Goal: Task Accomplishment & Management: Manage account settings

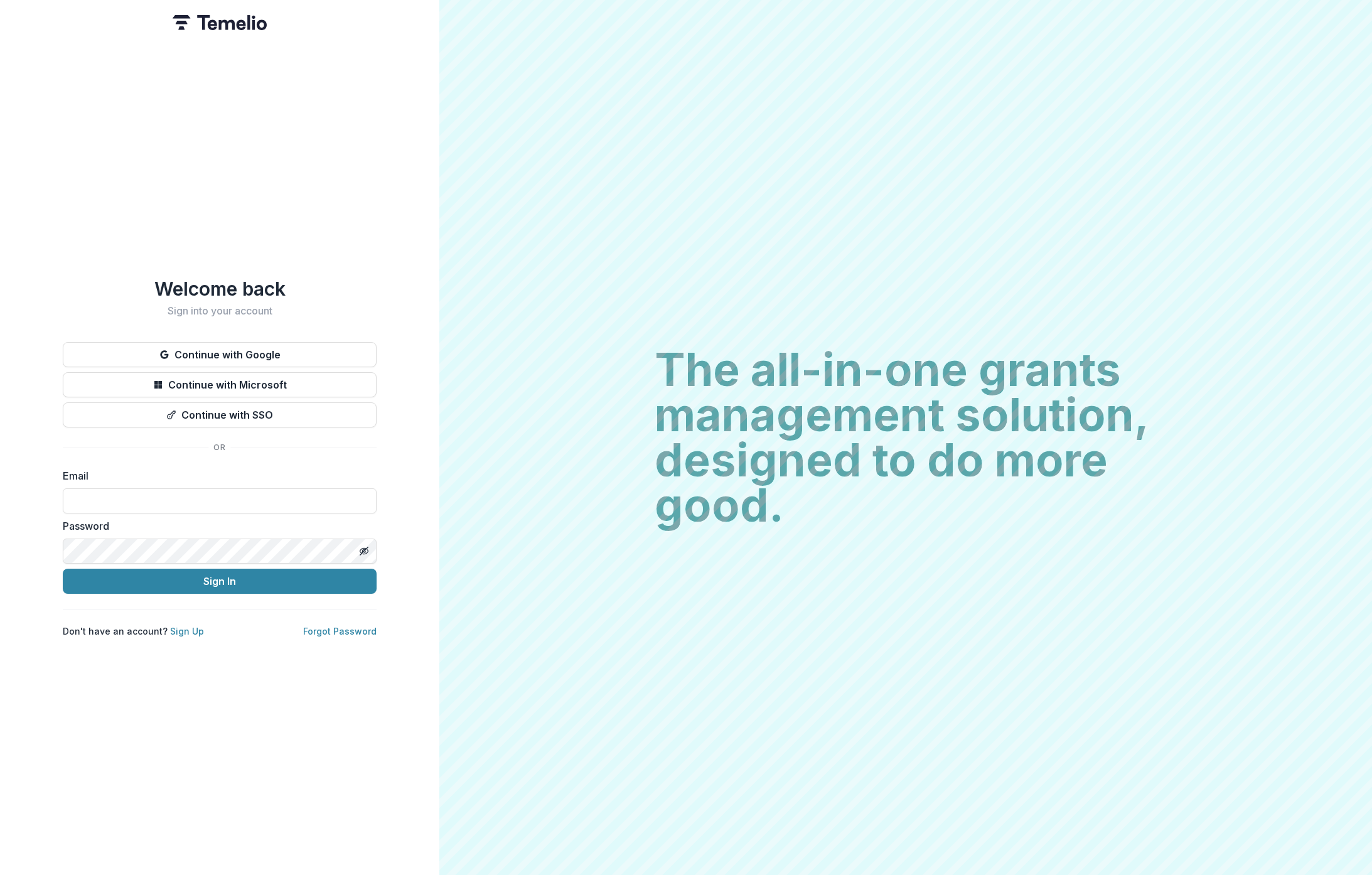
type input "**********"
click at [205, 574] on button "Sign In" at bounding box center [220, 581] width 314 height 25
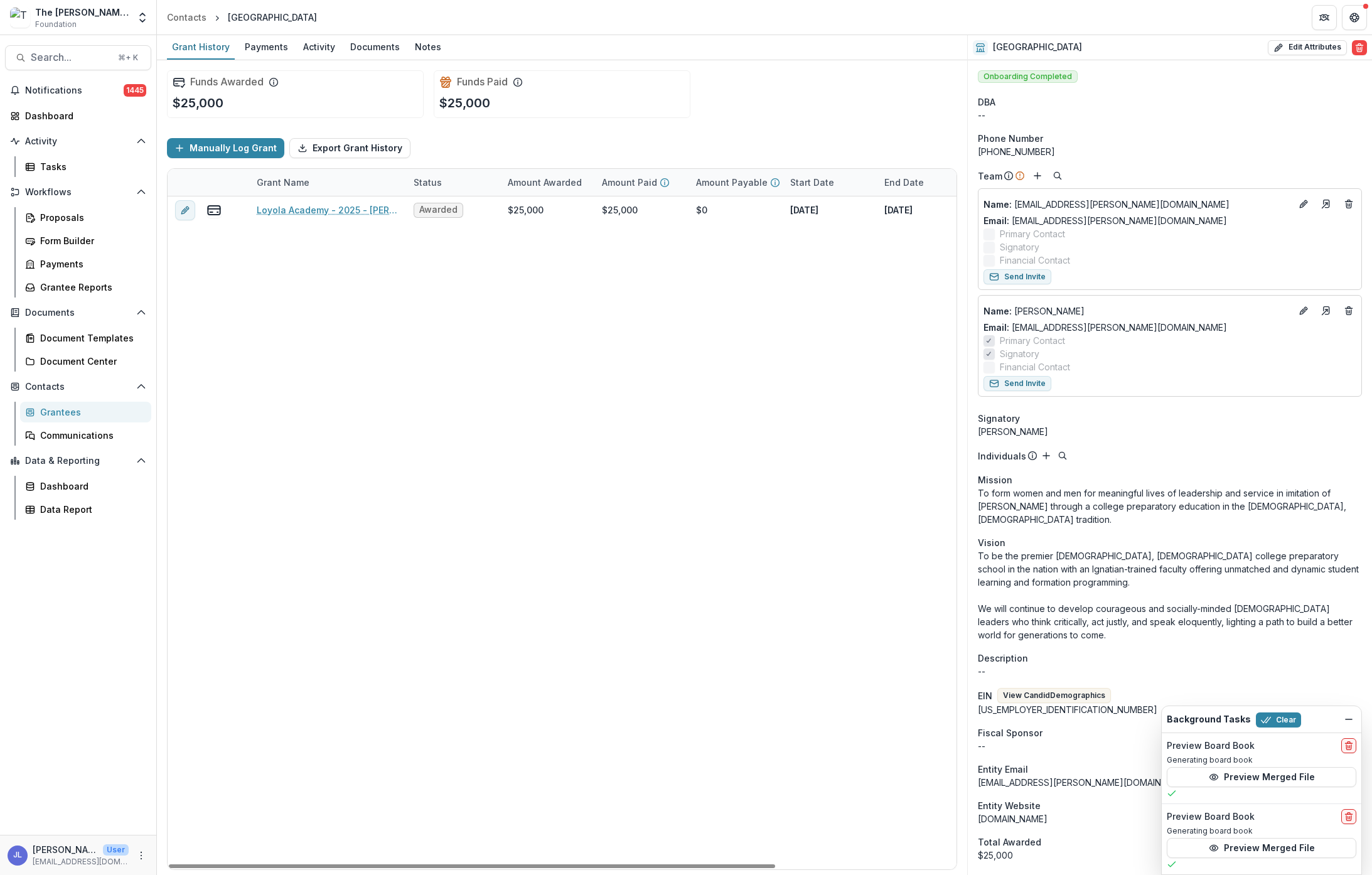
click at [244, 274] on div "Loyola Academy - 2025 - [PERSON_NAME] & [PERSON_NAME] Foundation - New Grantee …" at bounding box center [679, 533] width 1023 height 673
click at [57, 412] on div "Grantees" at bounding box center [90, 412] width 101 height 13
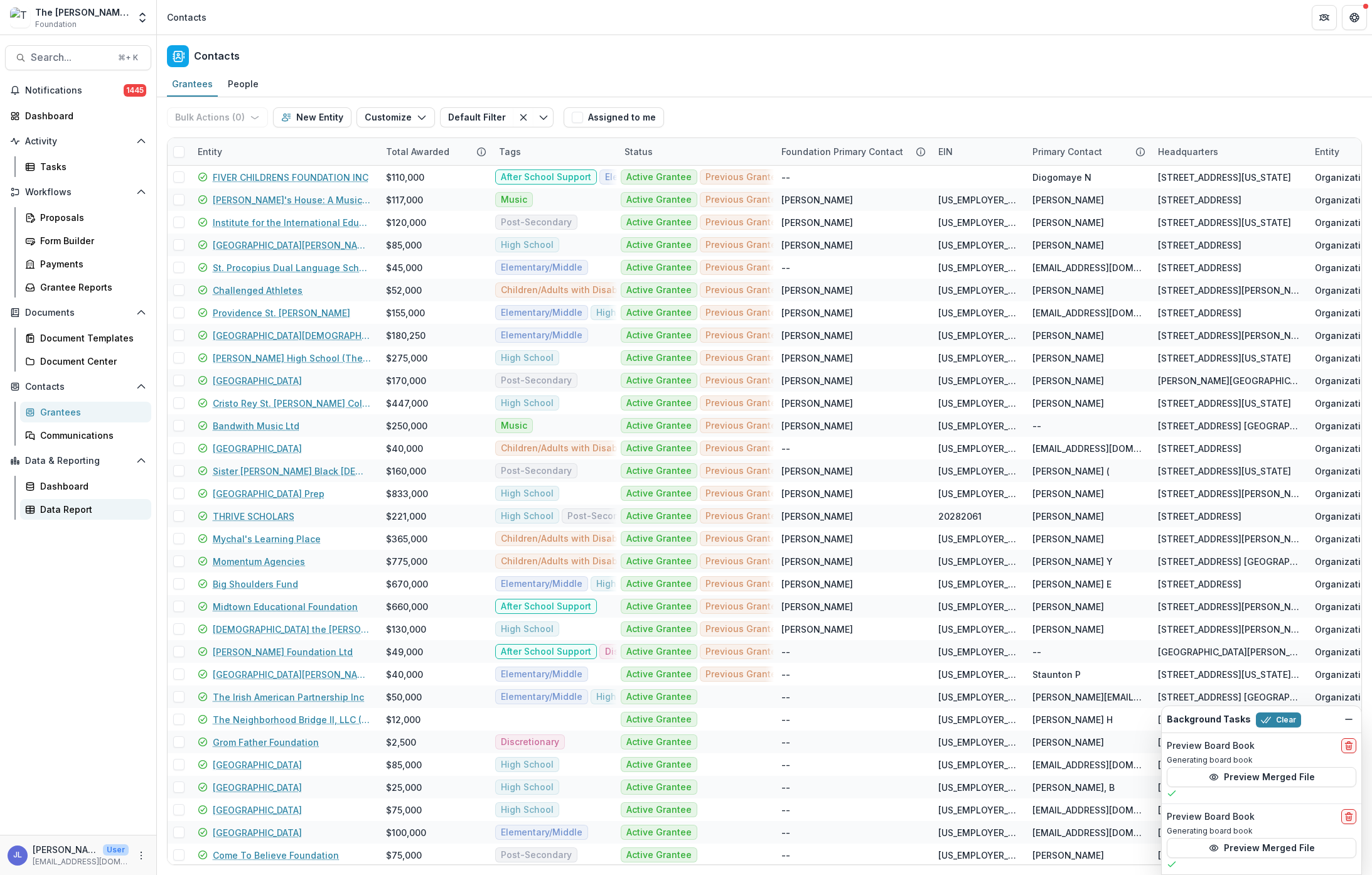
click at [52, 502] on link "Data Report" at bounding box center [86, 509] width 131 height 20
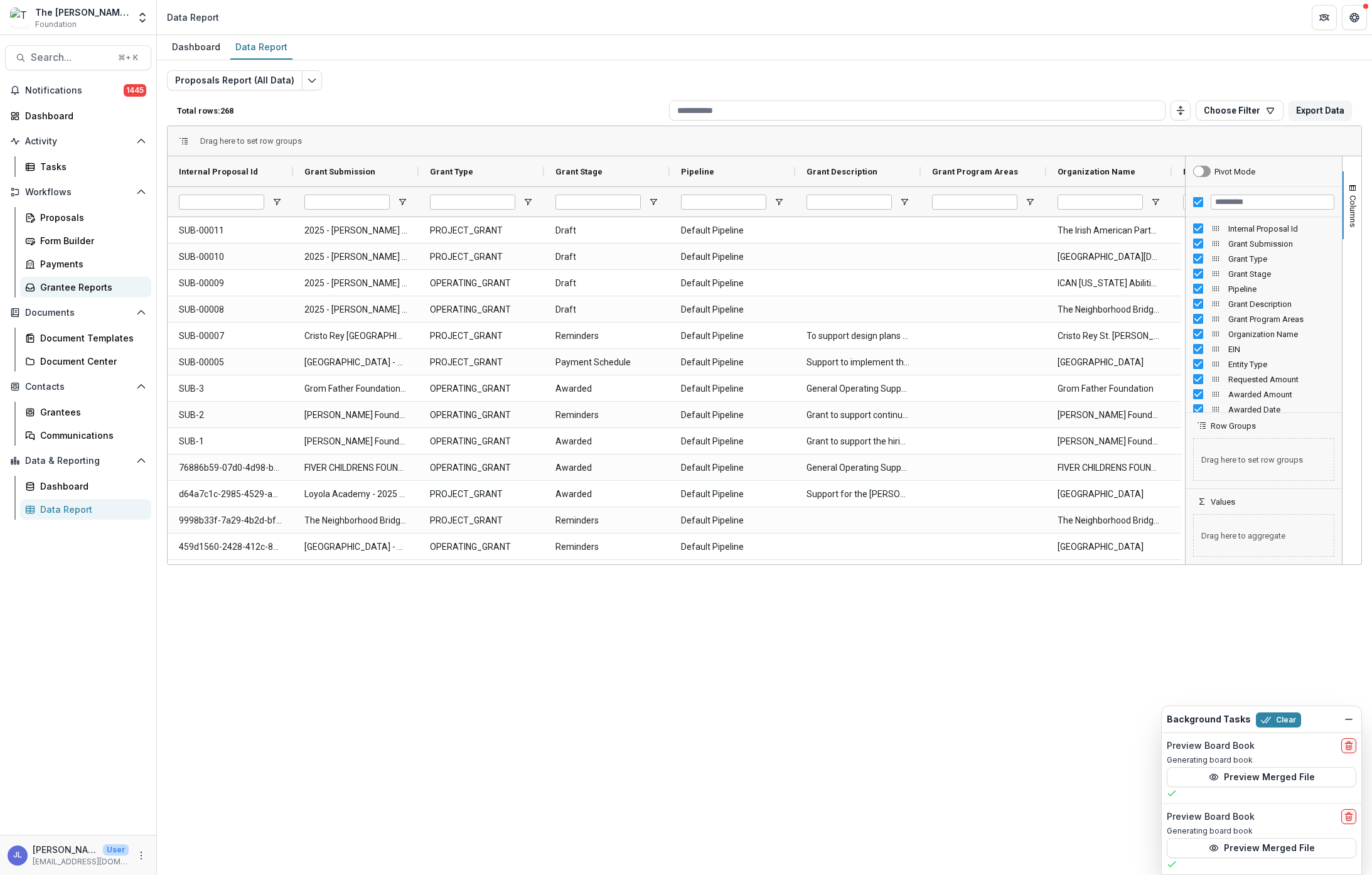
click at [58, 284] on div "Grantee Reports" at bounding box center [90, 287] width 101 height 13
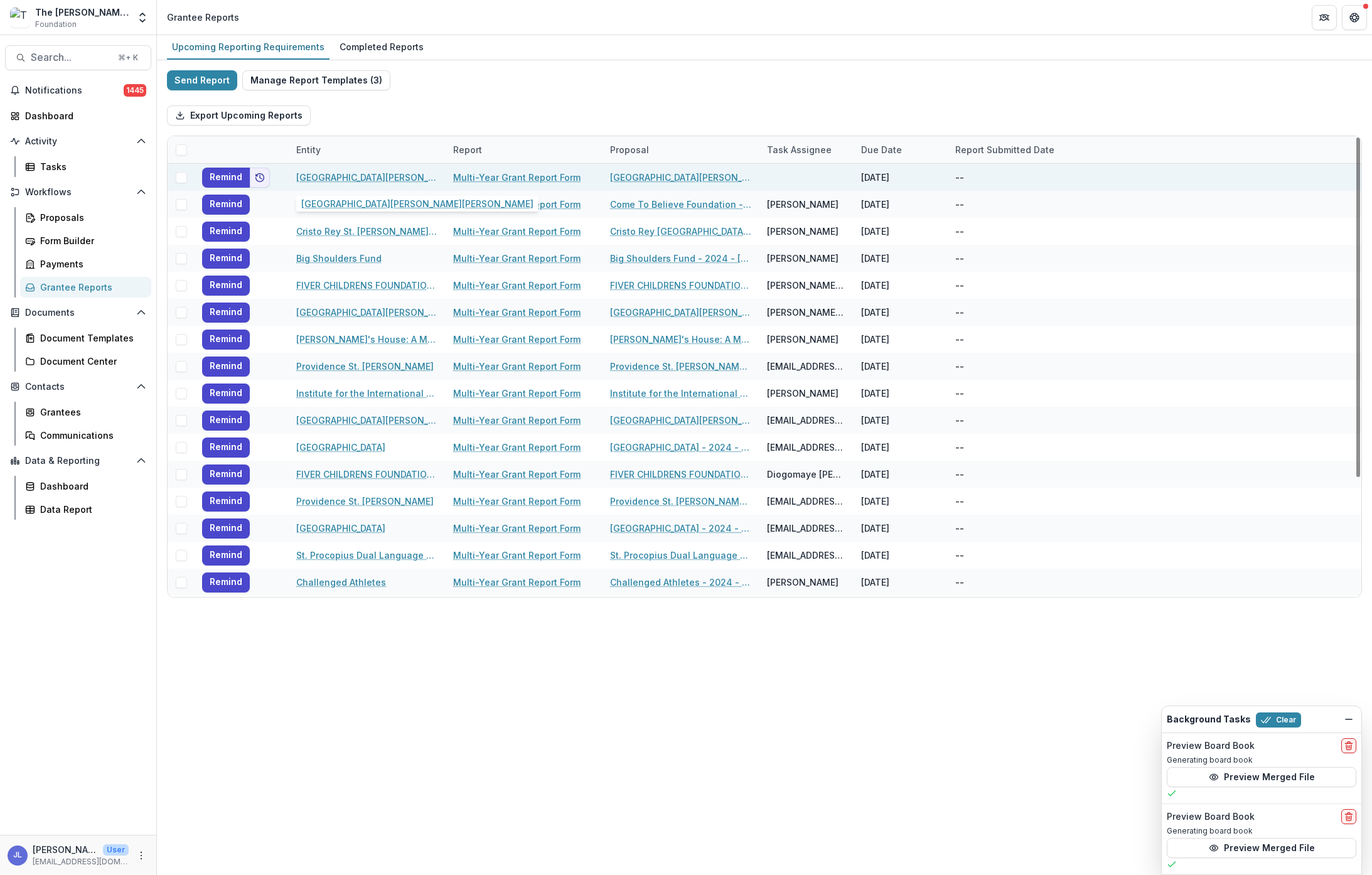
click at [365, 174] on link "[GEOGRAPHIC_DATA][PERSON_NAME][PERSON_NAME]" at bounding box center [367, 177] width 142 height 13
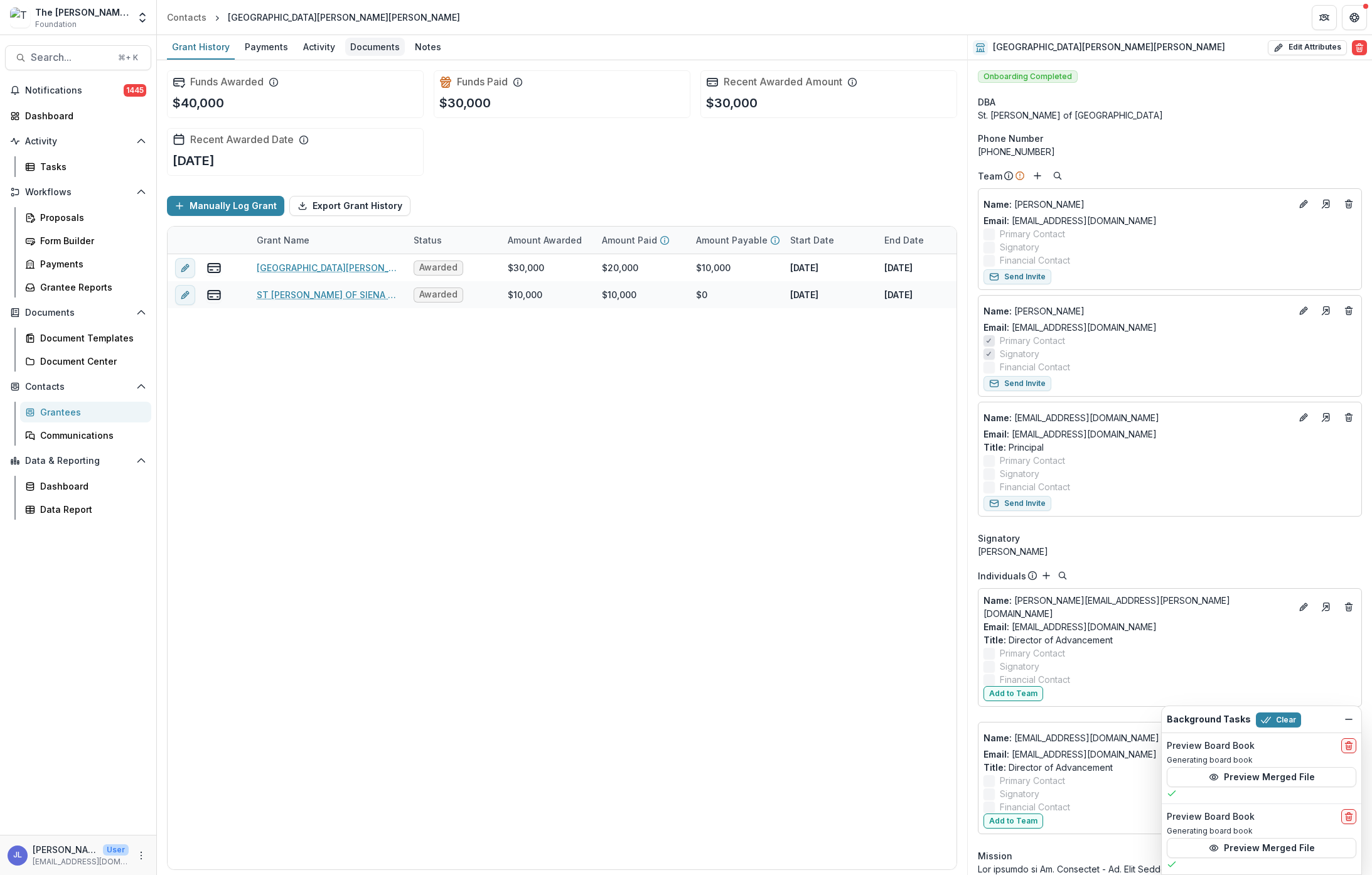
click at [372, 49] on div "Documents" at bounding box center [375, 46] width 60 height 18
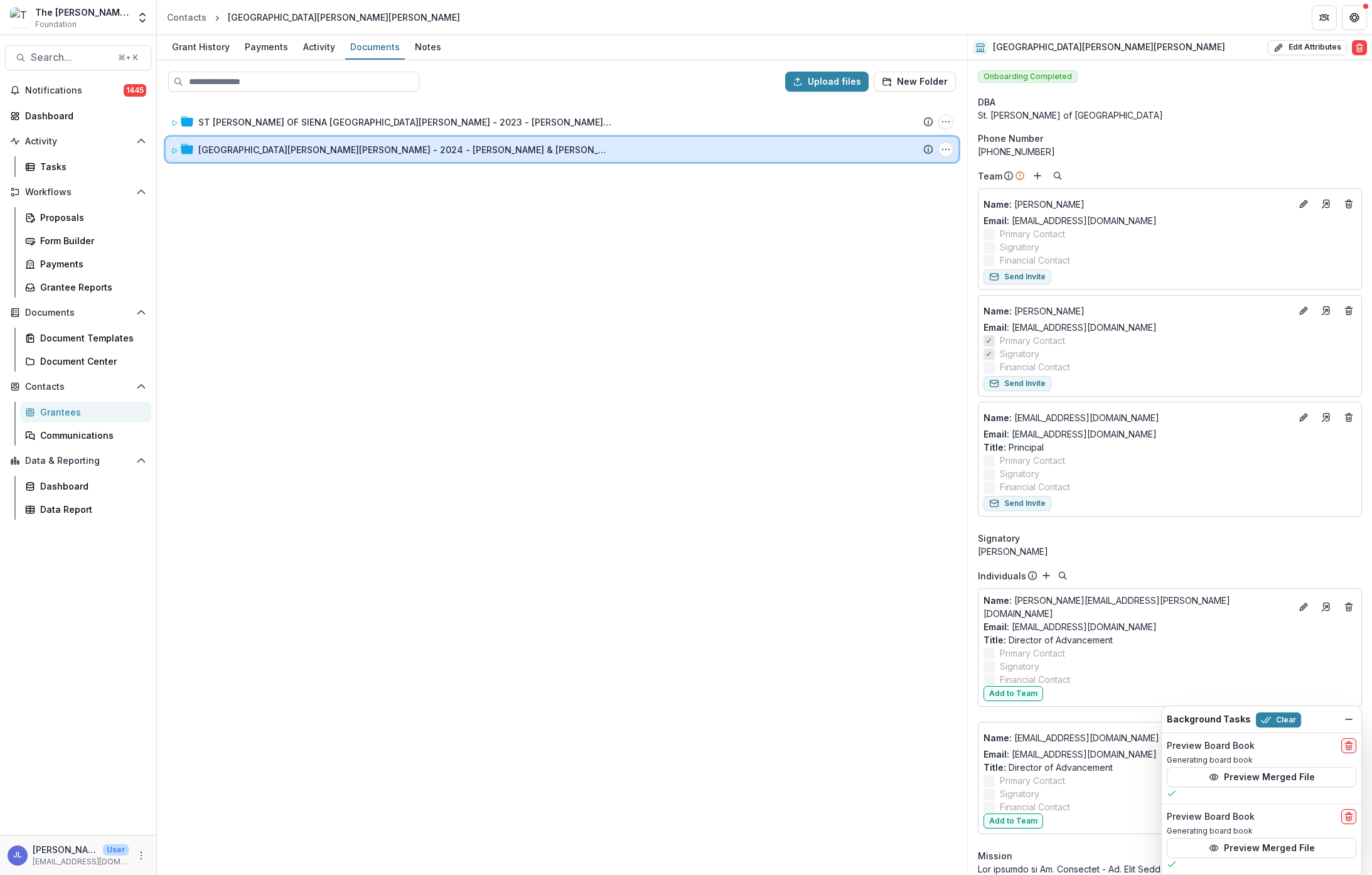
click at [173, 149] on icon at bounding box center [175, 151] width 5 height 5
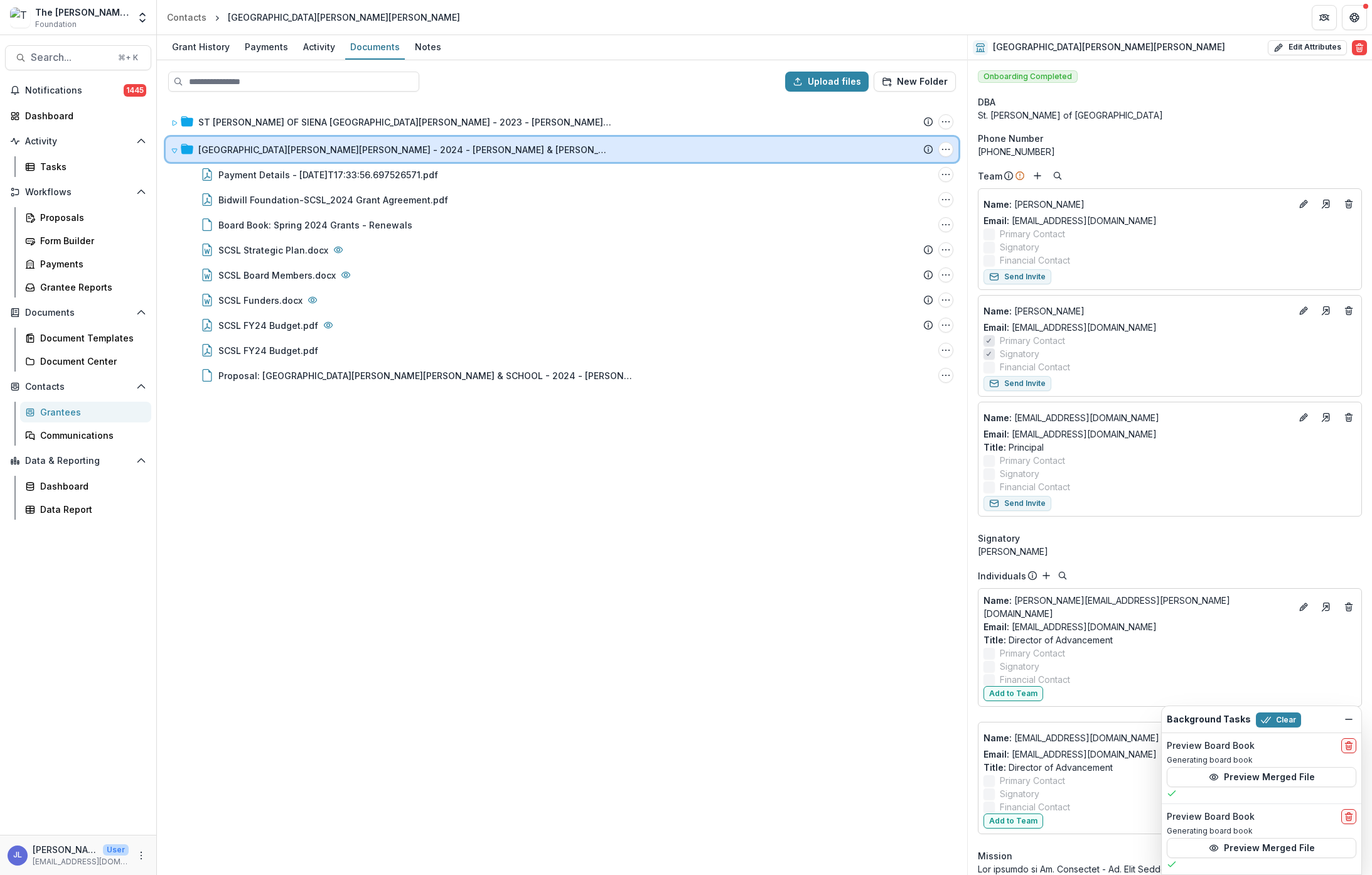
click at [174, 152] on icon at bounding box center [174, 151] width 5 height 5
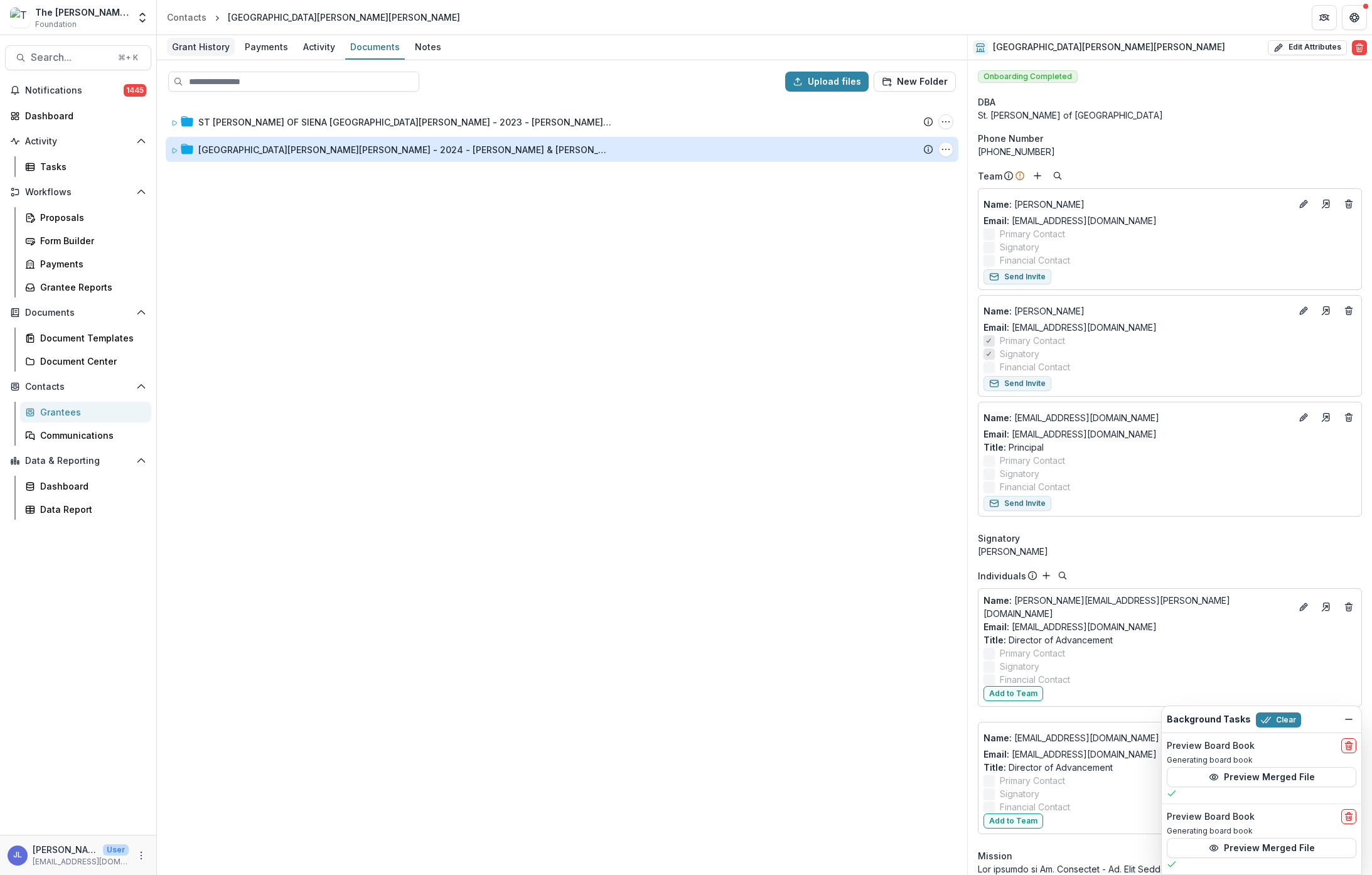
click at [218, 46] on div "Grant History" at bounding box center [201, 46] width 68 height 18
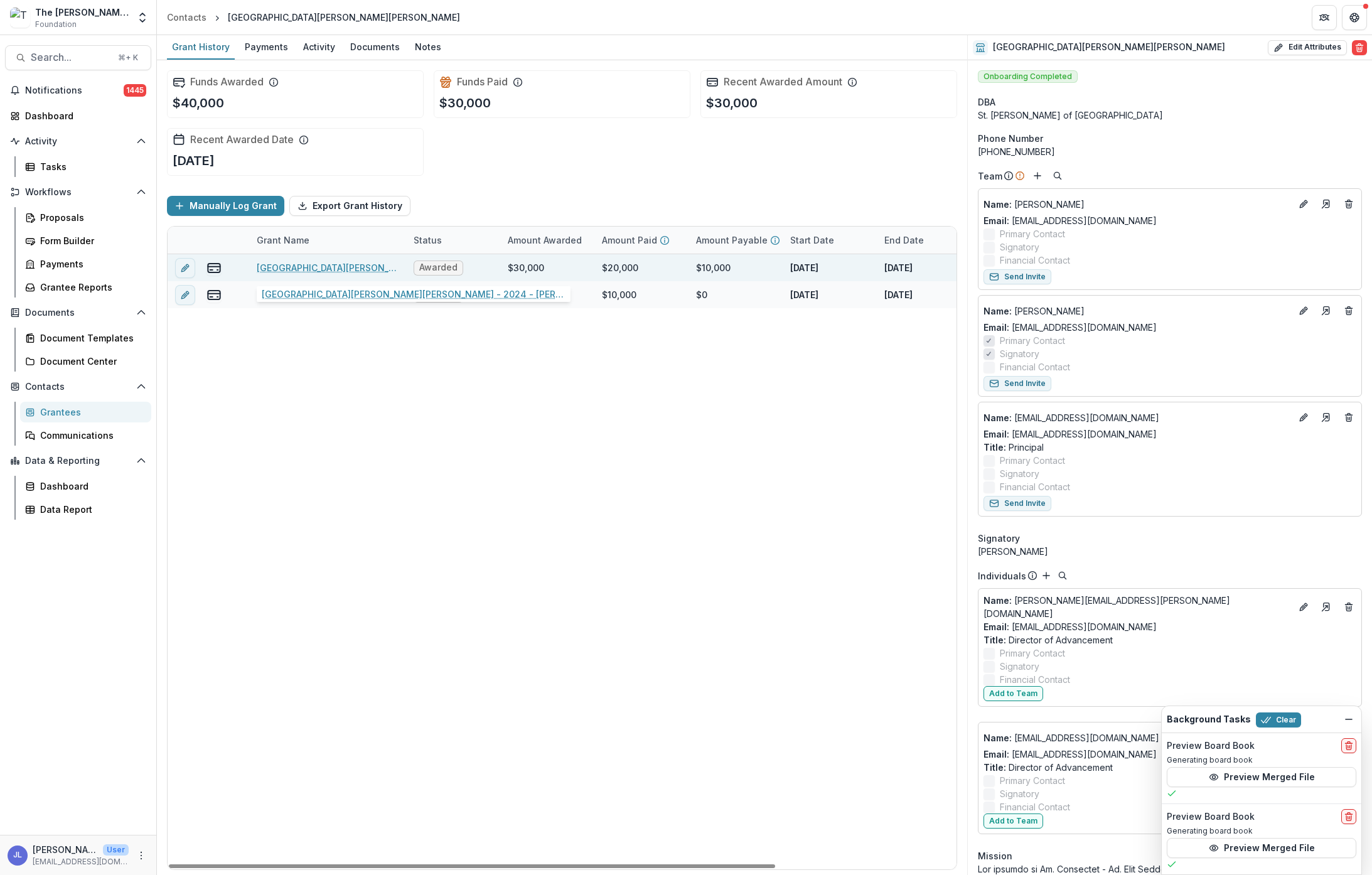
click at [332, 266] on link "[GEOGRAPHIC_DATA][PERSON_NAME][PERSON_NAME] - 2024 - [PERSON_NAME] & [PERSON_NA…" at bounding box center [327, 268] width 142 height 13
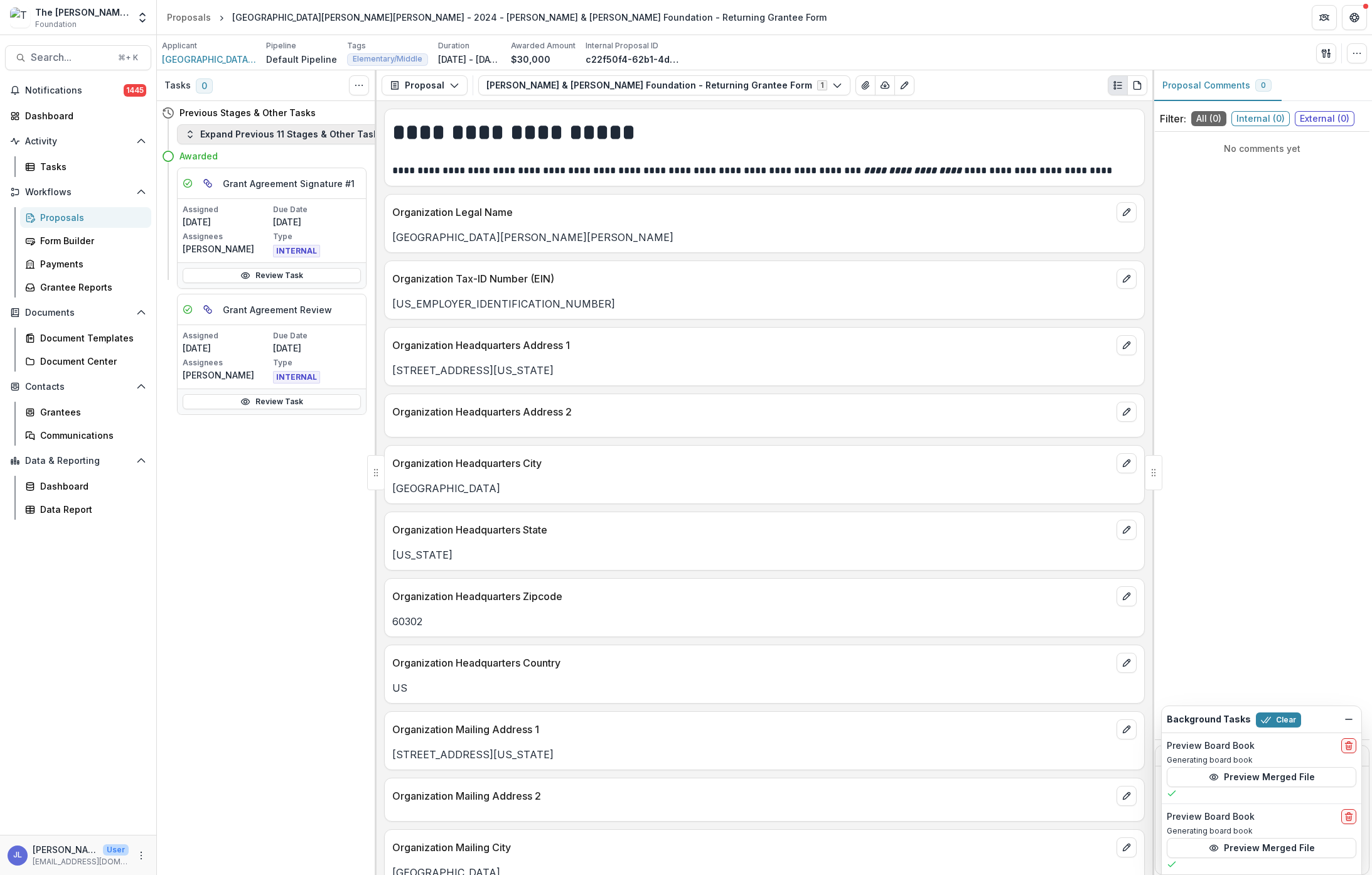
click at [285, 132] on button "Expand Previous 11 Stages & Other Tasks" at bounding box center [284, 134] width 214 height 20
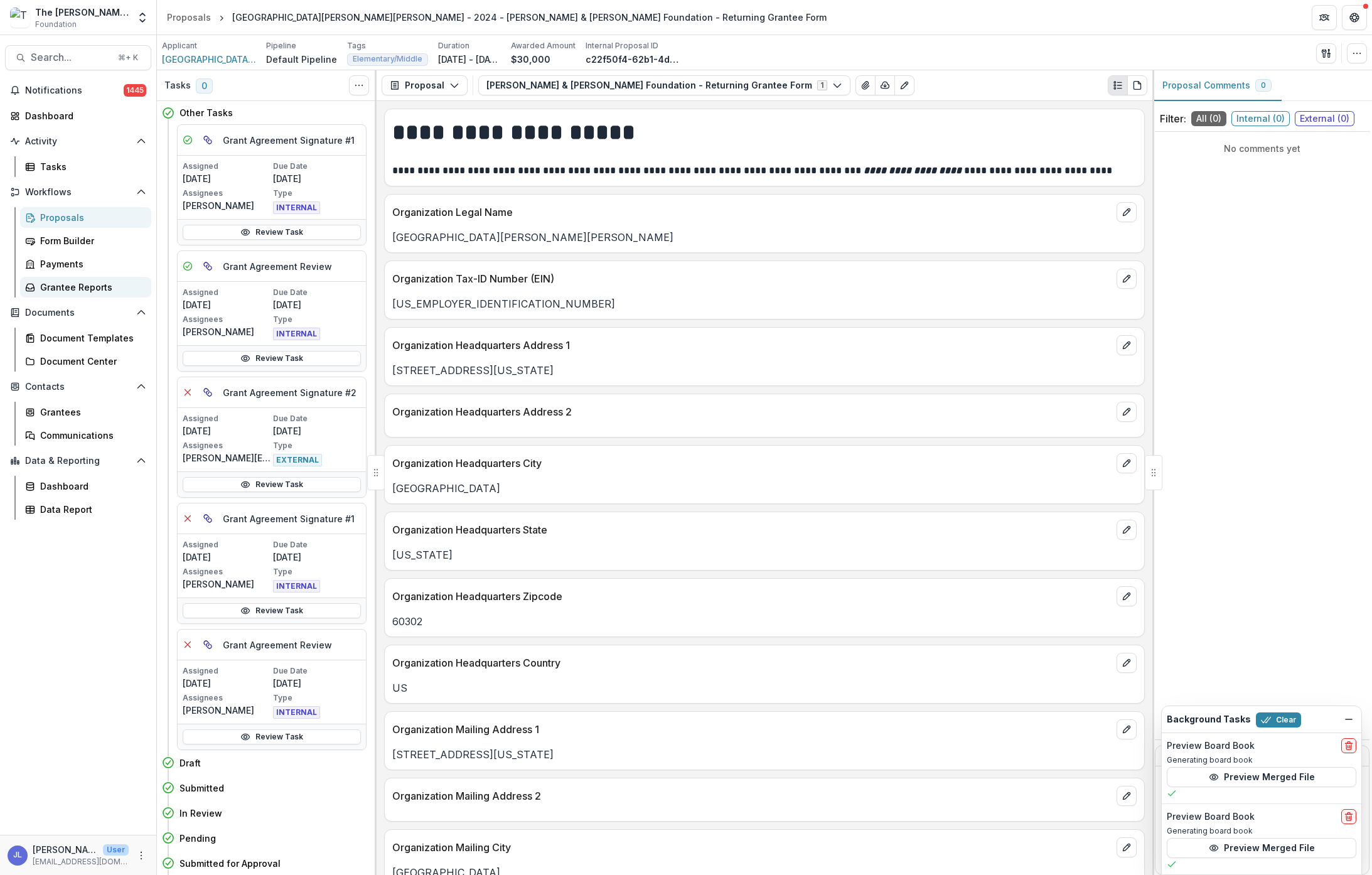
click at [79, 283] on div "Grantee Reports" at bounding box center [90, 287] width 101 height 13
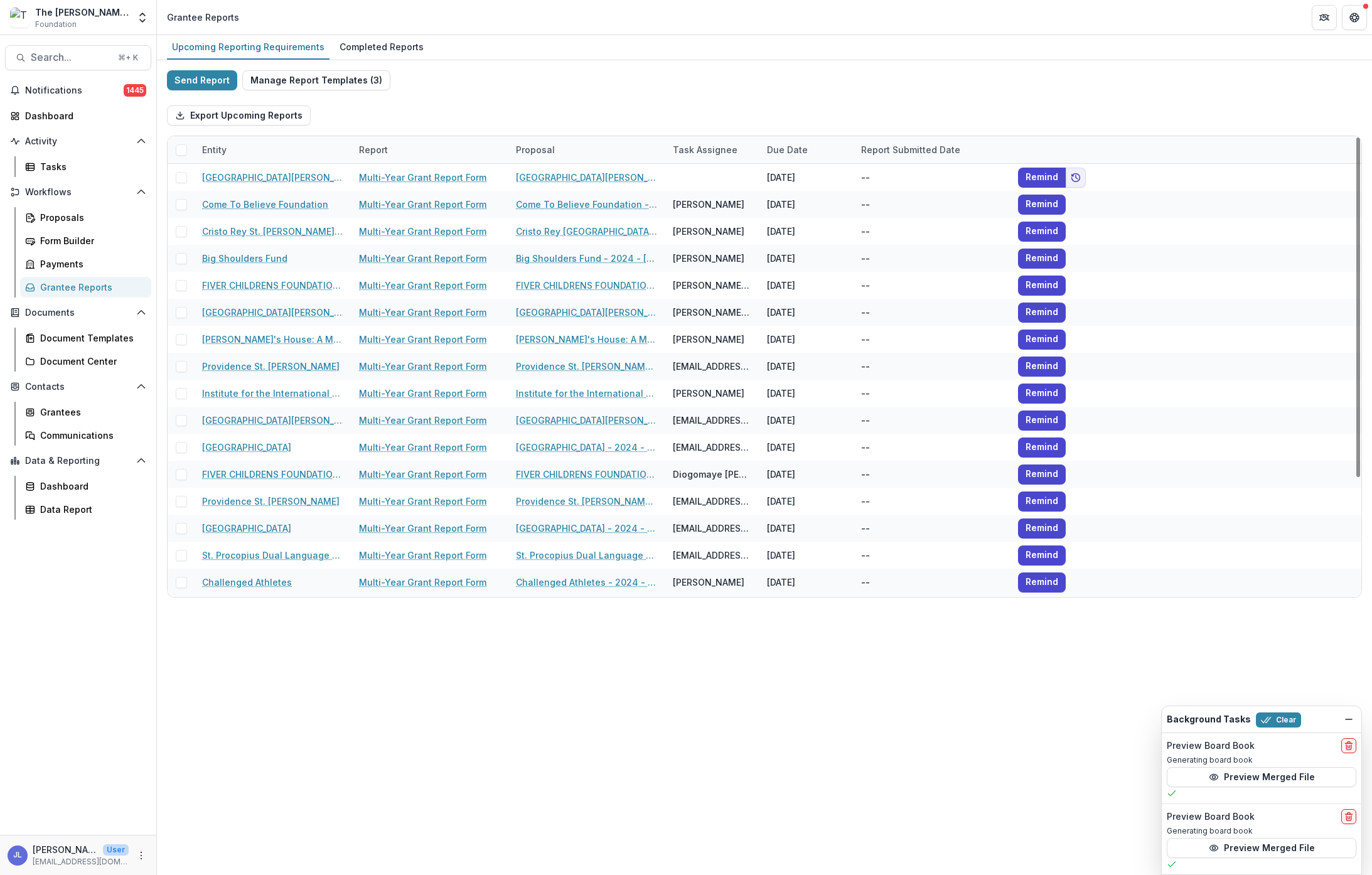
click at [378, 35] on div "The [PERSON_NAME] & [PERSON_NAME] Foundation Aggregate Analysis Foundations Bid…" at bounding box center [686, 17] width 1372 height 35
click at [378, 43] on div "Completed Reports" at bounding box center [382, 46] width 94 height 18
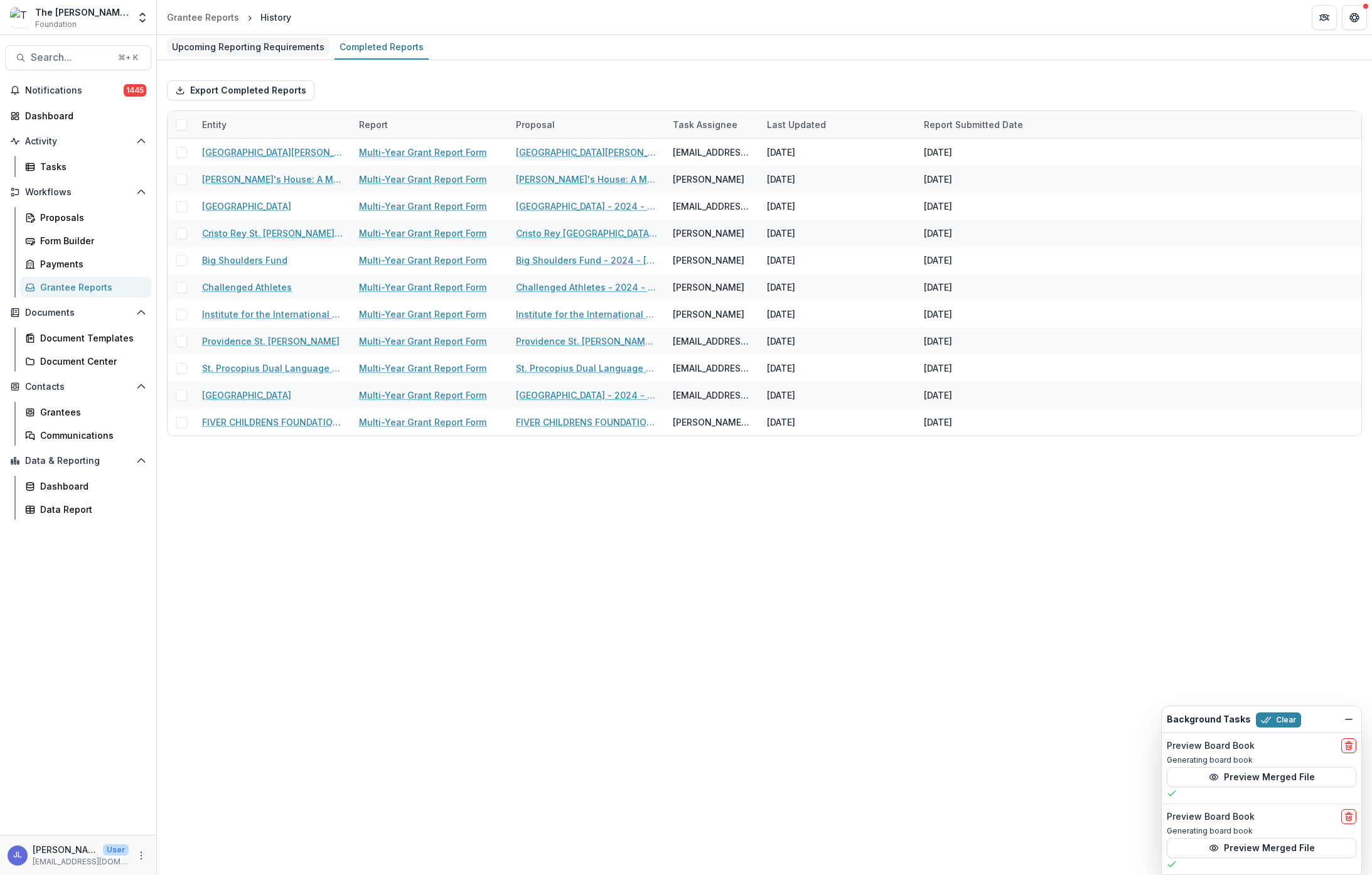
click at [268, 45] on div "Upcoming Reporting Requirements" at bounding box center [248, 46] width 163 height 18
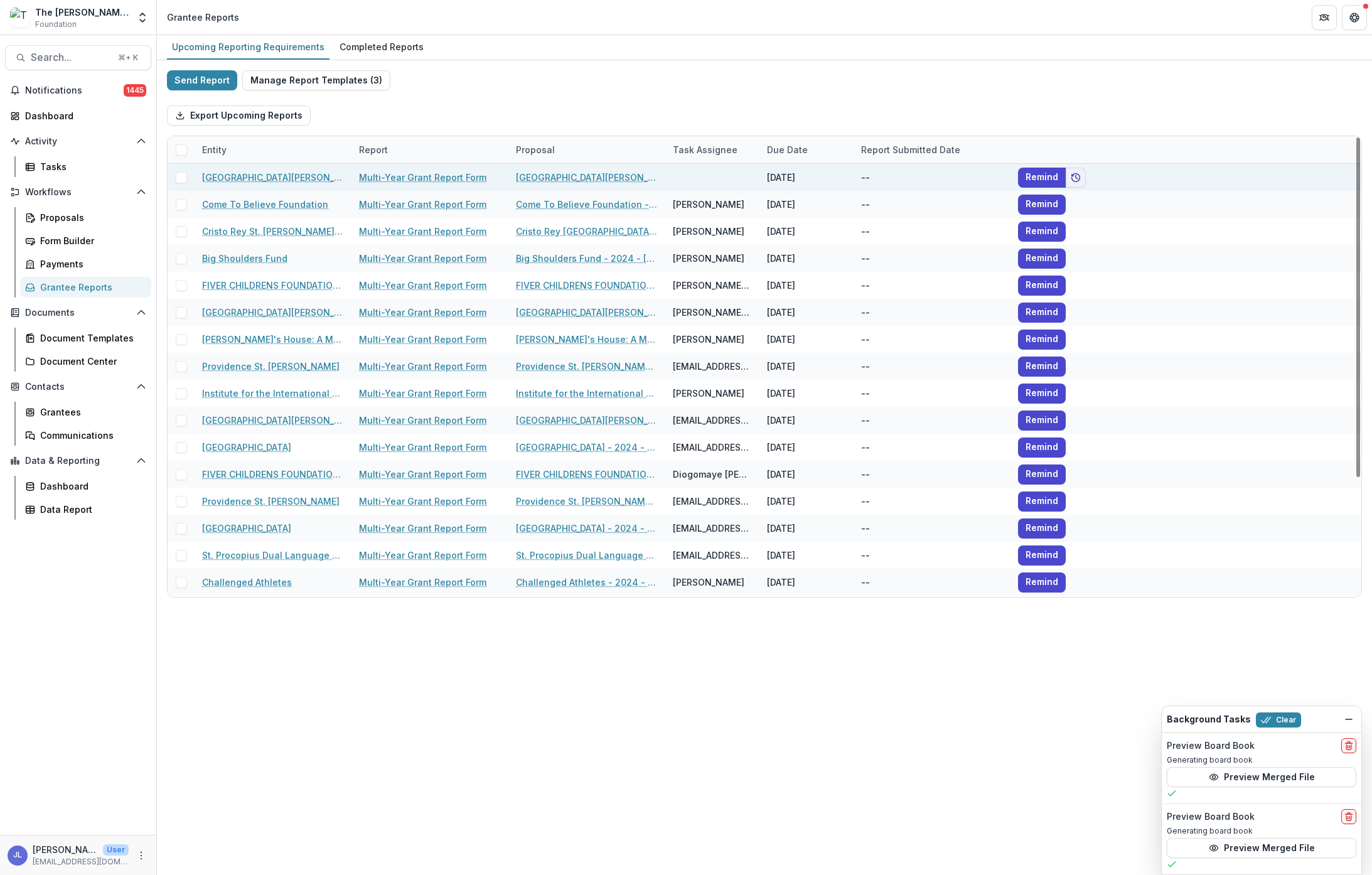
click at [184, 177] on span at bounding box center [181, 178] width 11 height 11
click at [181, 174] on icon at bounding box center [181, 178] width 8 height 6
click at [183, 179] on span at bounding box center [181, 178] width 11 height 11
click at [186, 176] on span at bounding box center [181, 178] width 11 height 11
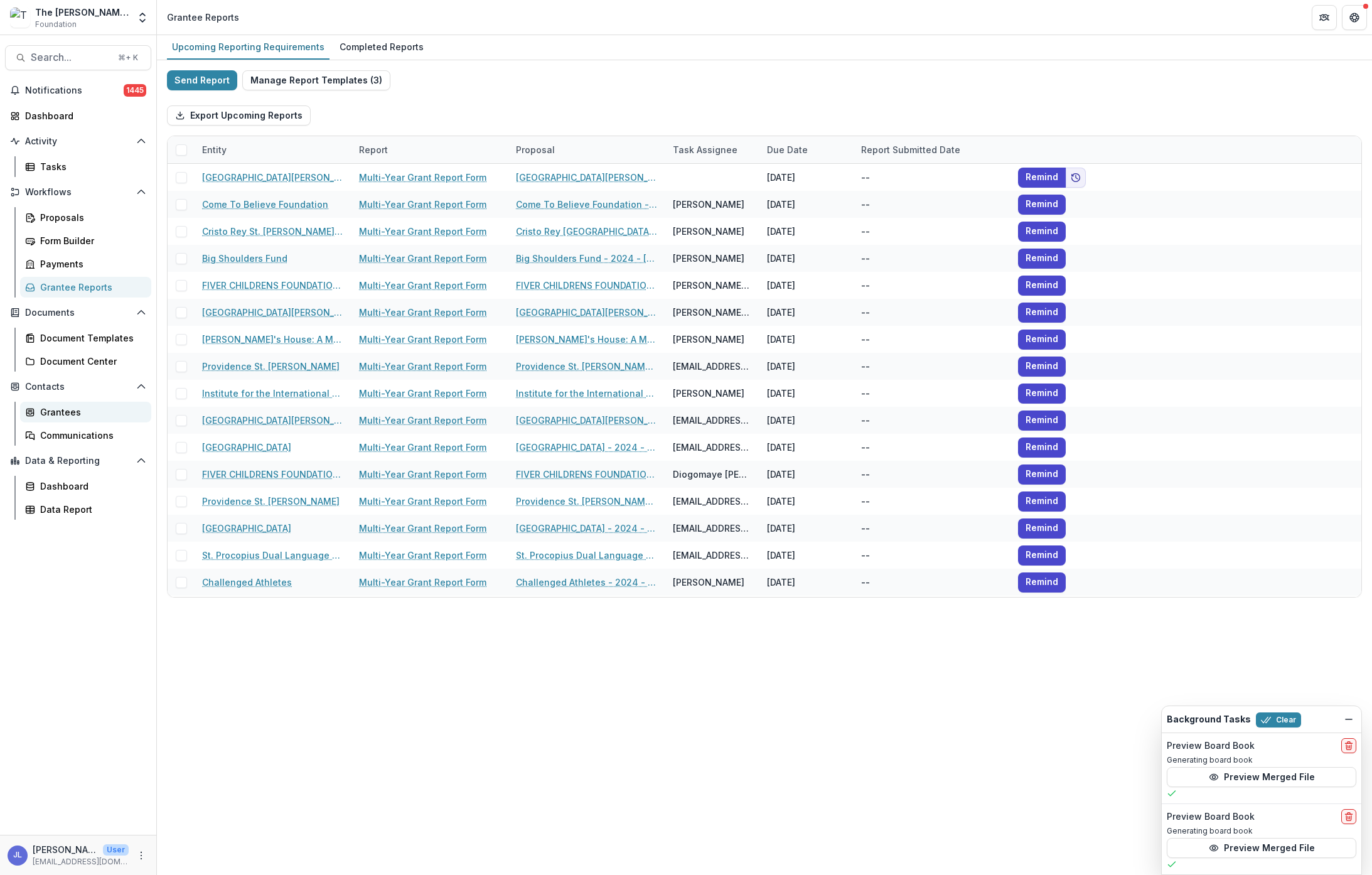
click at [61, 412] on div "Grantees" at bounding box center [90, 412] width 101 height 13
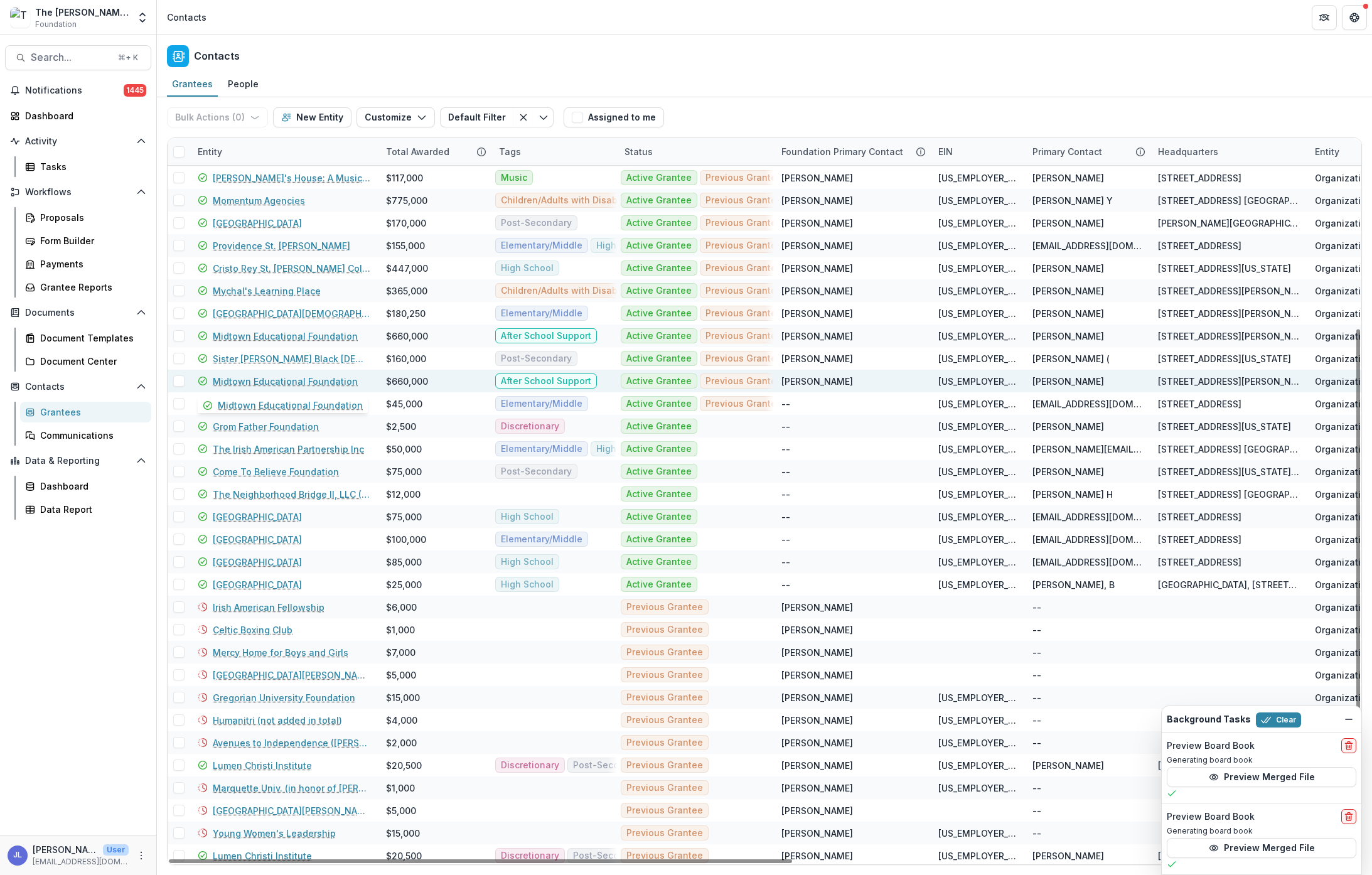
scroll to position [295, 0]
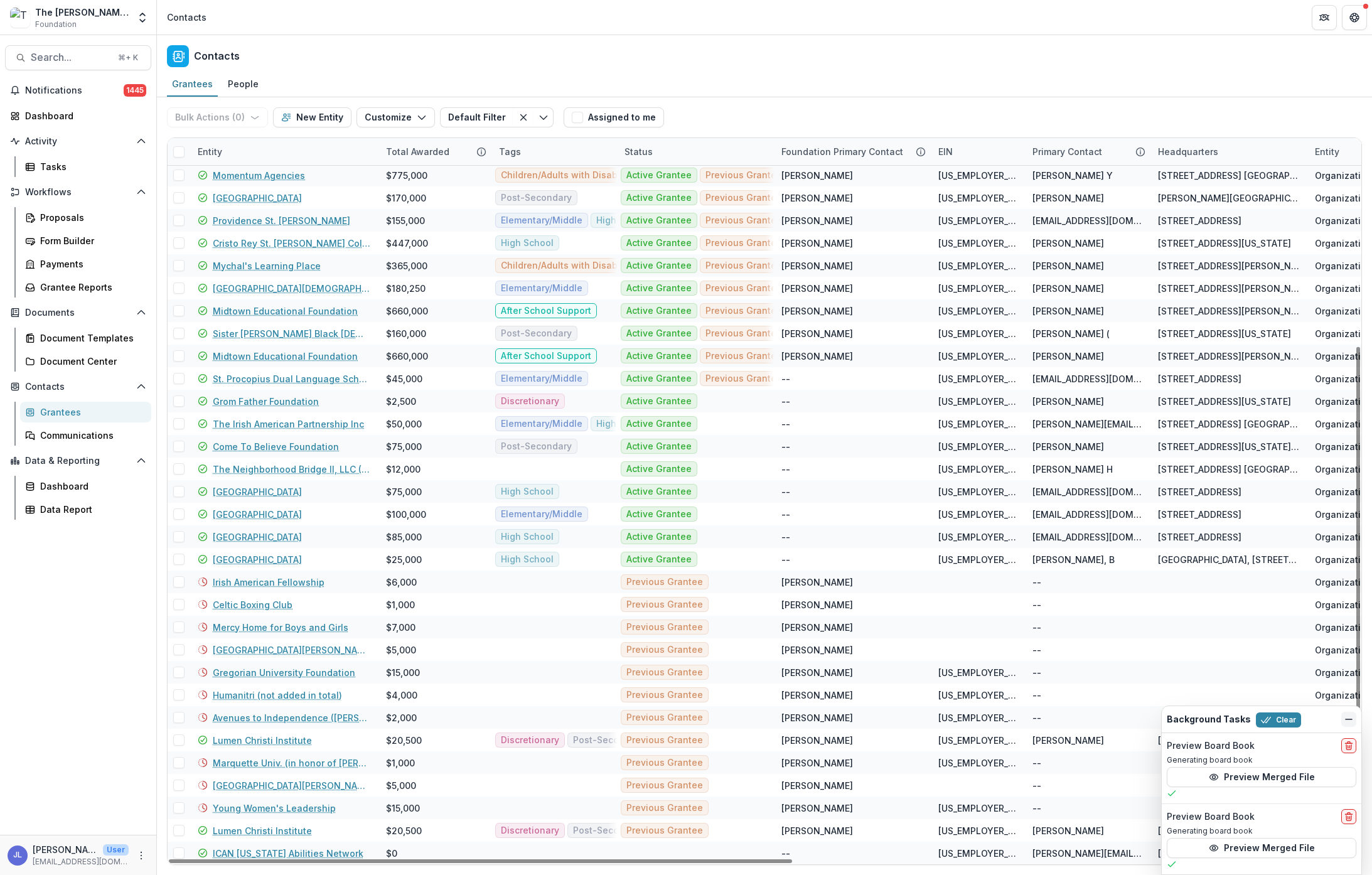
click at [1352, 718] on icon "Dismiss" at bounding box center [1348, 719] width 10 height 10
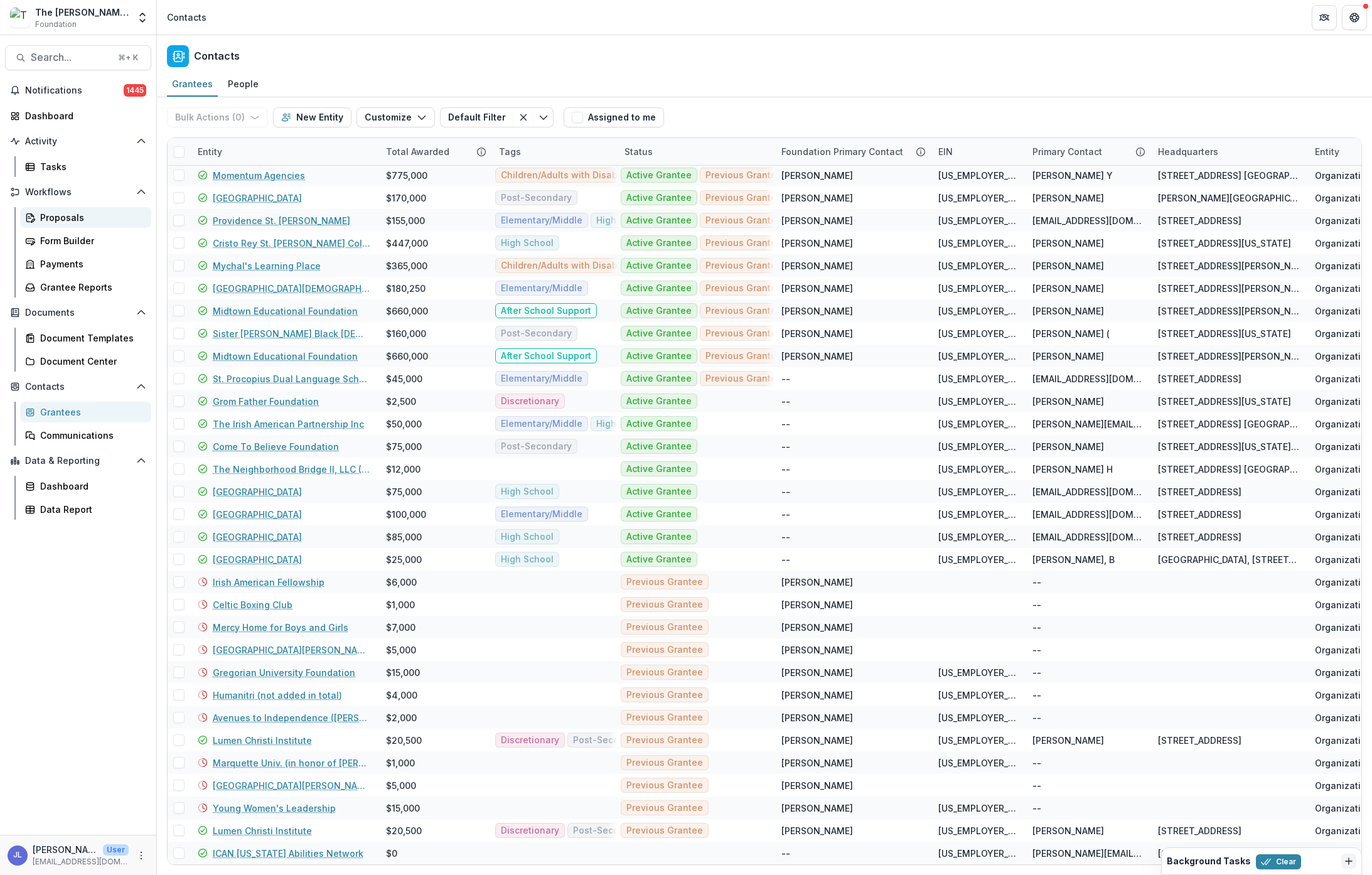
click at [68, 218] on div "Proposals" at bounding box center [90, 218] width 101 height 13
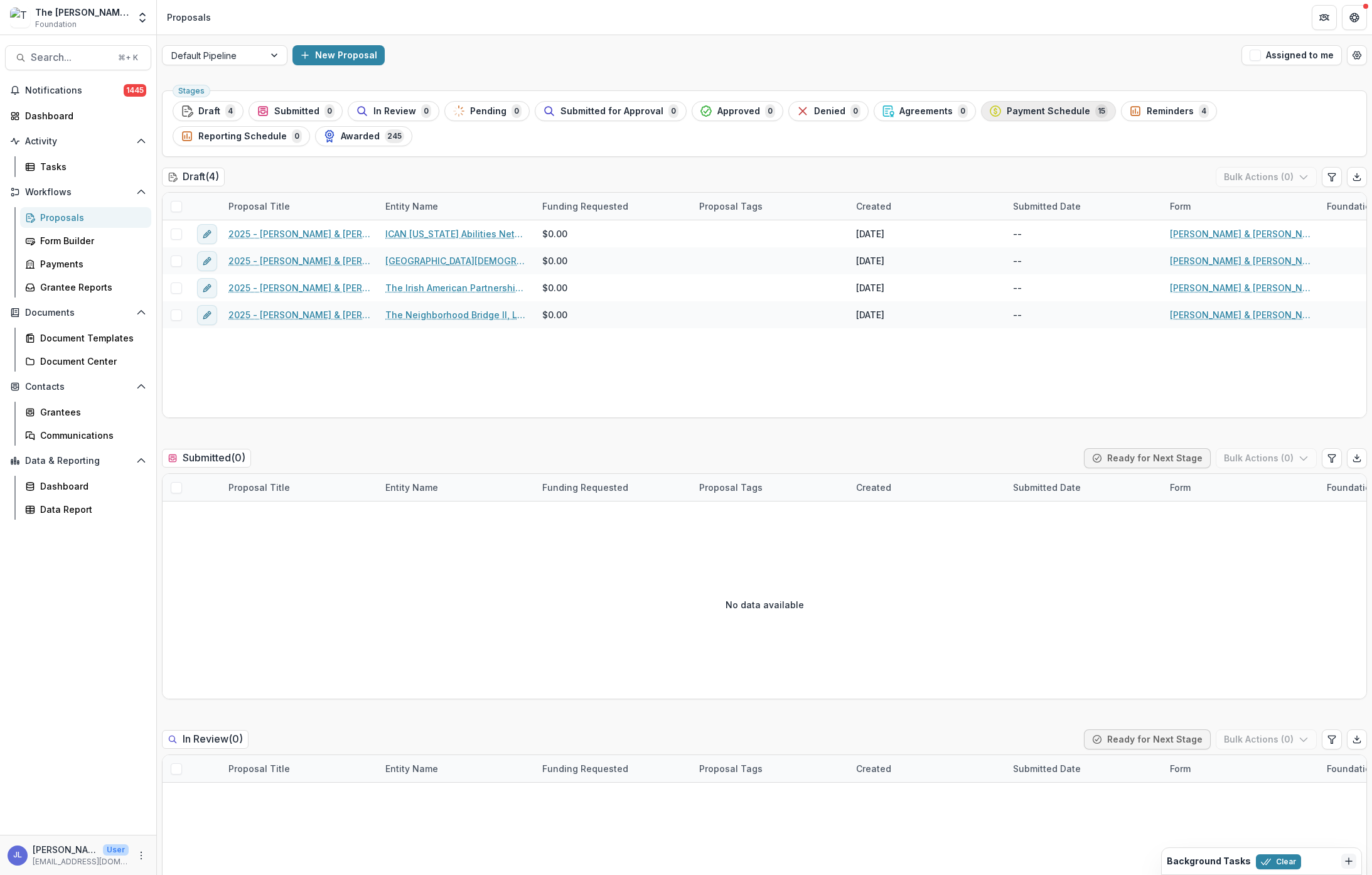
click at [1014, 114] on span "Payment Schedule" at bounding box center [1048, 112] width 83 height 11
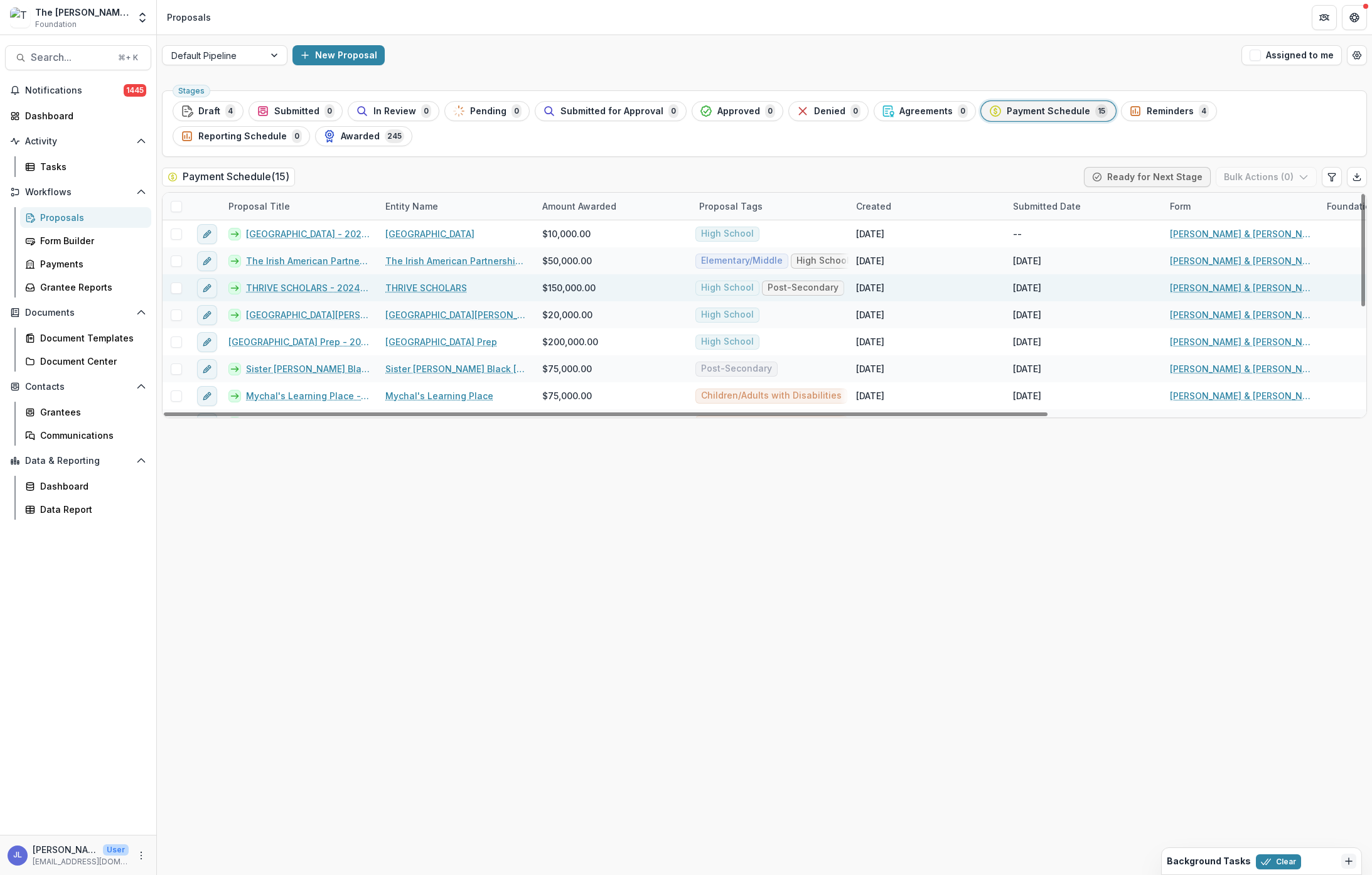
click at [303, 290] on link "THRIVE SCHOLARS - 2024 - [PERSON_NAME] & [PERSON_NAME] Foundation - Returning G…" at bounding box center [308, 287] width 124 height 13
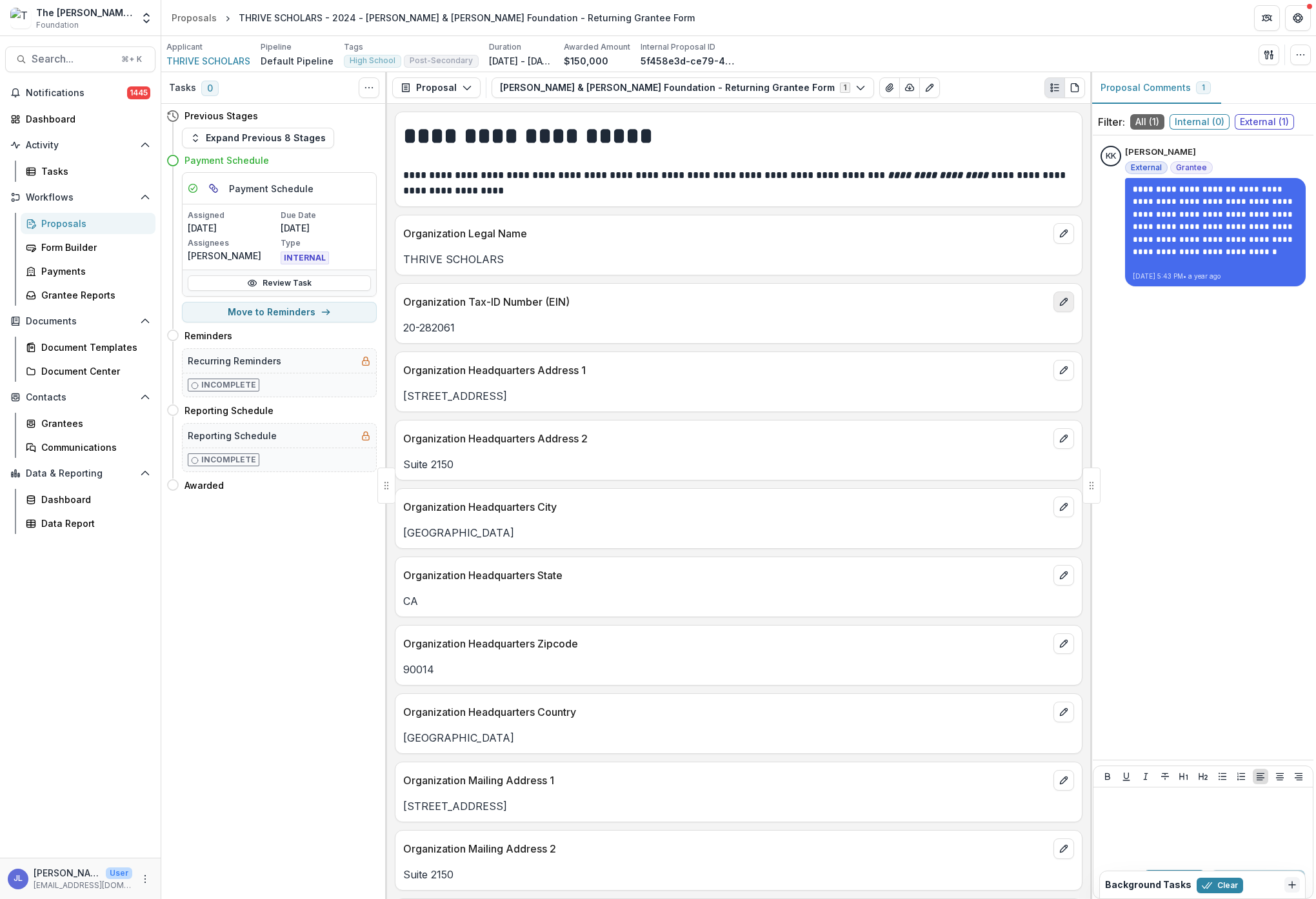
click at [1059, 303] on icon "edit" at bounding box center [1063, 302] width 7 height 7
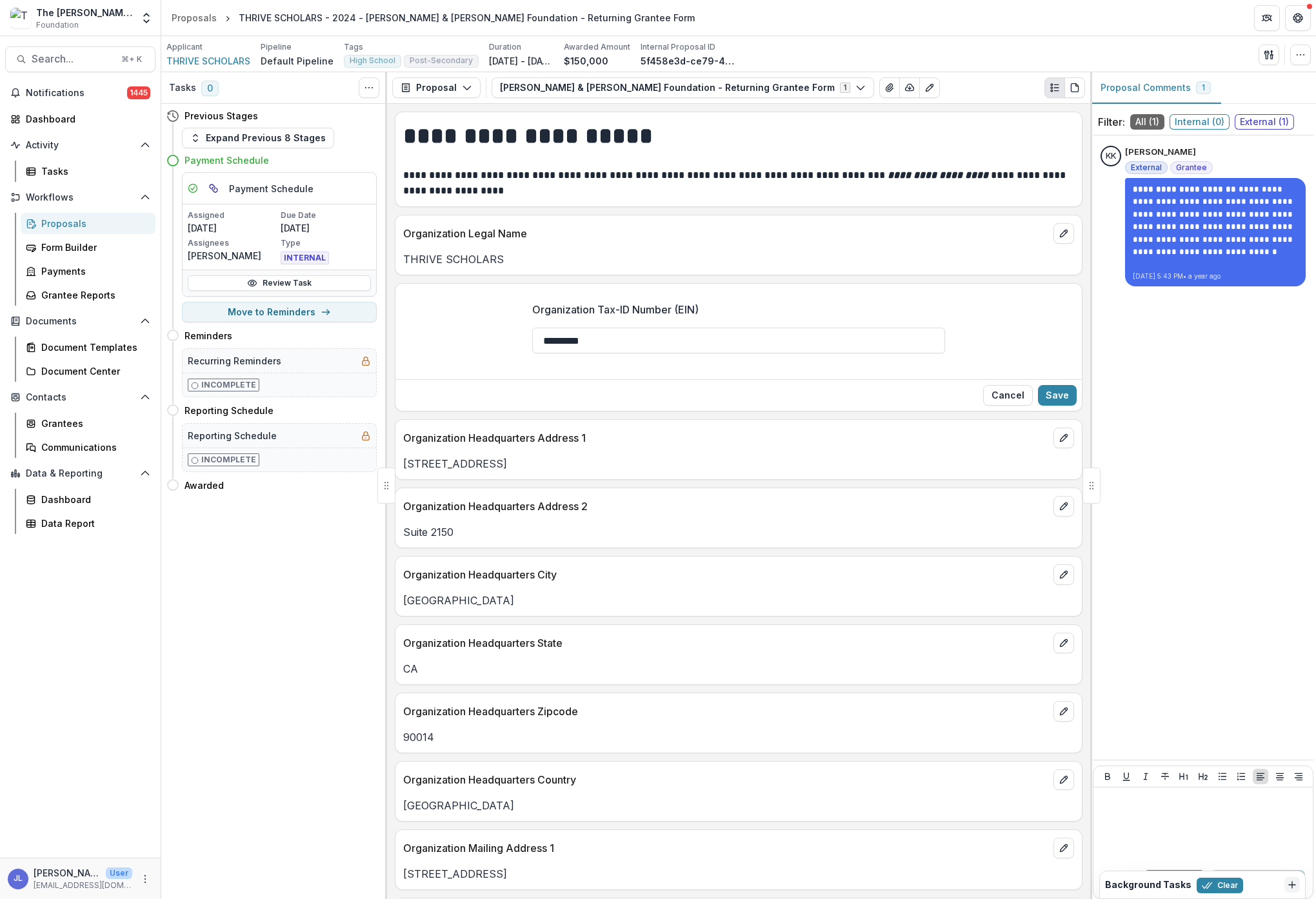
drag, startPoint x: 629, startPoint y: 339, endPoint x: 448, endPoint y: 324, distance: 181.6
click at [447, 325] on div "Organization Tax-ID Number (EIN) *********" at bounding box center [738, 332] width 686 height 82
type input "**********"
click at [1050, 393] on button "Save" at bounding box center [1057, 395] width 39 height 21
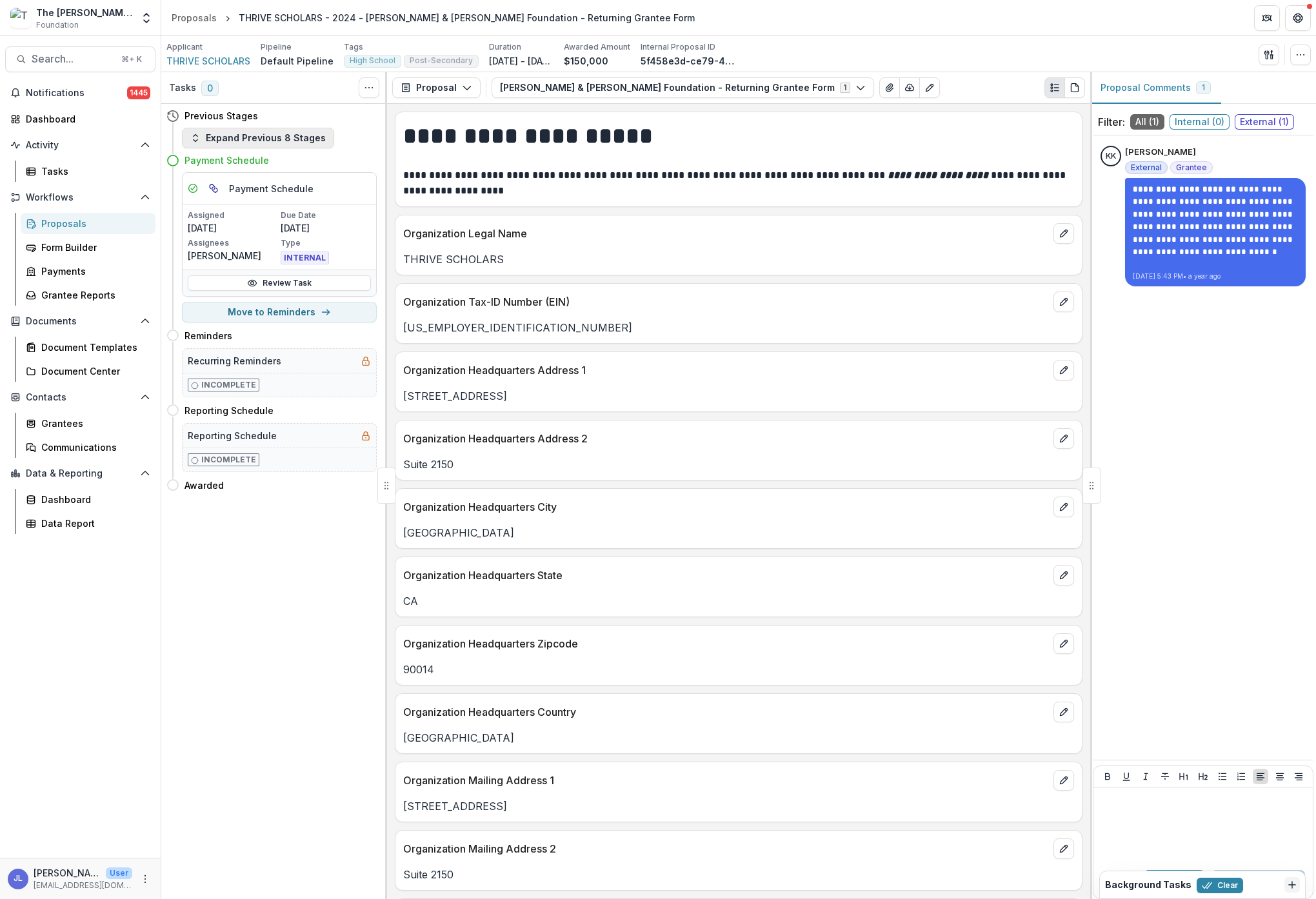
click at [283, 135] on button "Expand Previous 8 Stages" at bounding box center [257, 138] width 152 height 21
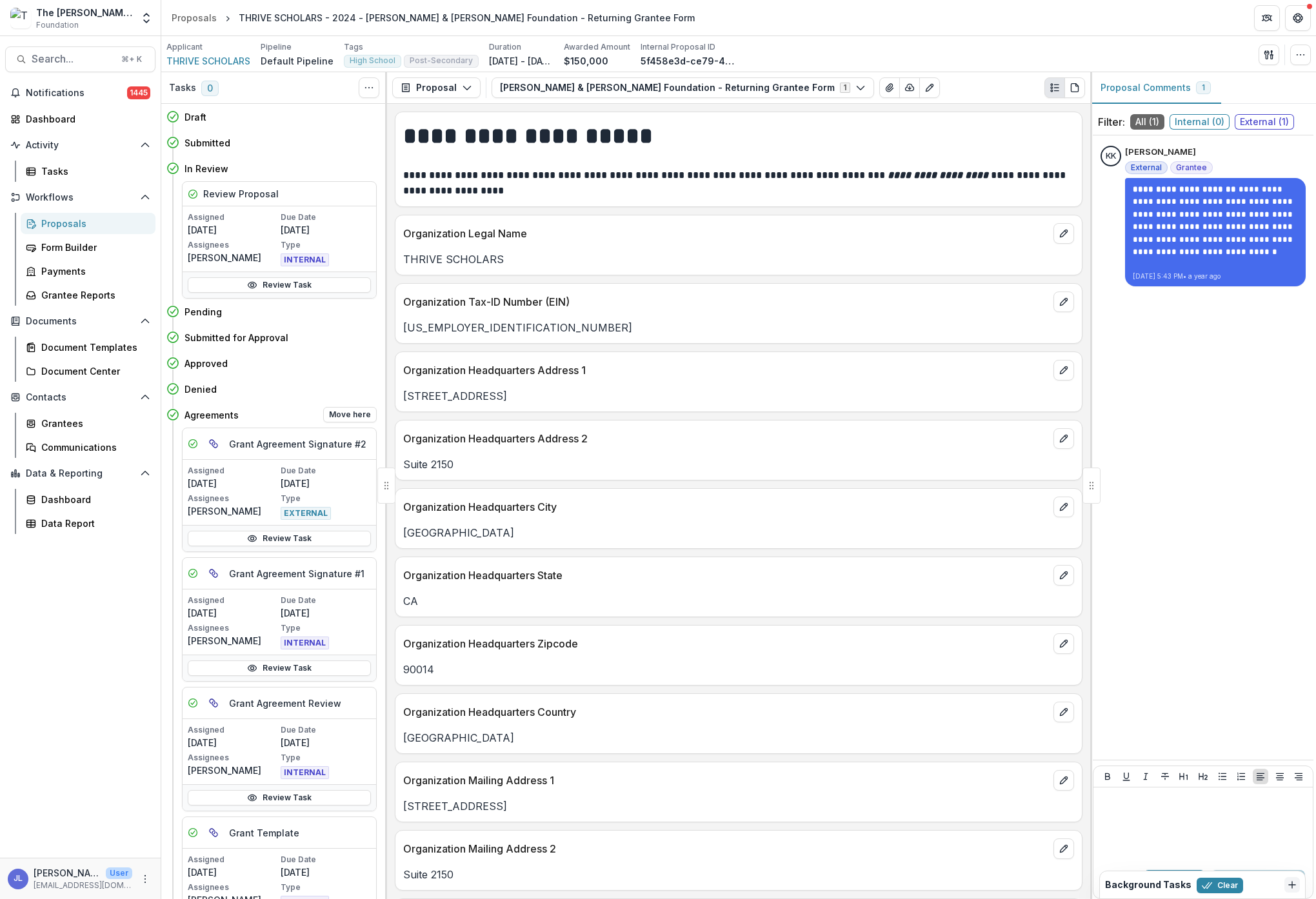
scroll to position [436, 0]
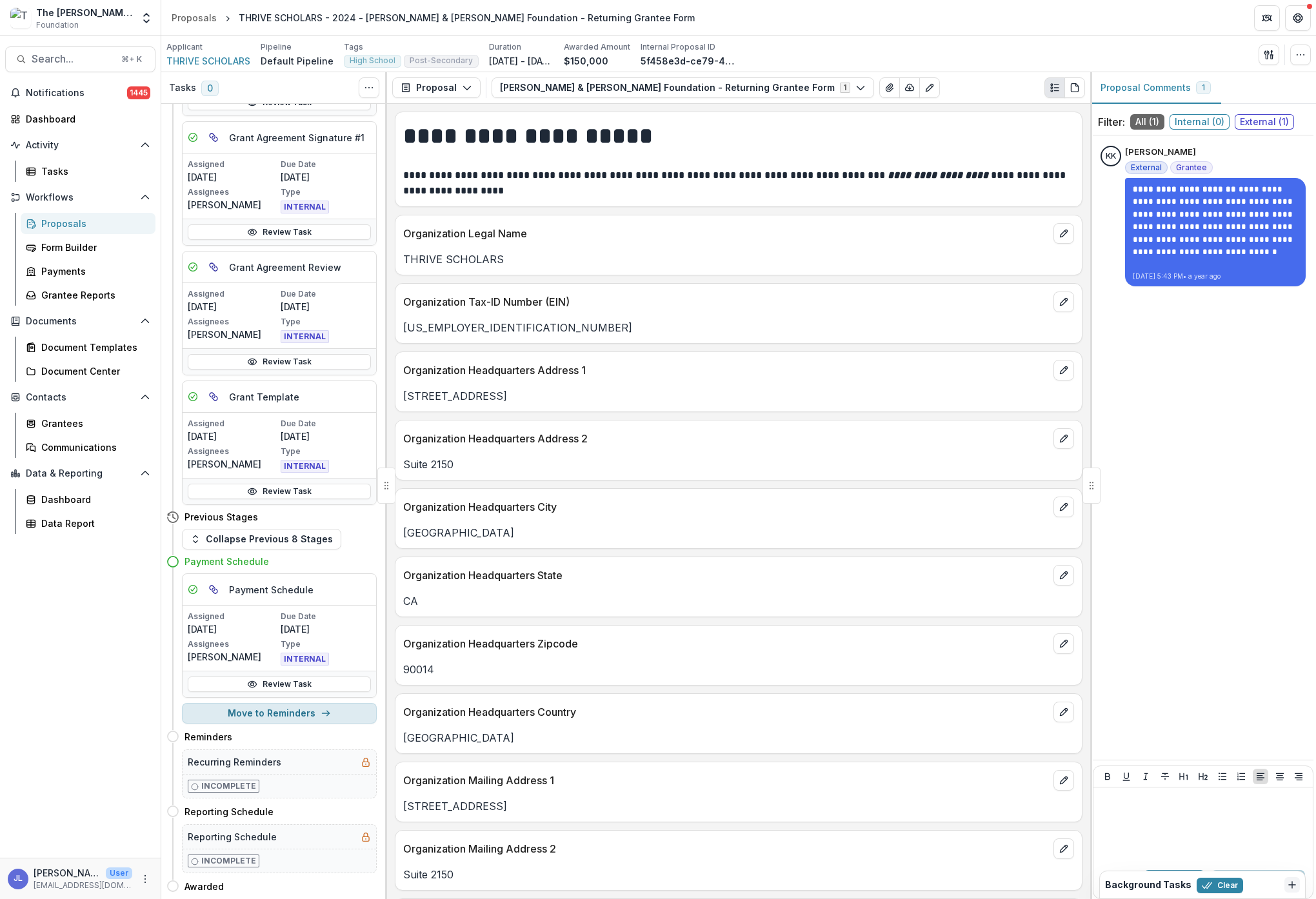
click at [286, 713] on button "Move to Reminders" at bounding box center [278, 713] width 194 height 21
select select "*********"
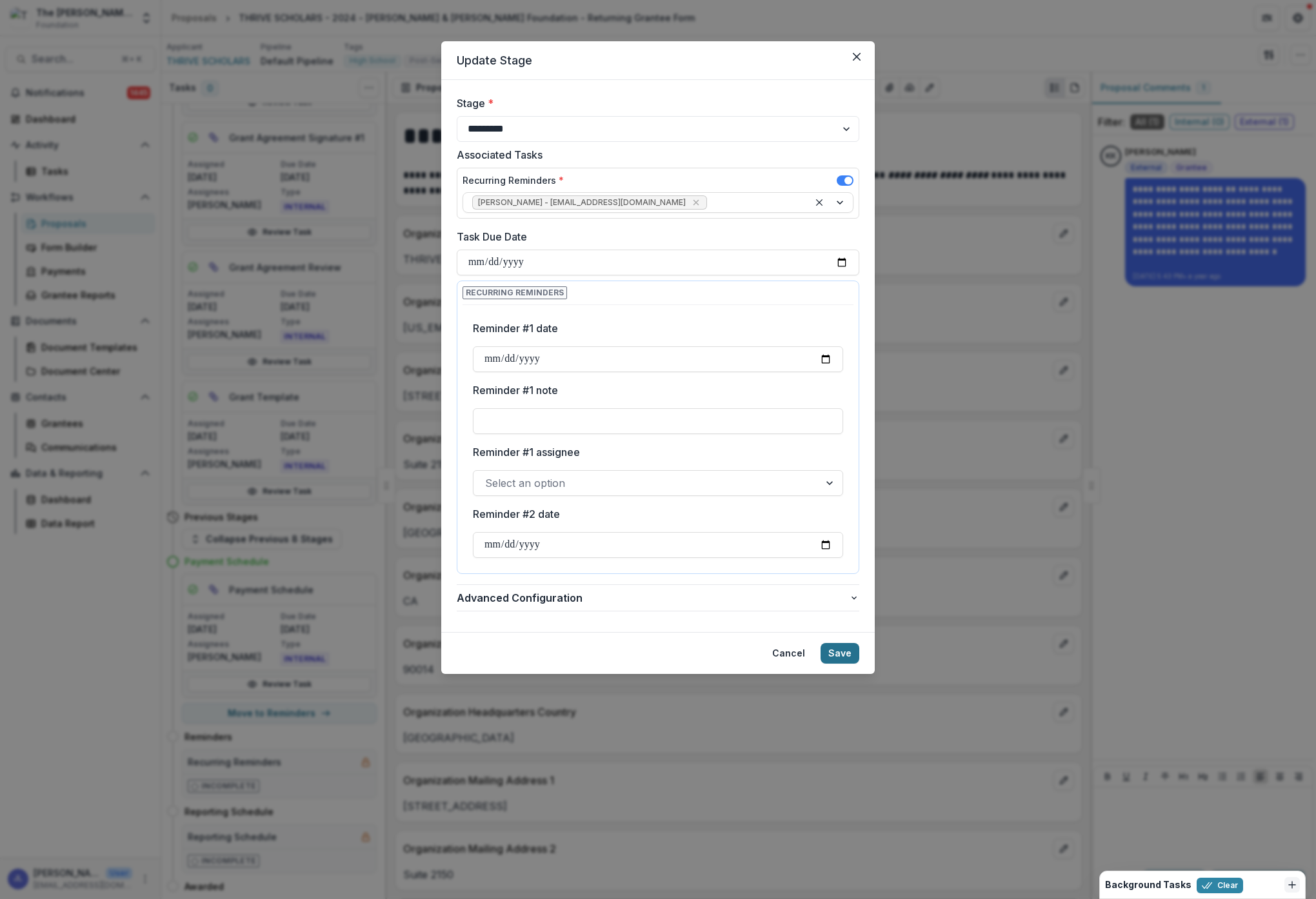
click at [844, 650] on button "Save" at bounding box center [840, 654] width 39 height 21
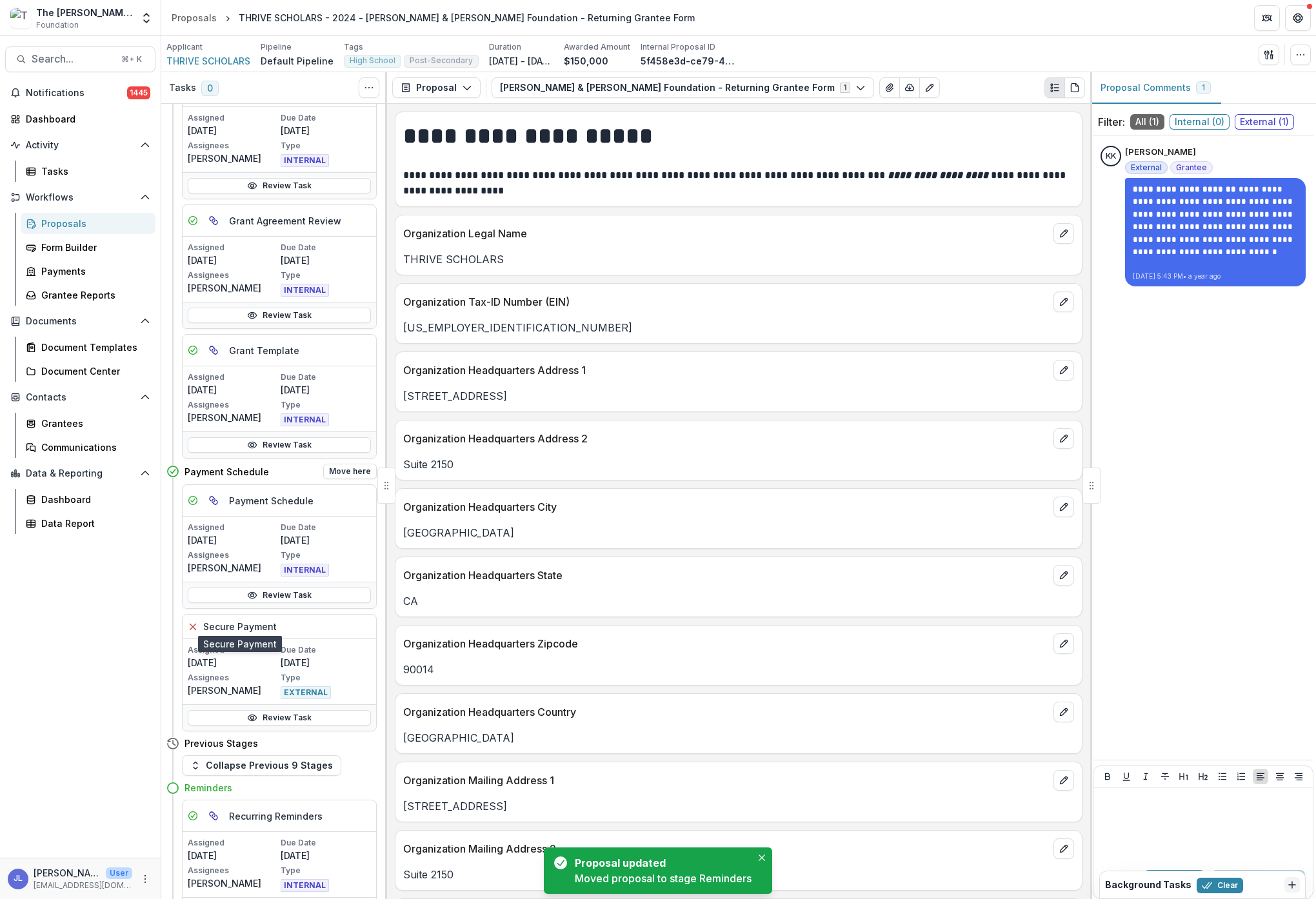
scroll to position [634, 0]
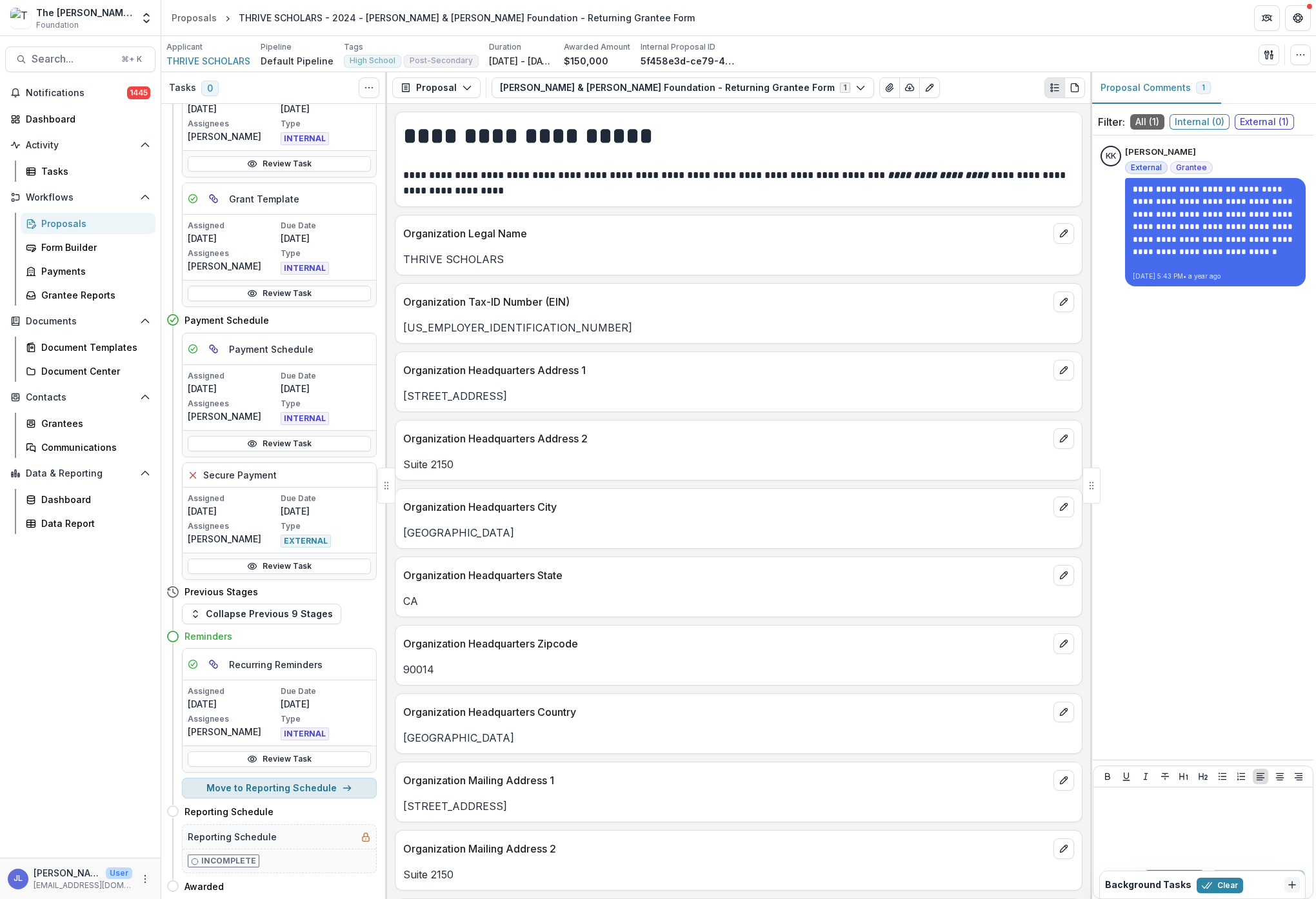
click at [276, 792] on button "Move to Reporting Schedule" at bounding box center [278, 788] width 194 height 21
select select "**********"
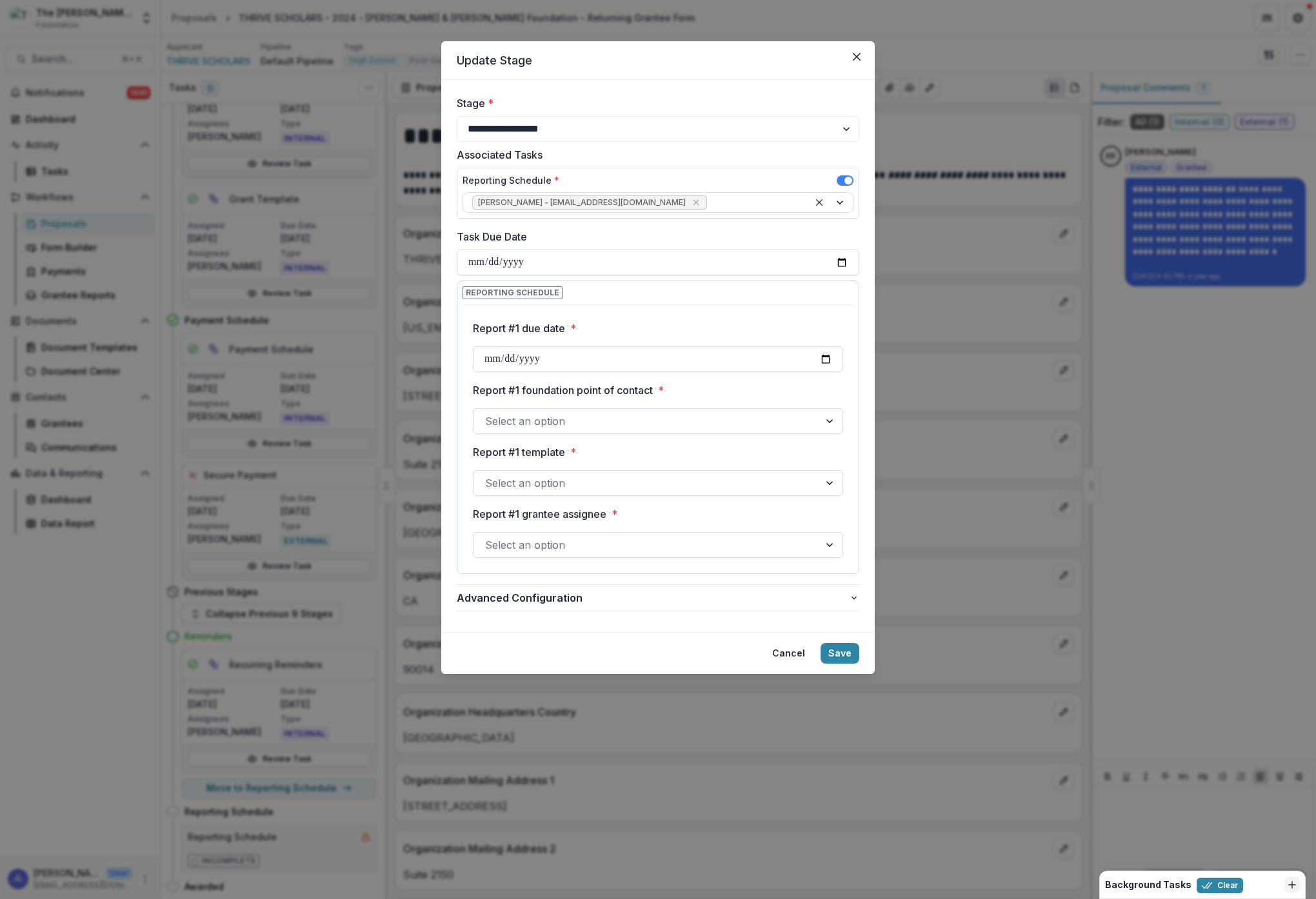
click at [523, 268] on input "Task Due Date" at bounding box center [658, 262] width 403 height 26
type input "**********"
click at [669, 312] on div "Report #1 due date * Report #1 foundation point of contact * Select an option R…" at bounding box center [658, 815] width 370 height 1011
click at [581, 358] on input "Report #1 due date *" at bounding box center [658, 359] width 370 height 26
type input "**********"
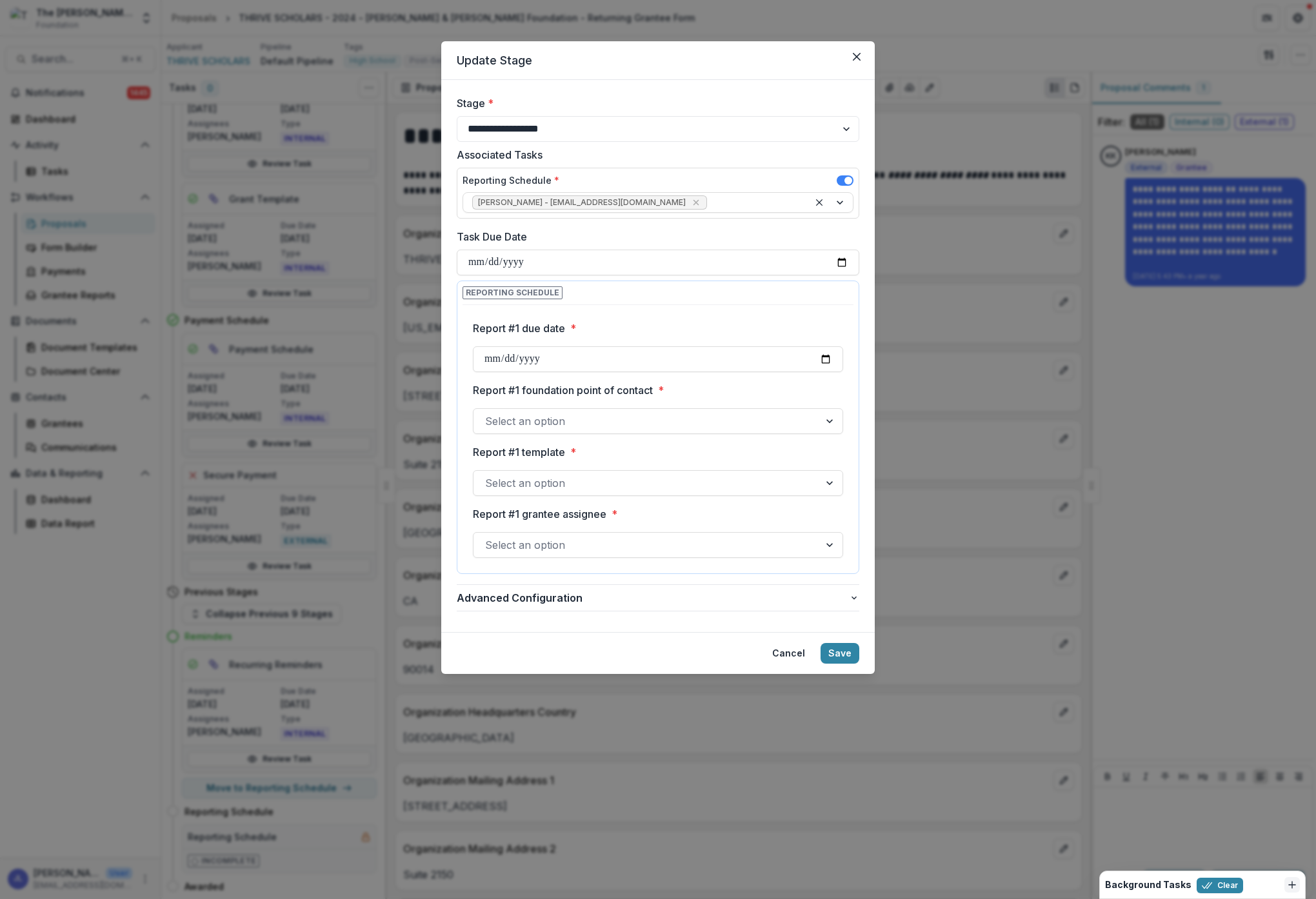
click at [720, 381] on div "**********" at bounding box center [658, 815] width 370 height 1011
click at [825, 423] on div at bounding box center [830, 421] width 23 height 24
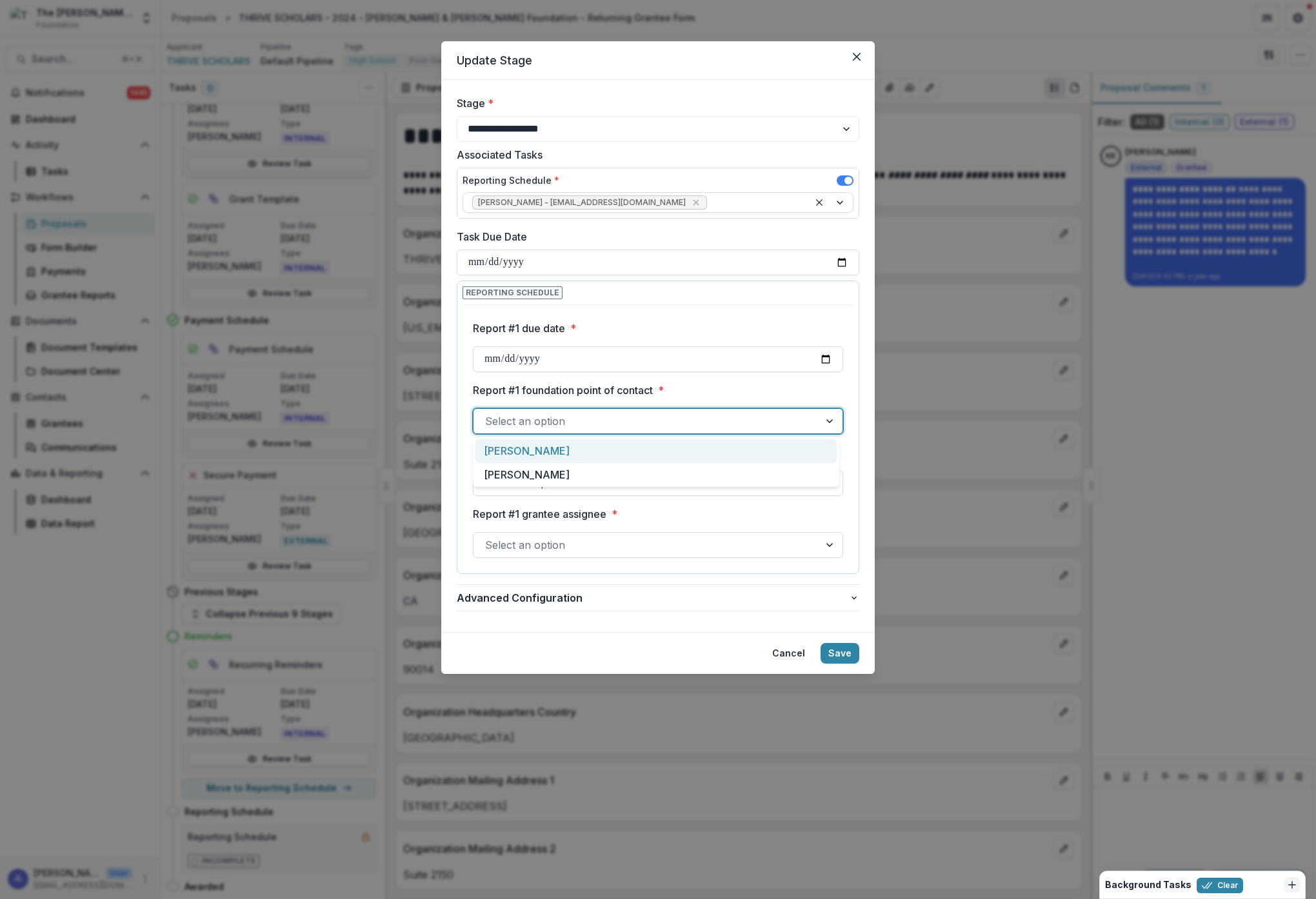
click at [746, 453] on div "[PERSON_NAME]" at bounding box center [656, 451] width 361 height 24
click at [821, 483] on div at bounding box center [830, 483] width 23 height 24
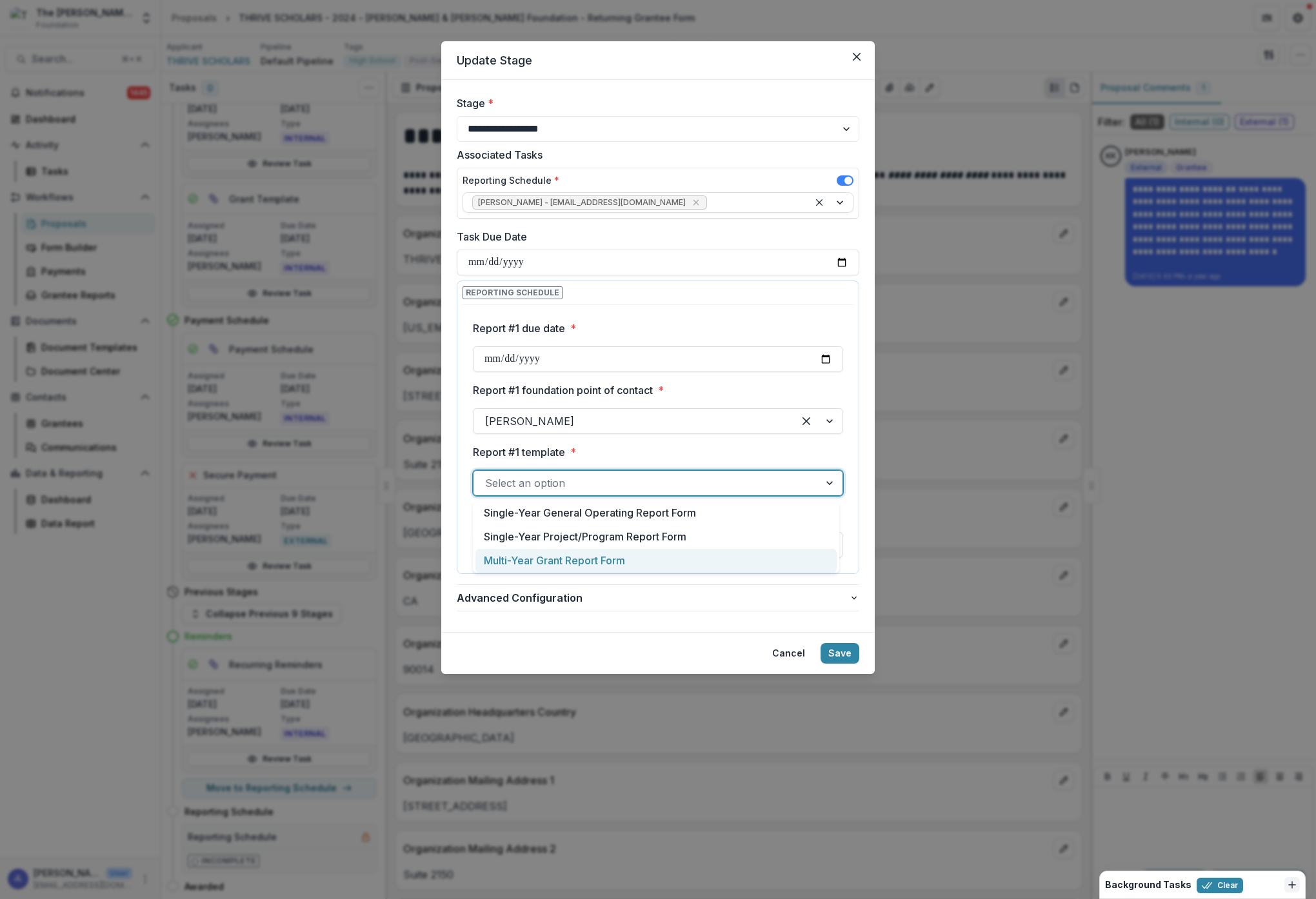
click at [677, 561] on div "Multi-Year Grant Report Form" at bounding box center [656, 561] width 361 height 24
click at [765, 548] on div at bounding box center [646, 545] width 323 height 18
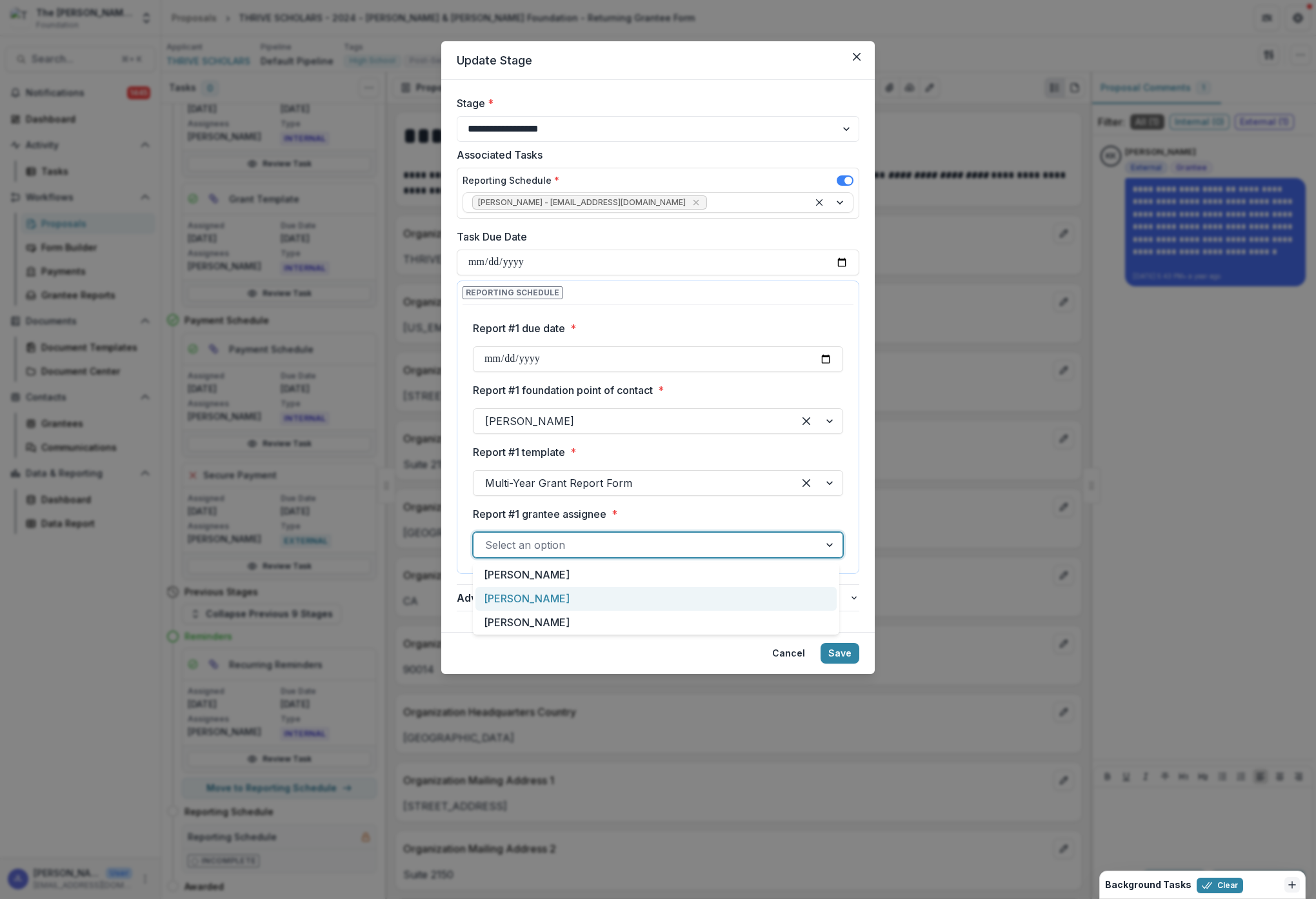
click at [539, 596] on div "[PERSON_NAME]" at bounding box center [656, 599] width 361 height 24
click at [841, 654] on button "Save" at bounding box center [840, 654] width 39 height 21
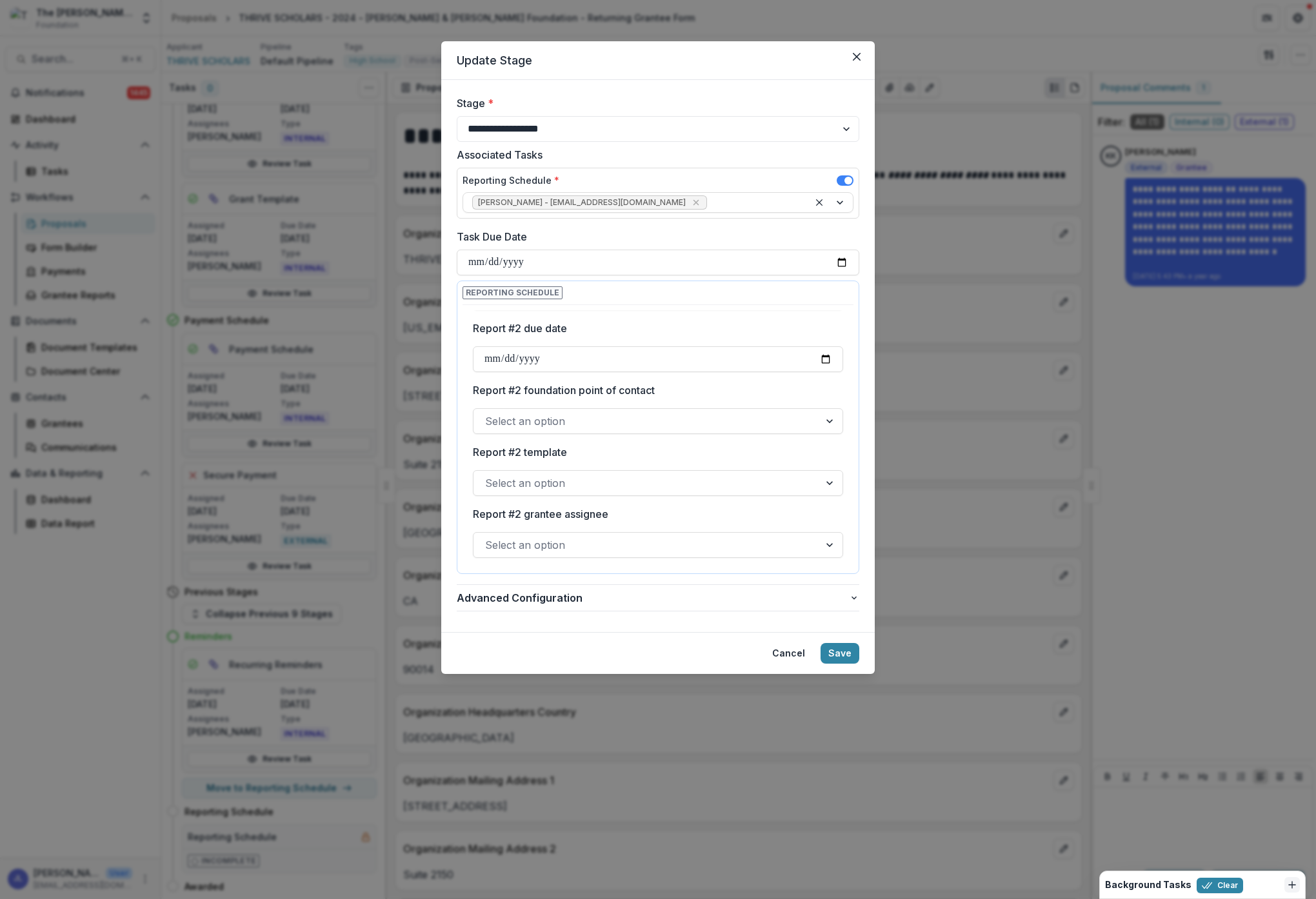
scroll to position [250, 0]
click at [544, 354] on input "Report #2 due date" at bounding box center [658, 357] width 370 height 26
type input "**********"
click at [680, 438] on div "**********" at bounding box center [658, 565] width 370 height 1011
click at [708, 417] on div at bounding box center [646, 419] width 323 height 18
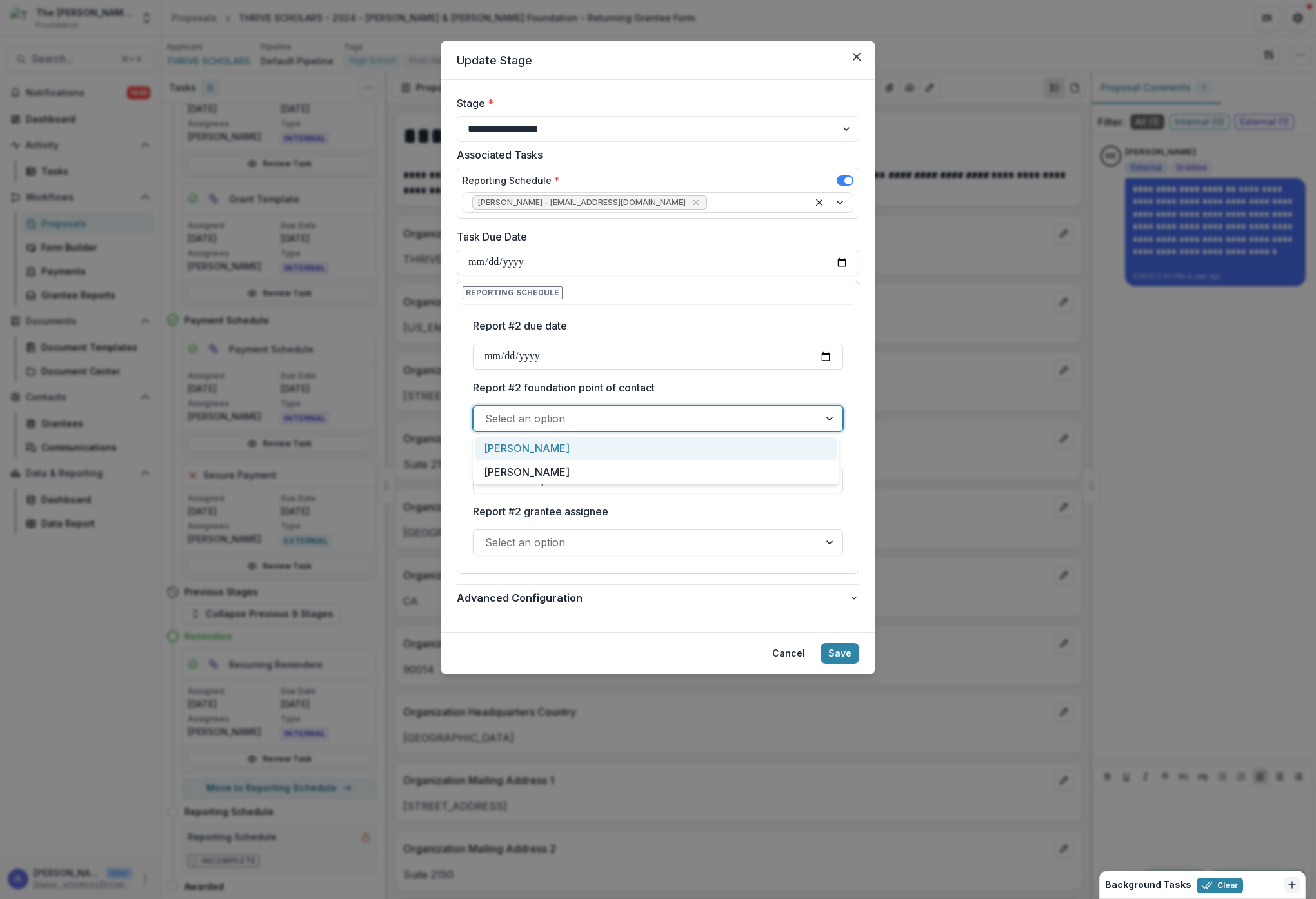
click at [702, 442] on div "[PERSON_NAME]" at bounding box center [656, 449] width 361 height 24
click at [723, 478] on div at bounding box center [646, 480] width 323 height 18
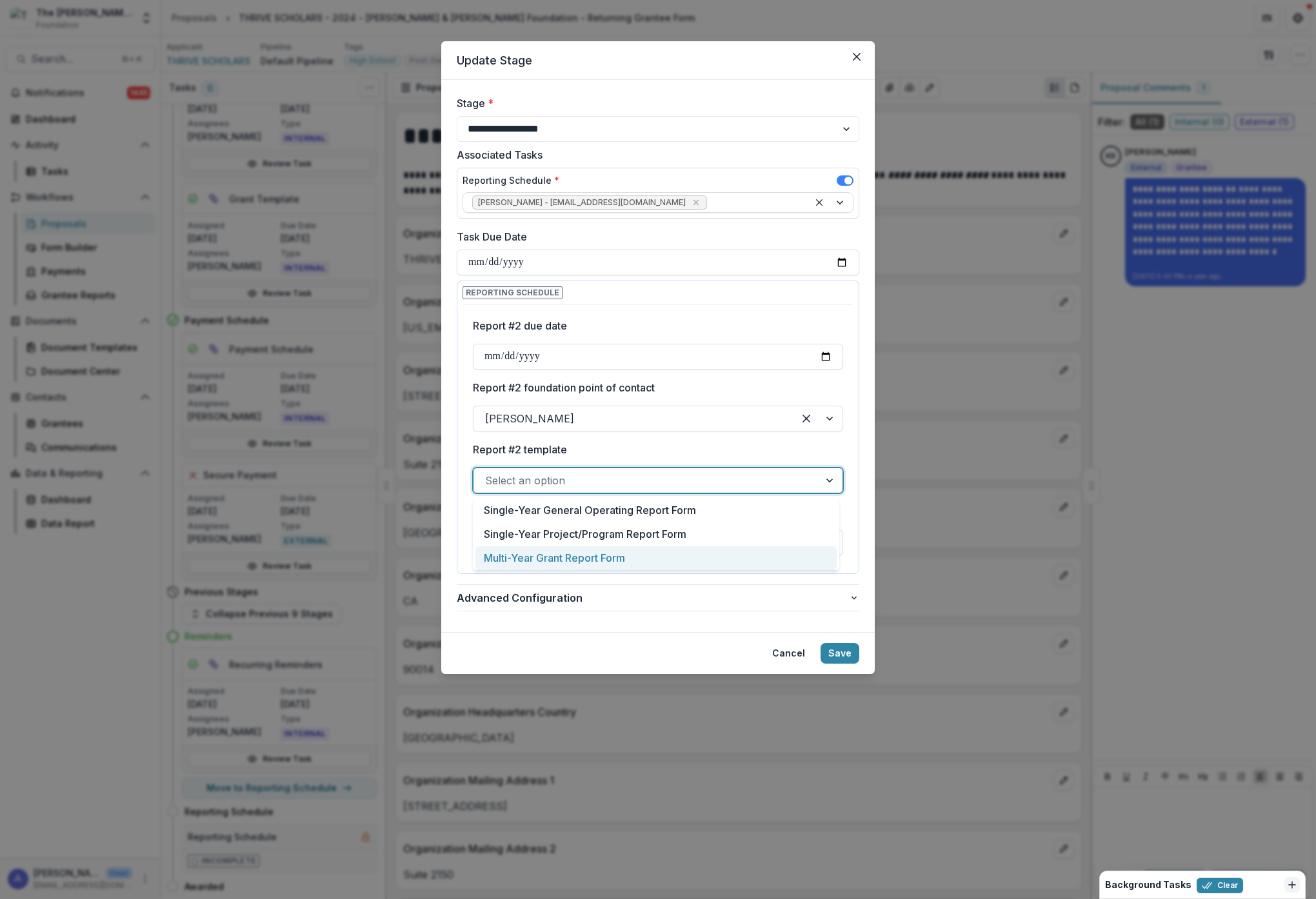
click at [711, 558] on div "Multi-Year Grant Report Form" at bounding box center [656, 558] width 361 height 24
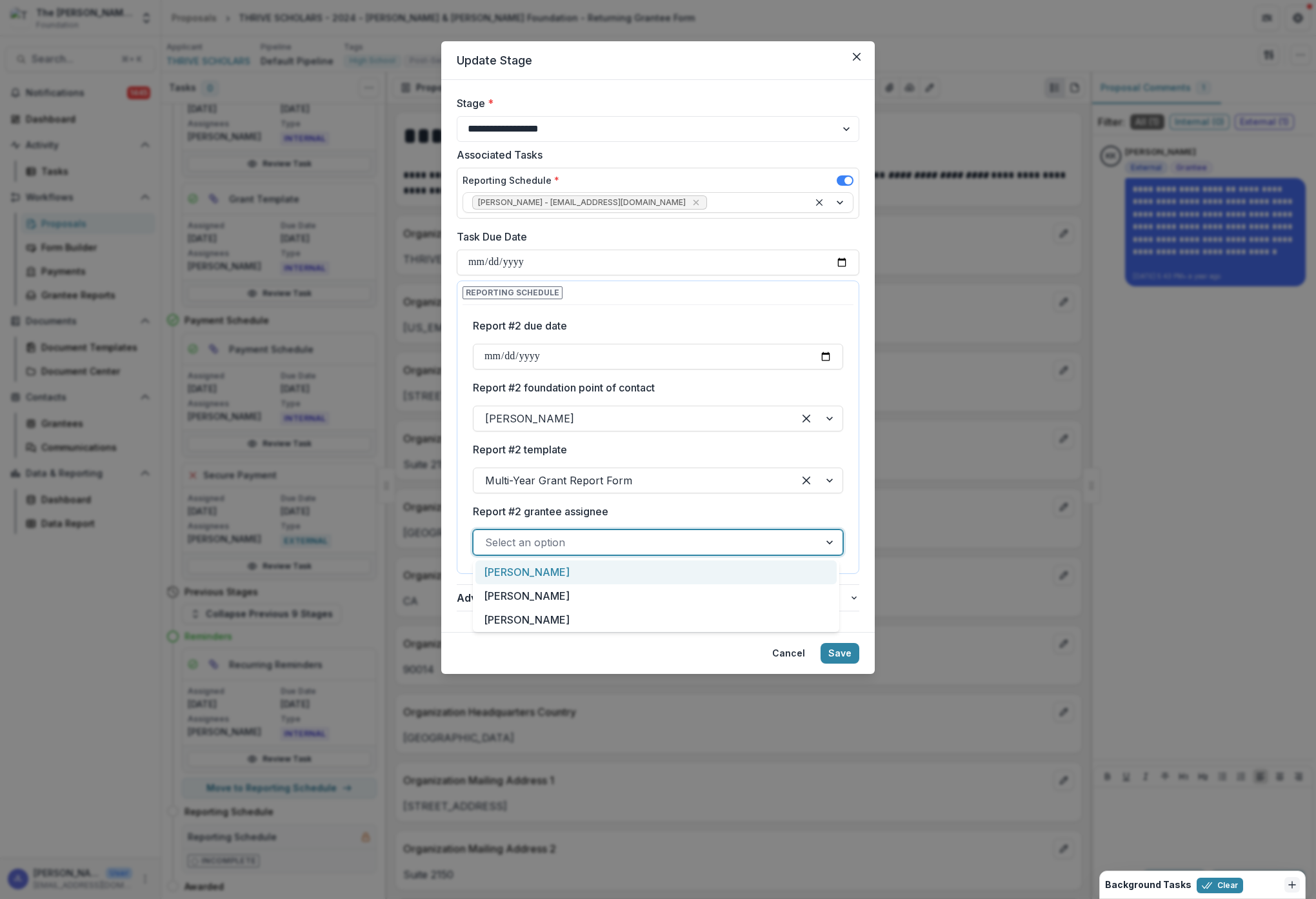
click at [700, 546] on div at bounding box center [646, 542] width 323 height 18
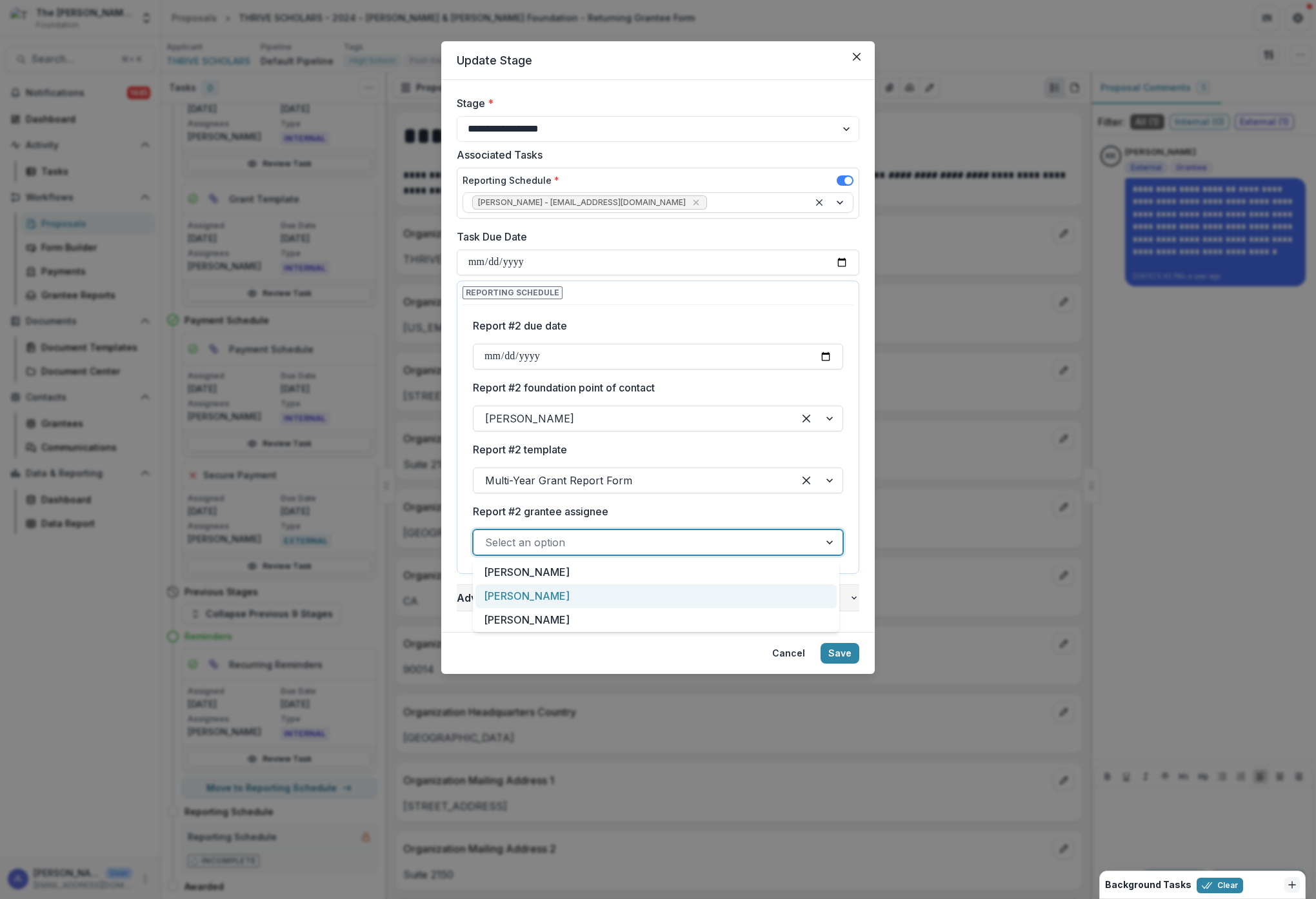
click at [672, 596] on div "[PERSON_NAME]" at bounding box center [656, 596] width 361 height 24
click at [848, 653] on button "Save" at bounding box center [840, 654] width 39 height 21
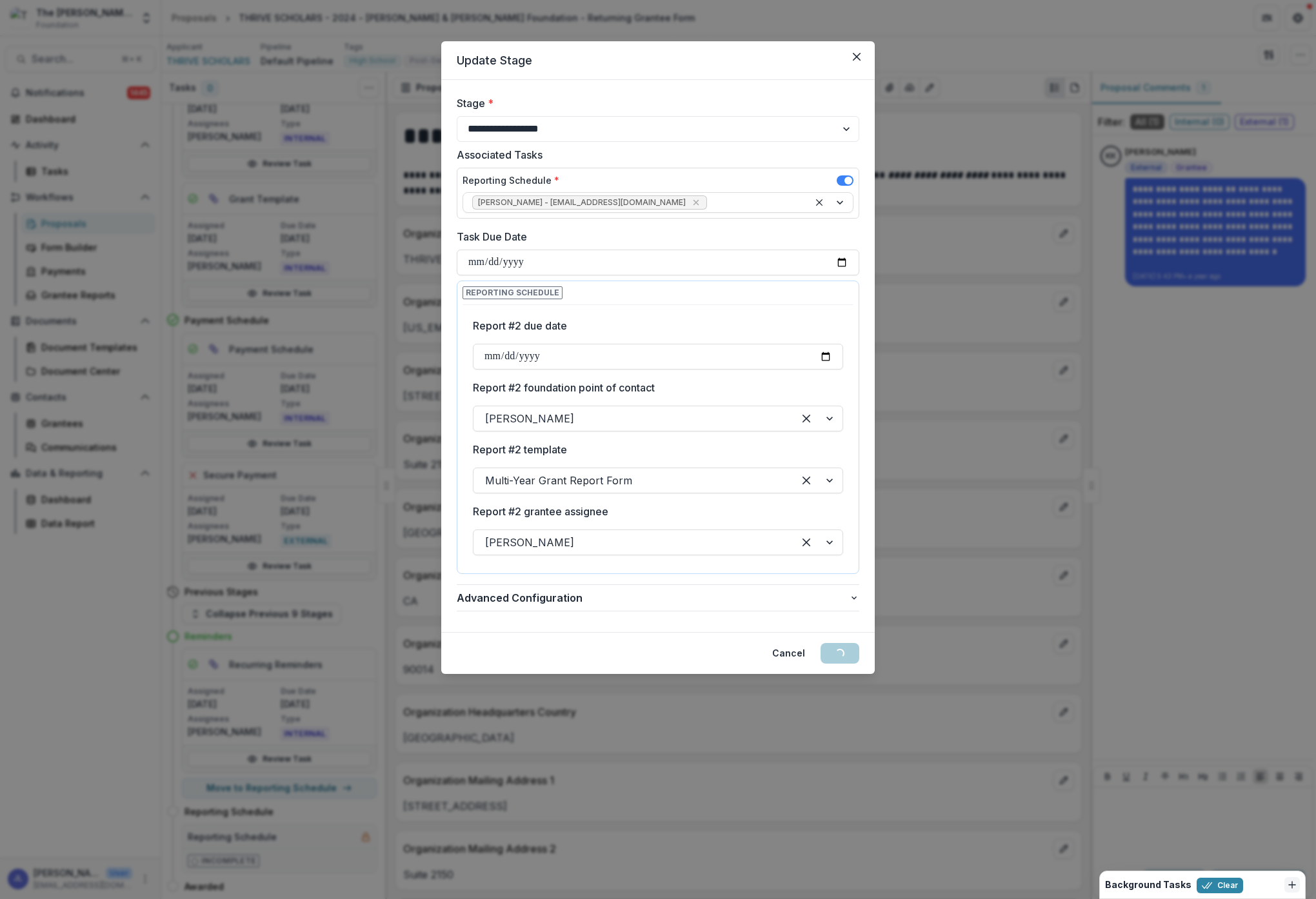
scroll to position [0, 0]
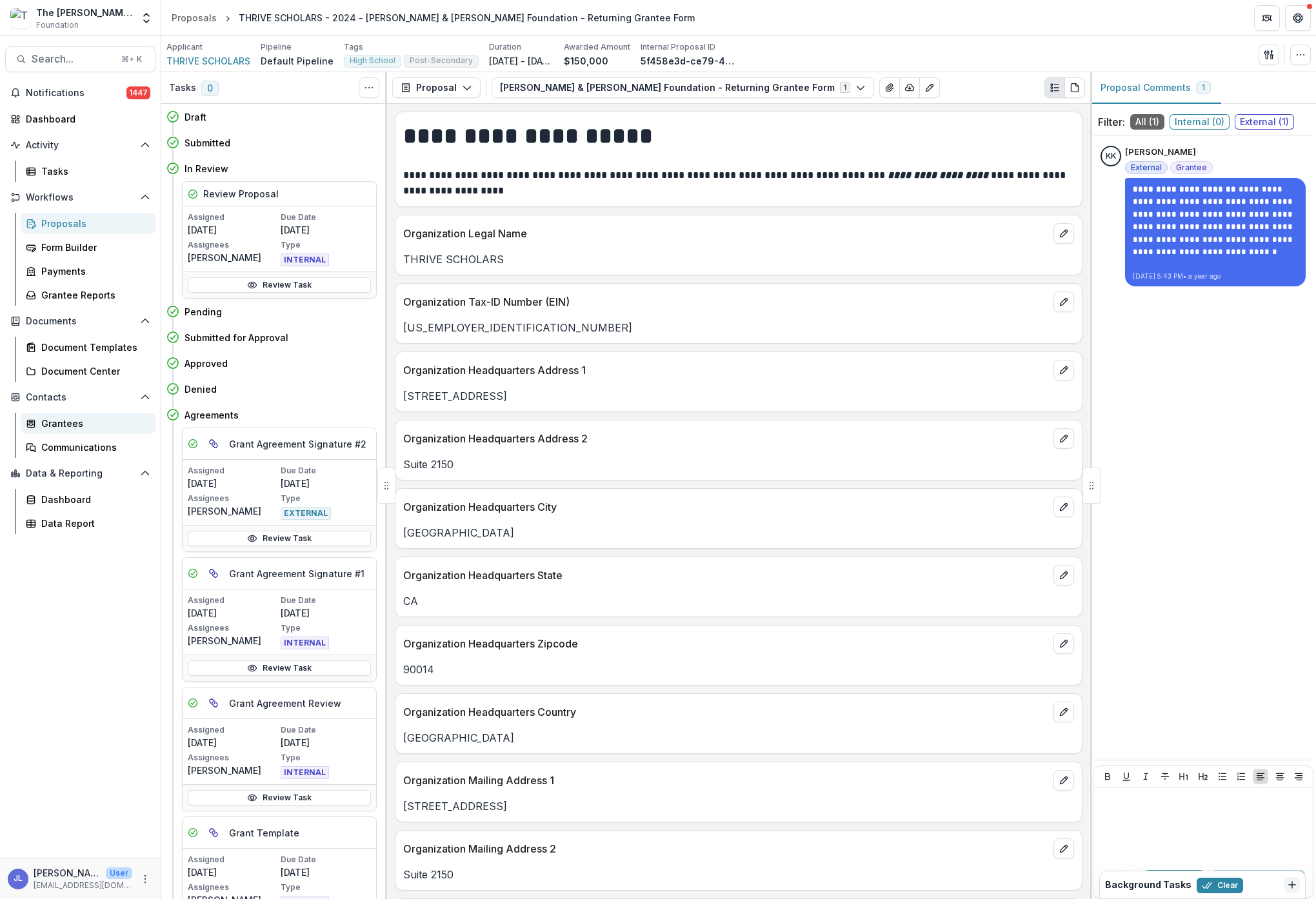
click at [53, 421] on div "Grantees" at bounding box center [93, 423] width 104 height 14
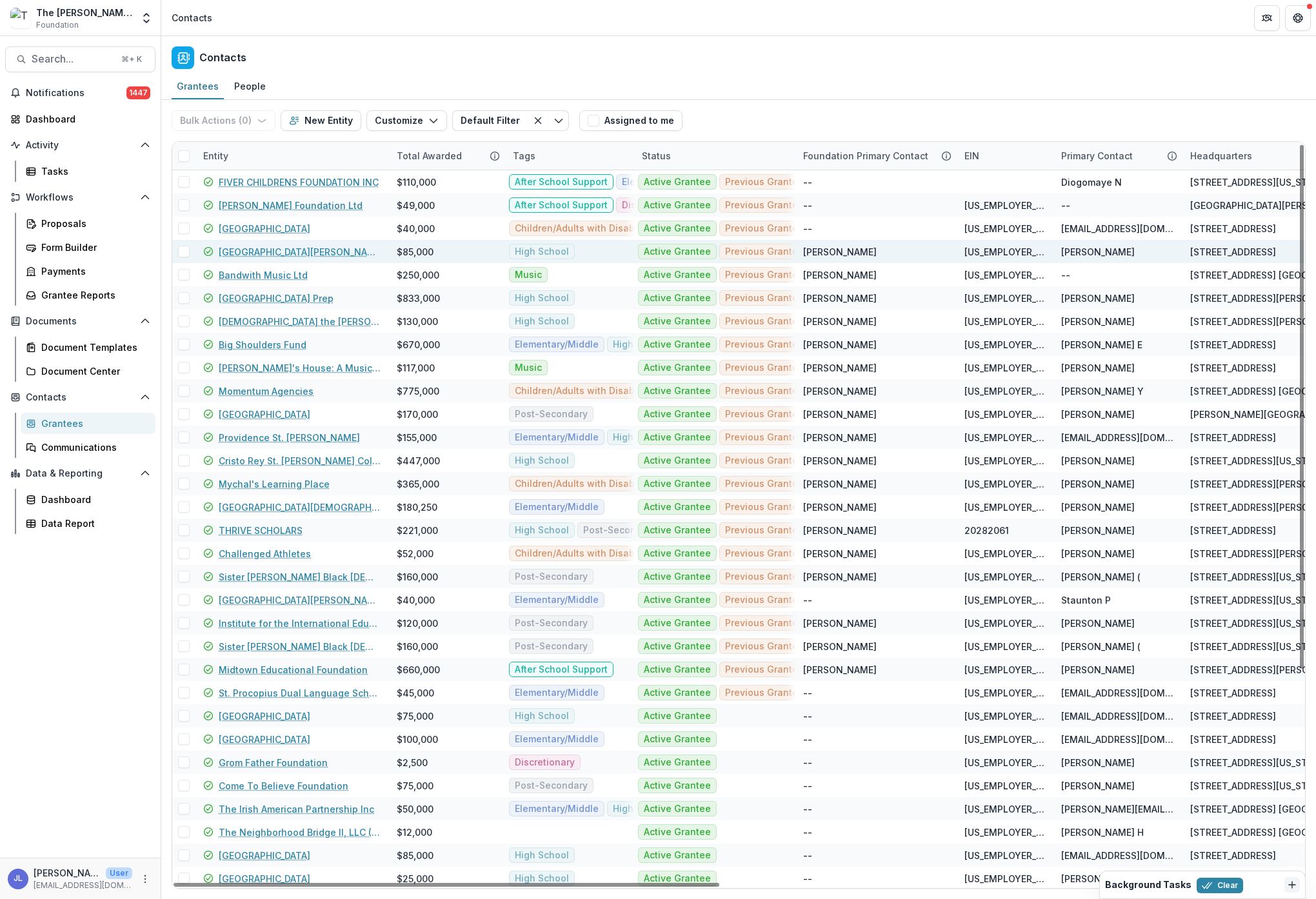
scroll to position [2, 0]
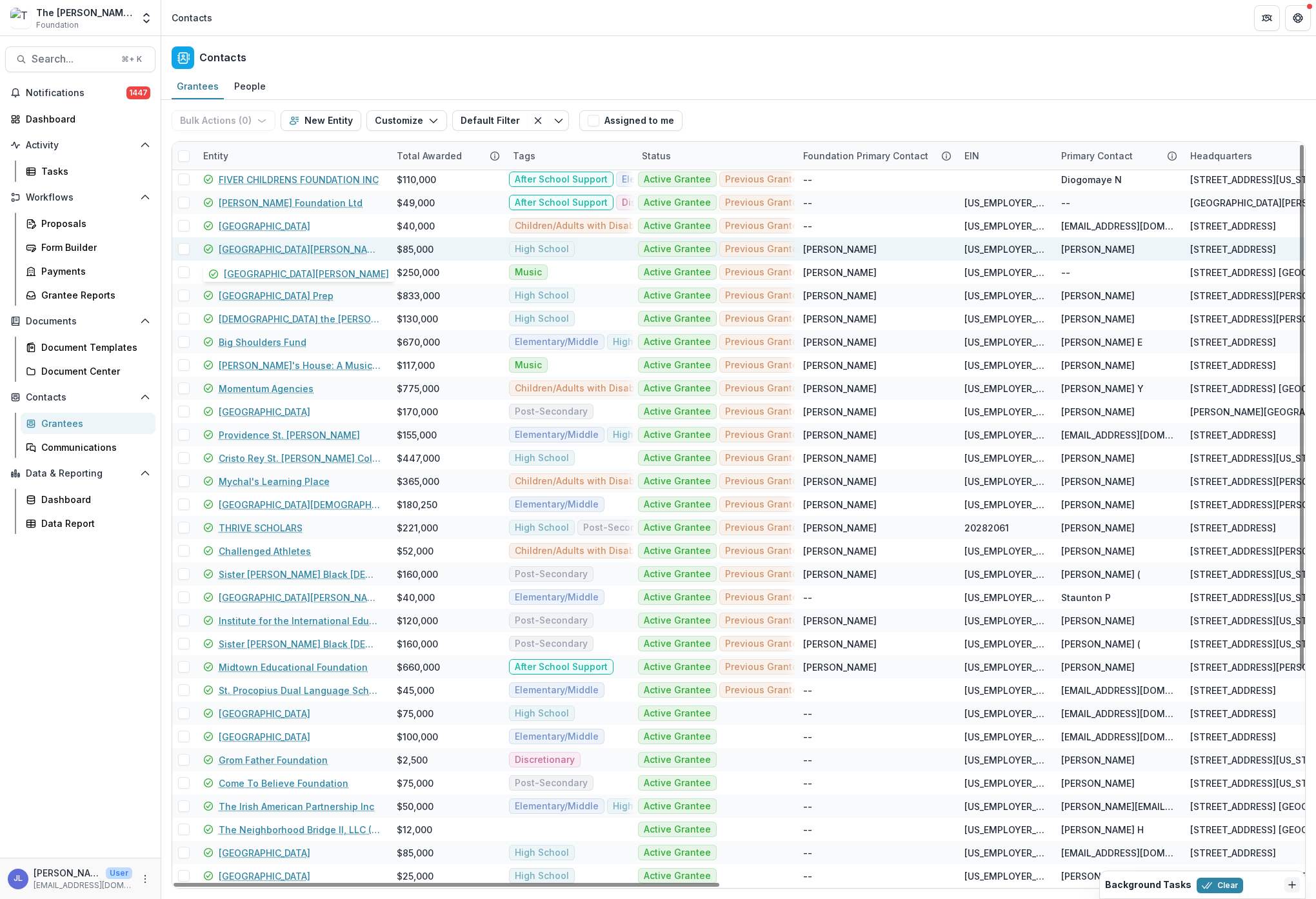
click at [257, 249] on link "[GEOGRAPHIC_DATA][PERSON_NAME]" at bounding box center [299, 249] width 162 height 14
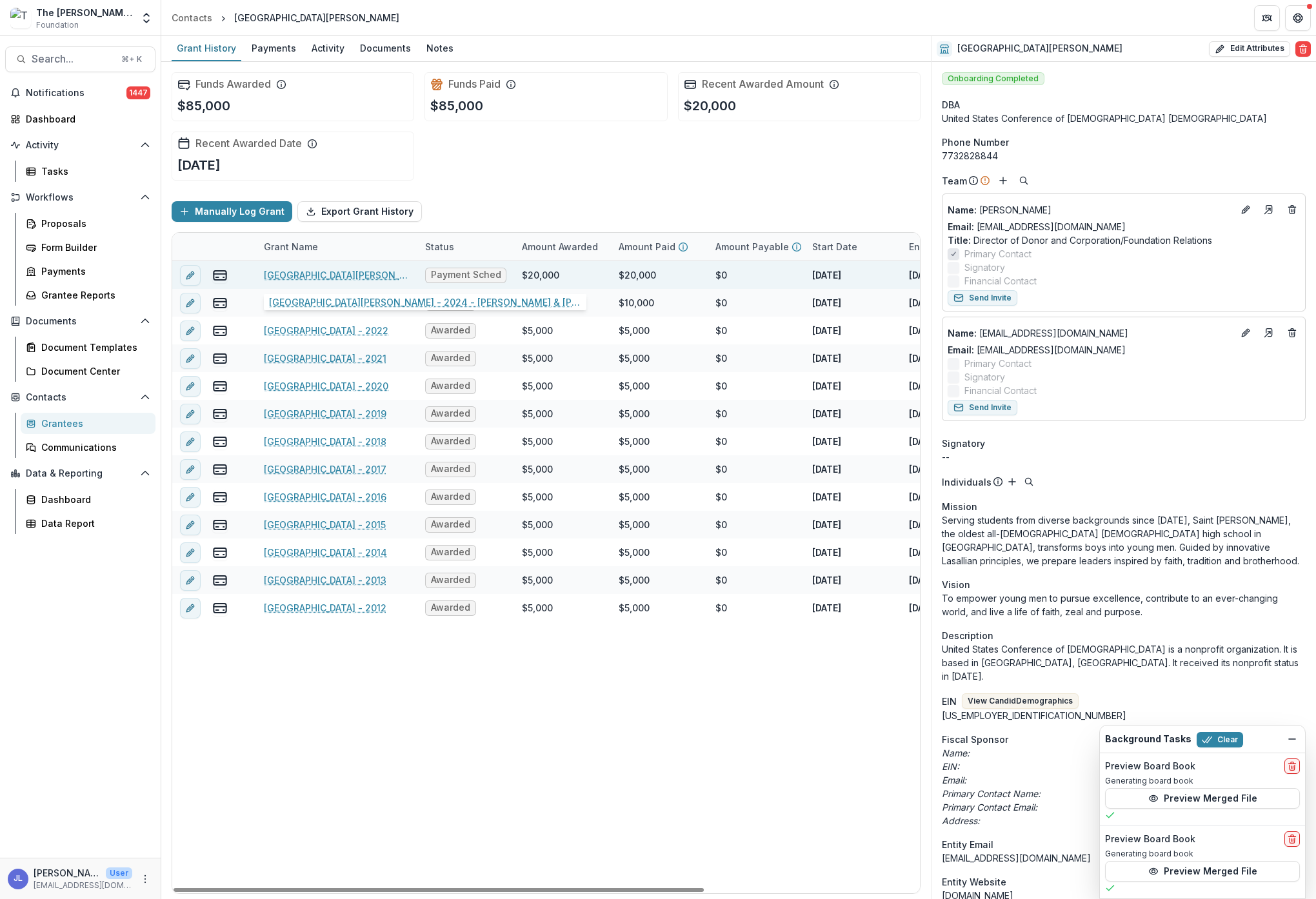
click at [352, 273] on link "[GEOGRAPHIC_DATA][PERSON_NAME] - 2024 - [PERSON_NAME] & [PERSON_NAME] Foundatio…" at bounding box center [336, 275] width 146 height 14
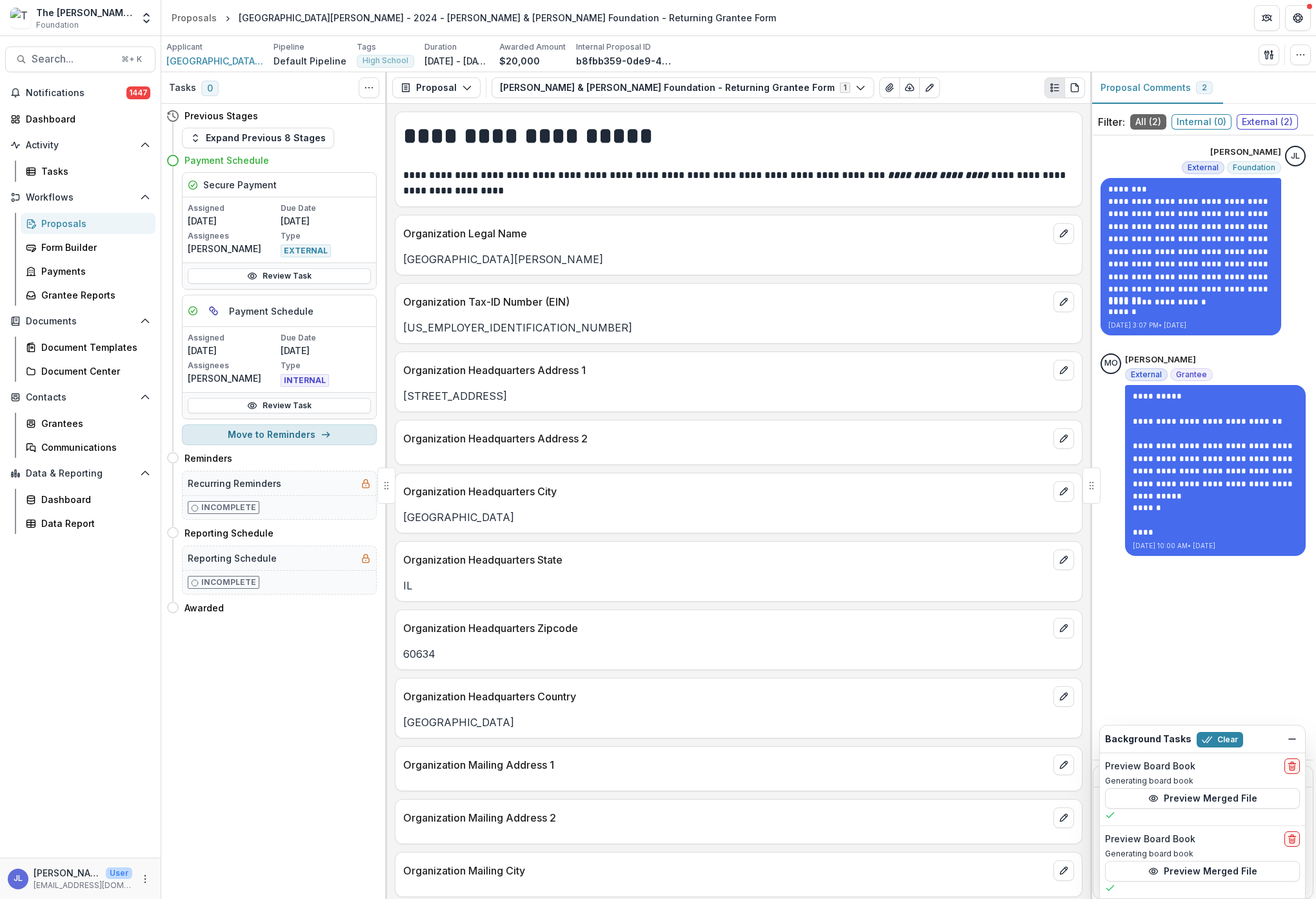
click at [285, 433] on button "Move to Reminders" at bounding box center [278, 435] width 194 height 21
select select "*********"
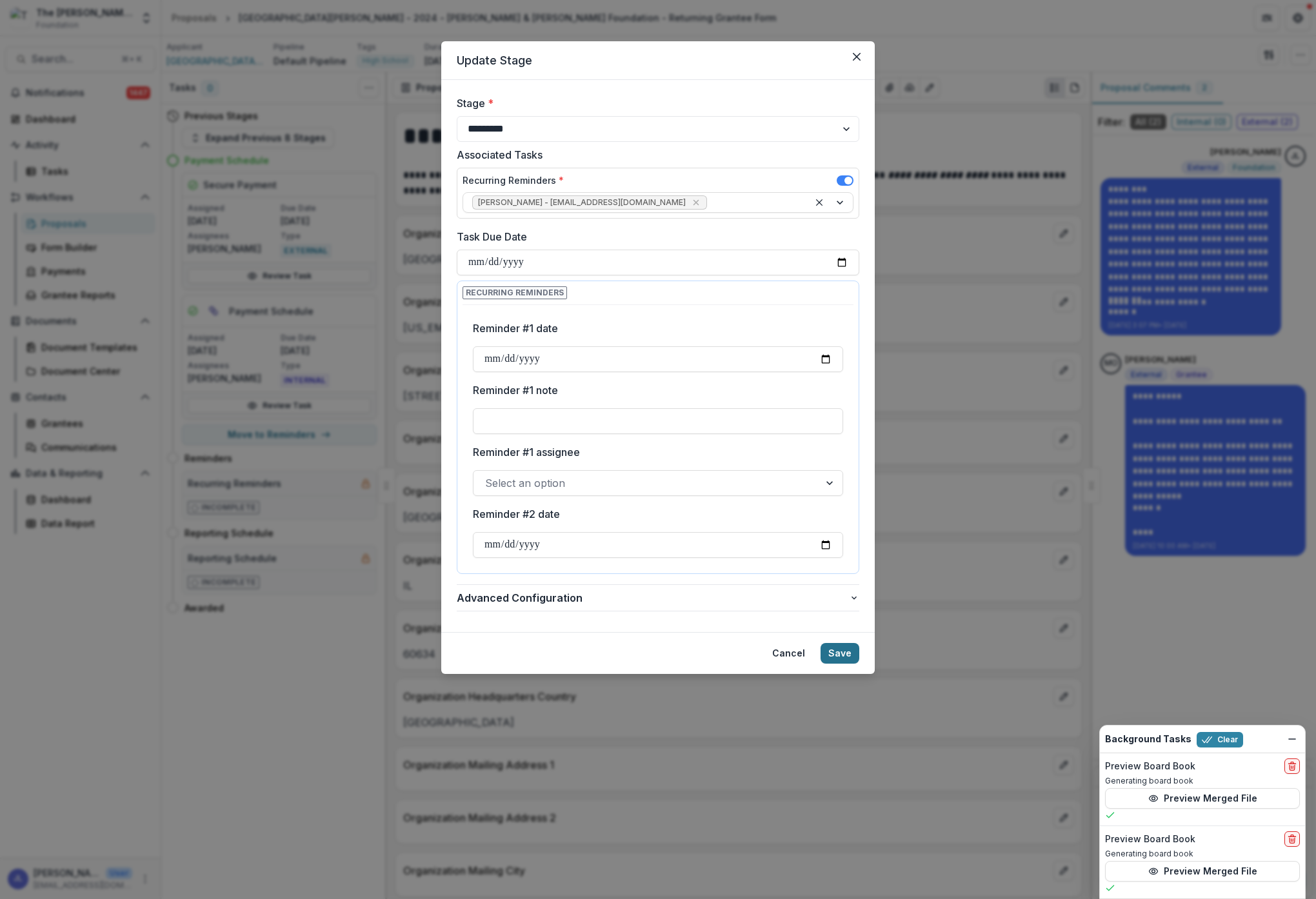
click at [849, 651] on button "Save" at bounding box center [840, 654] width 39 height 21
click at [843, 650] on button "Save" at bounding box center [840, 654] width 39 height 21
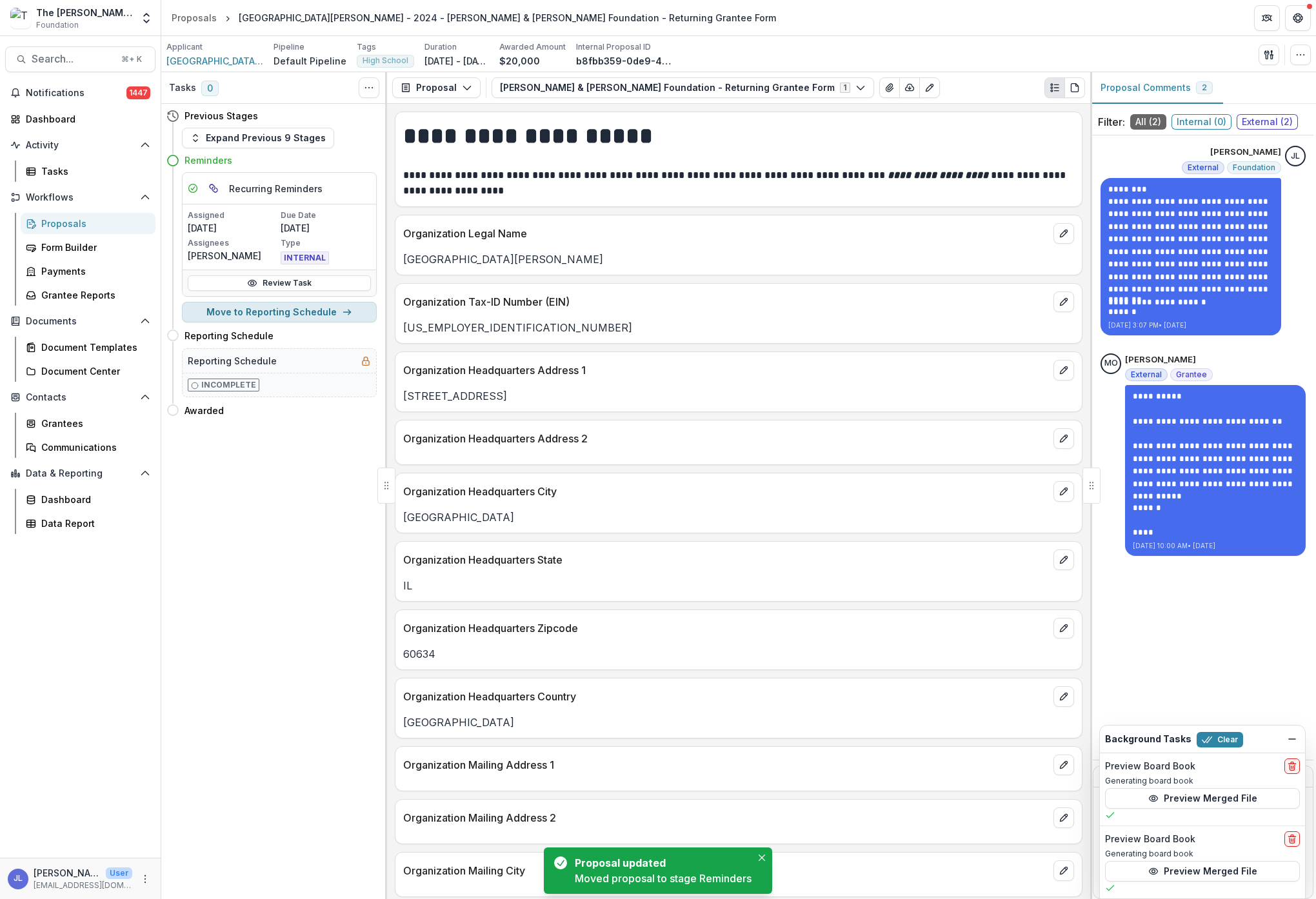
click at [241, 310] on button "Move to Reporting Schedule" at bounding box center [278, 312] width 194 height 21
select select "**********"
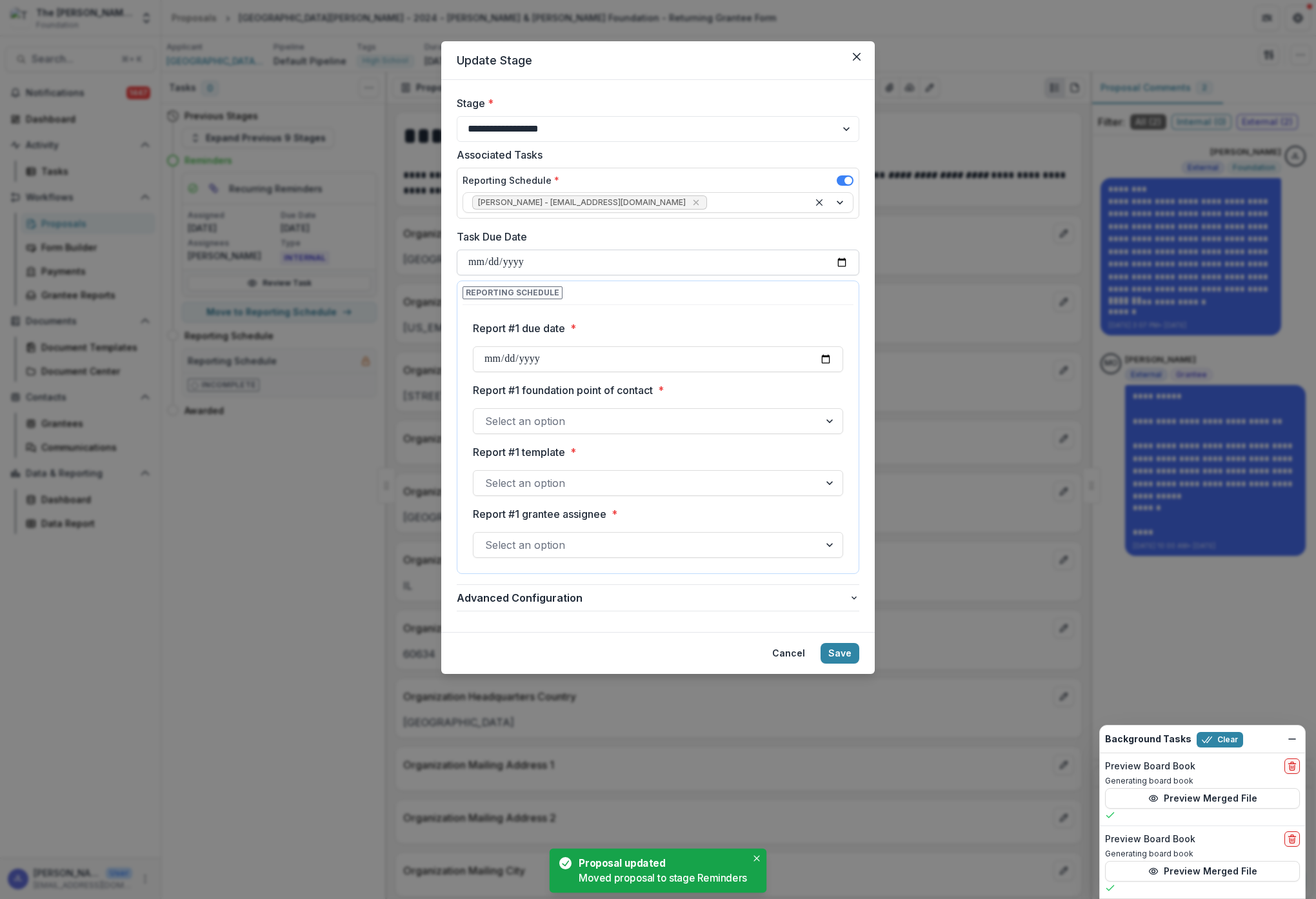
click at [512, 266] on input "Task Due Date" at bounding box center [658, 262] width 403 height 26
type input "**********"
click at [695, 320] on div "Report #1 due date * Report #1 foundation point of contact * Select an option R…" at bounding box center [658, 815] width 370 height 1011
click at [721, 357] on input "Report #1 due date *" at bounding box center [658, 359] width 370 height 26
type input "**********"
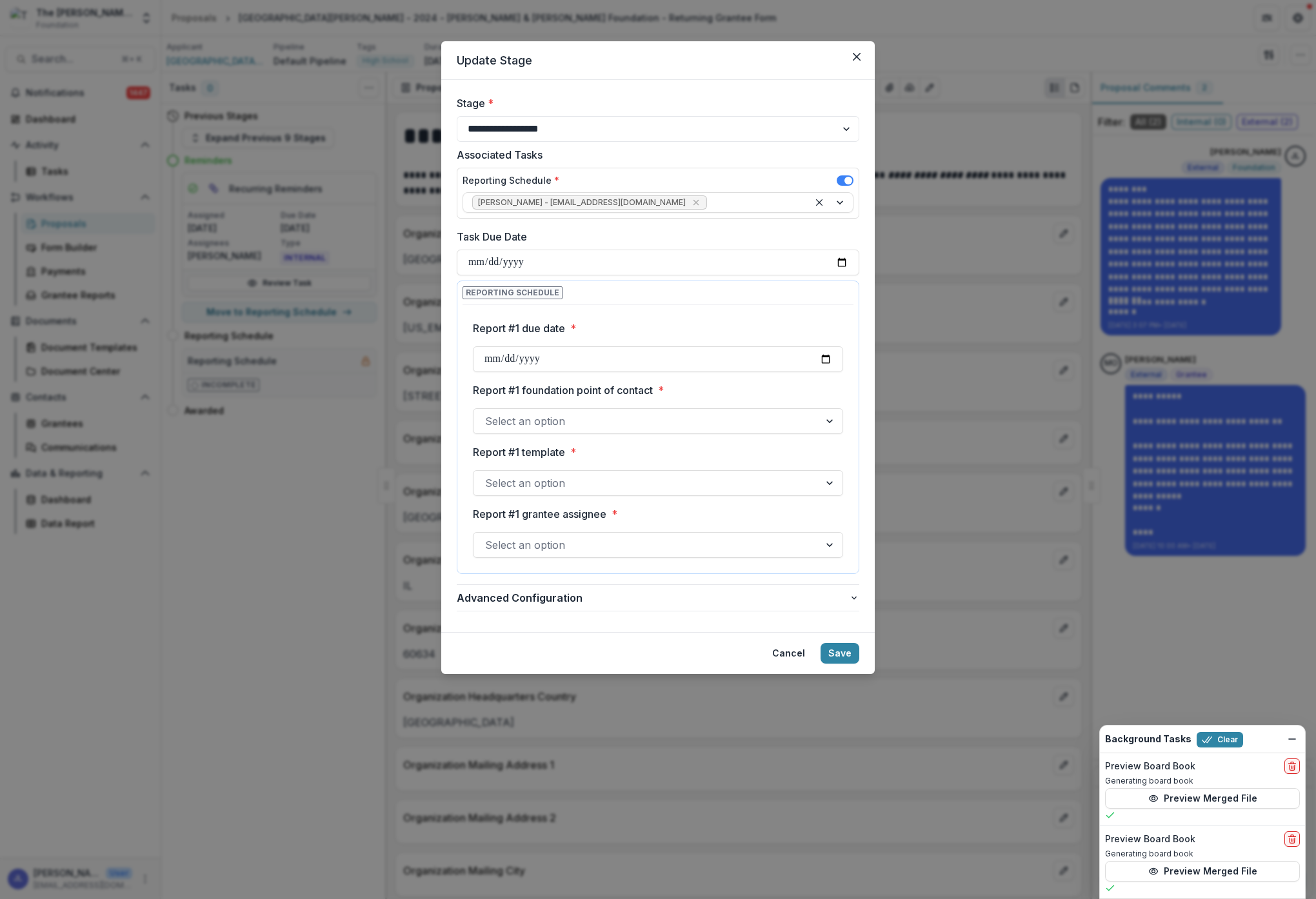
click at [798, 323] on label "Report #1 due date *" at bounding box center [654, 328] width 362 height 15
click at [798, 346] on input "**********" at bounding box center [658, 359] width 370 height 26
click at [823, 420] on div at bounding box center [830, 421] width 23 height 24
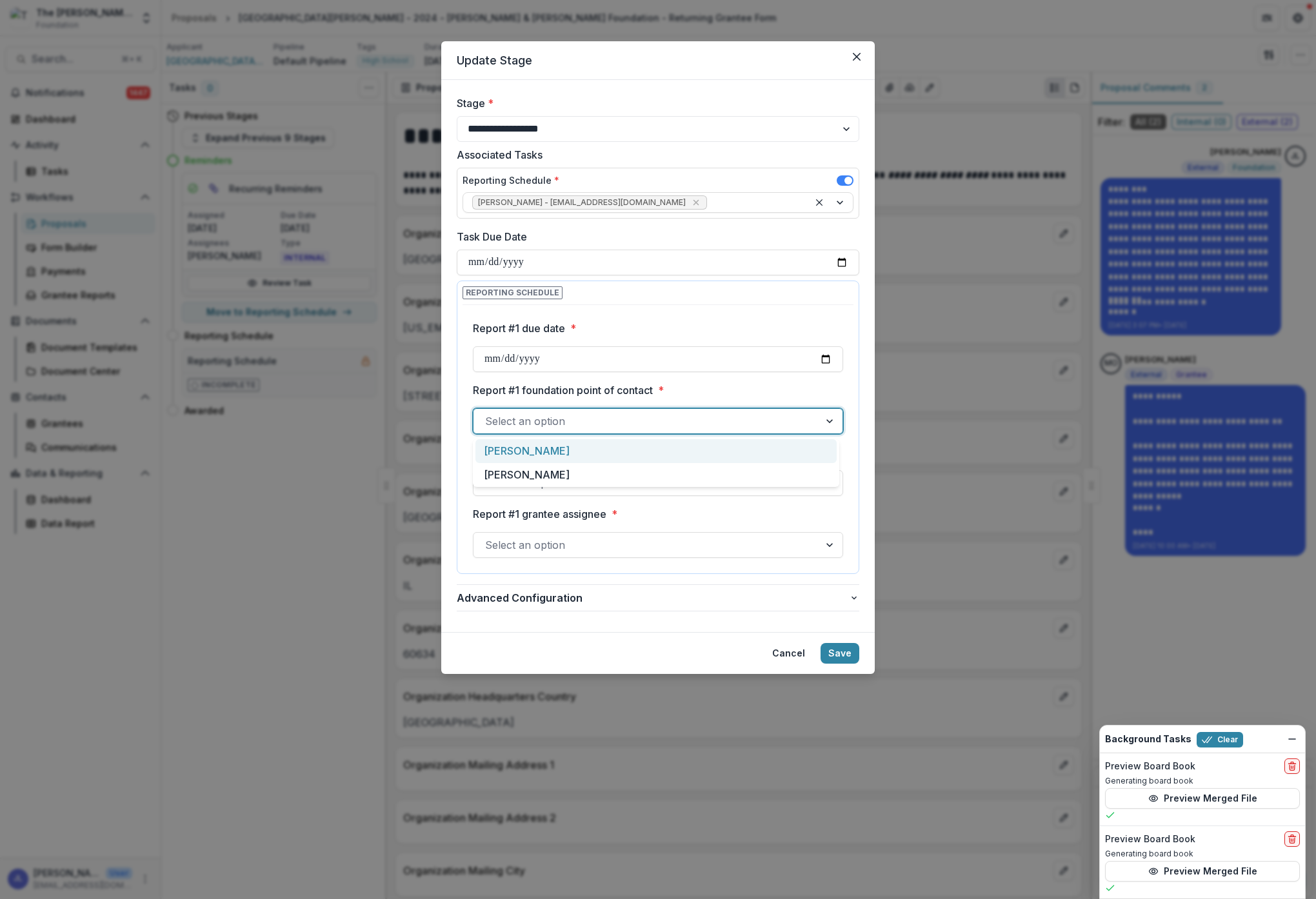
click at [786, 450] on div "[PERSON_NAME]" at bounding box center [656, 451] width 361 height 24
click at [809, 486] on div "Select an option" at bounding box center [646, 483] width 345 height 21
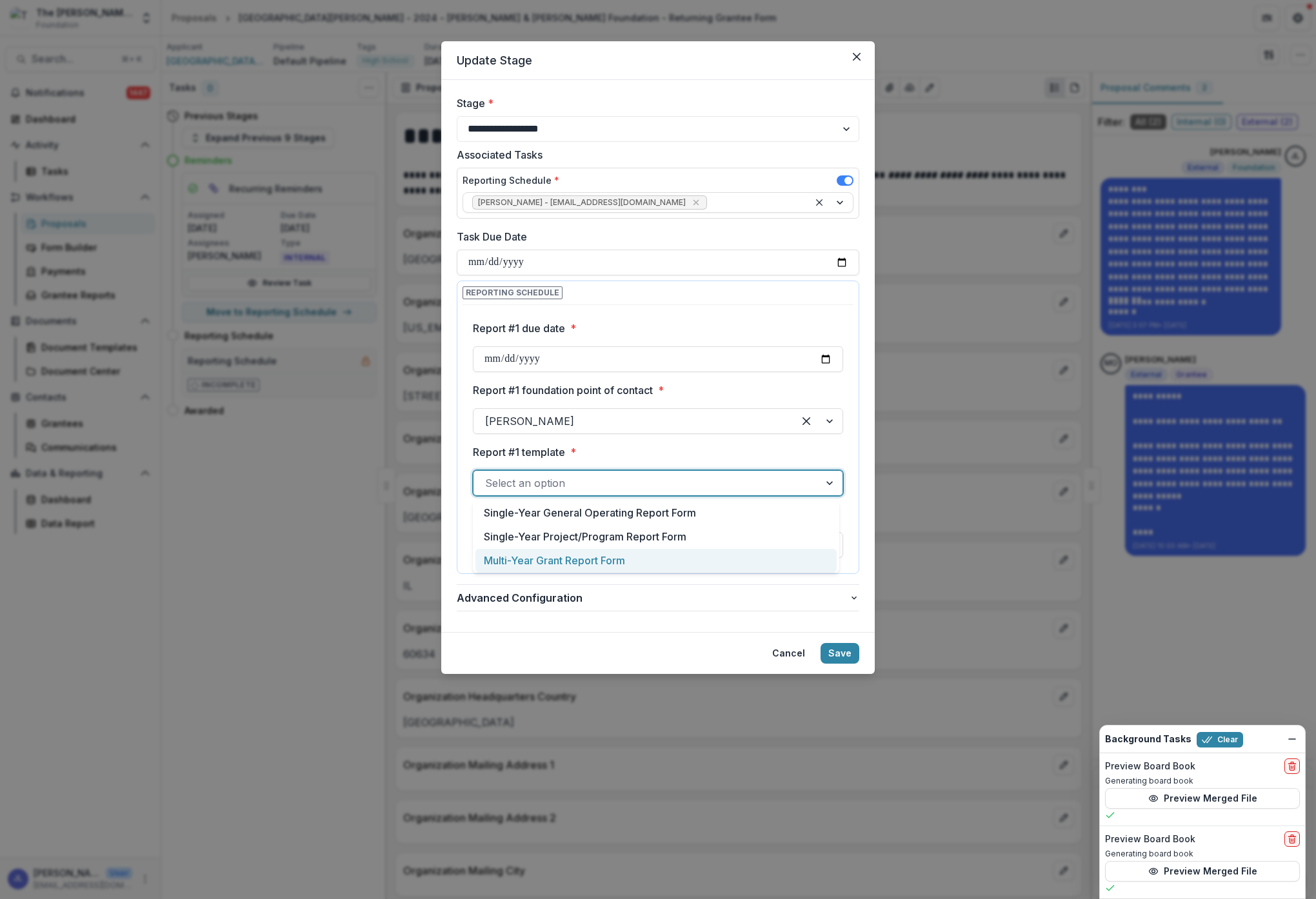
click at [722, 557] on div "Multi-Year Grant Report Form" at bounding box center [656, 561] width 361 height 24
click at [826, 544] on div at bounding box center [830, 545] width 23 height 24
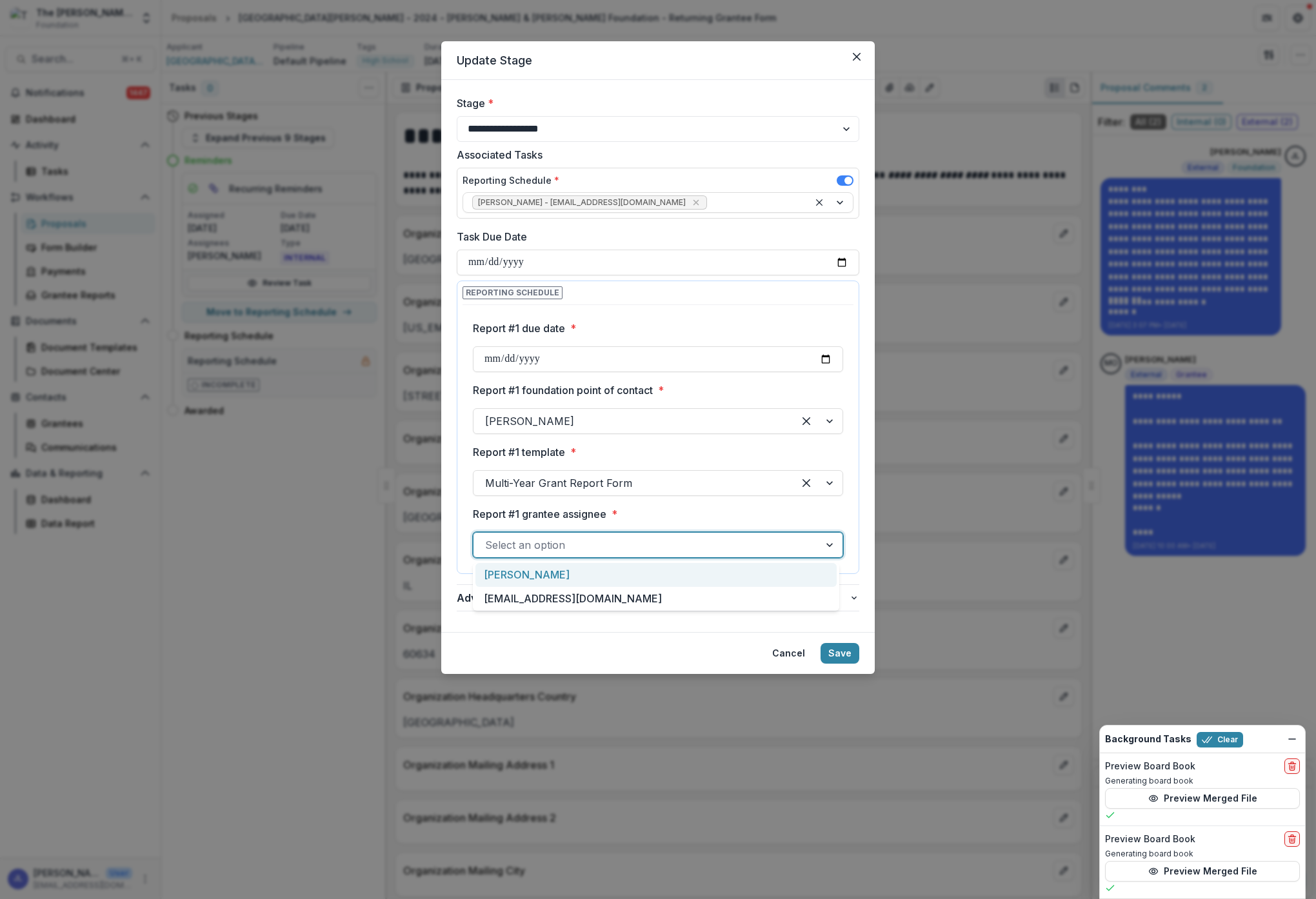
click at [766, 574] on div "[PERSON_NAME]" at bounding box center [656, 575] width 361 height 24
click at [844, 654] on button "Save" at bounding box center [840, 654] width 39 height 21
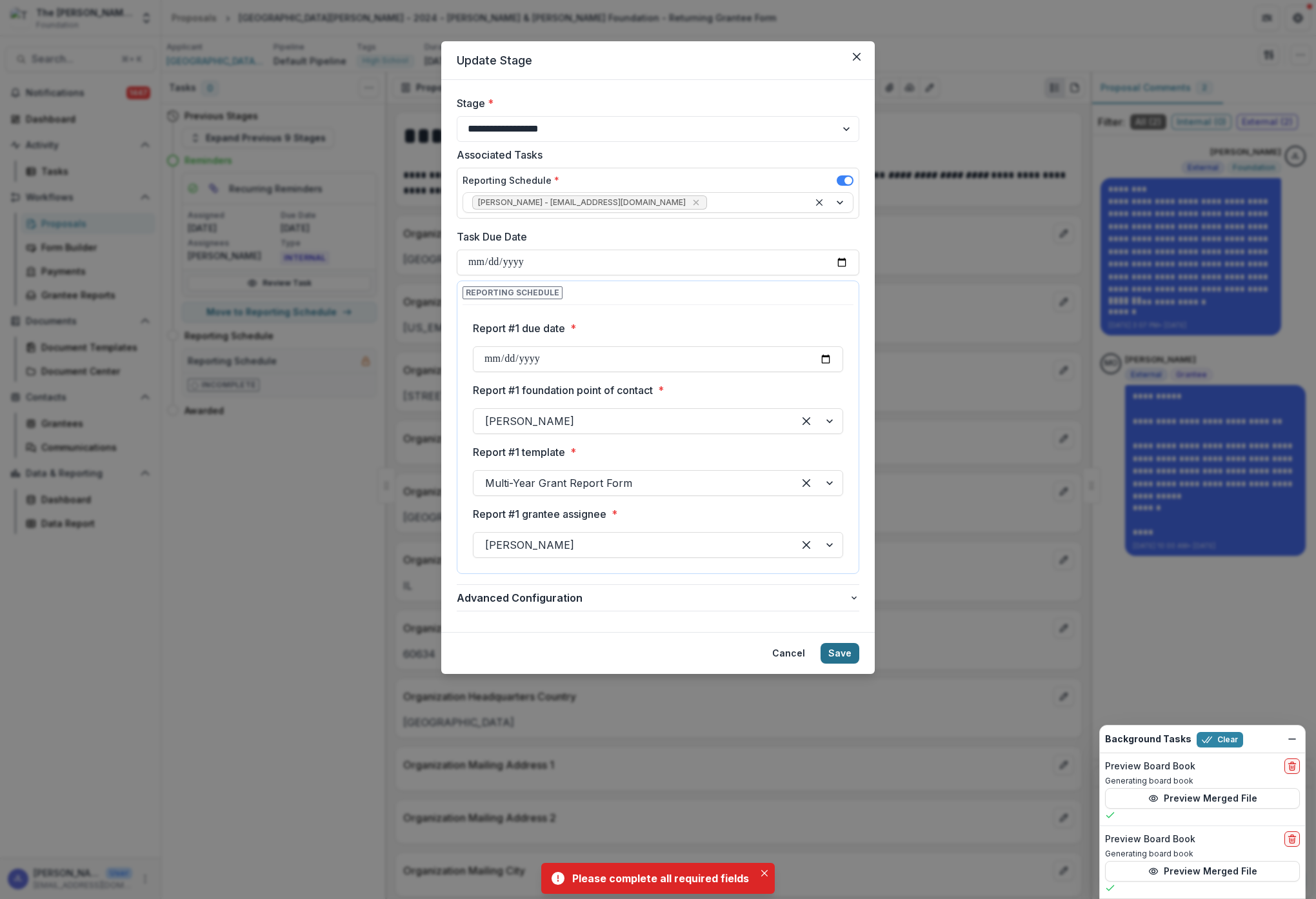
click at [844, 652] on button "Save" at bounding box center [840, 654] width 39 height 21
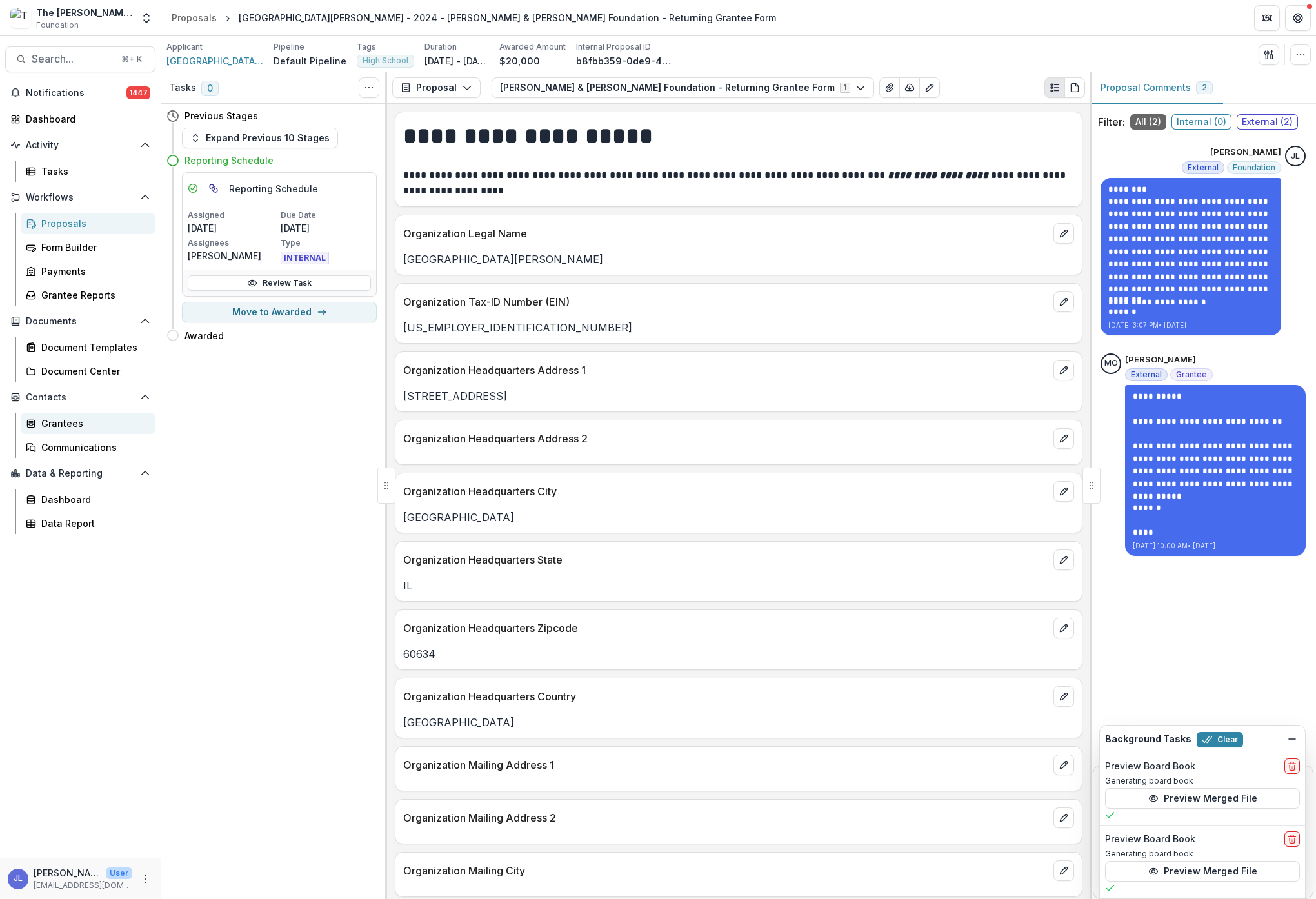
click at [51, 421] on div "Grantees" at bounding box center [93, 423] width 104 height 14
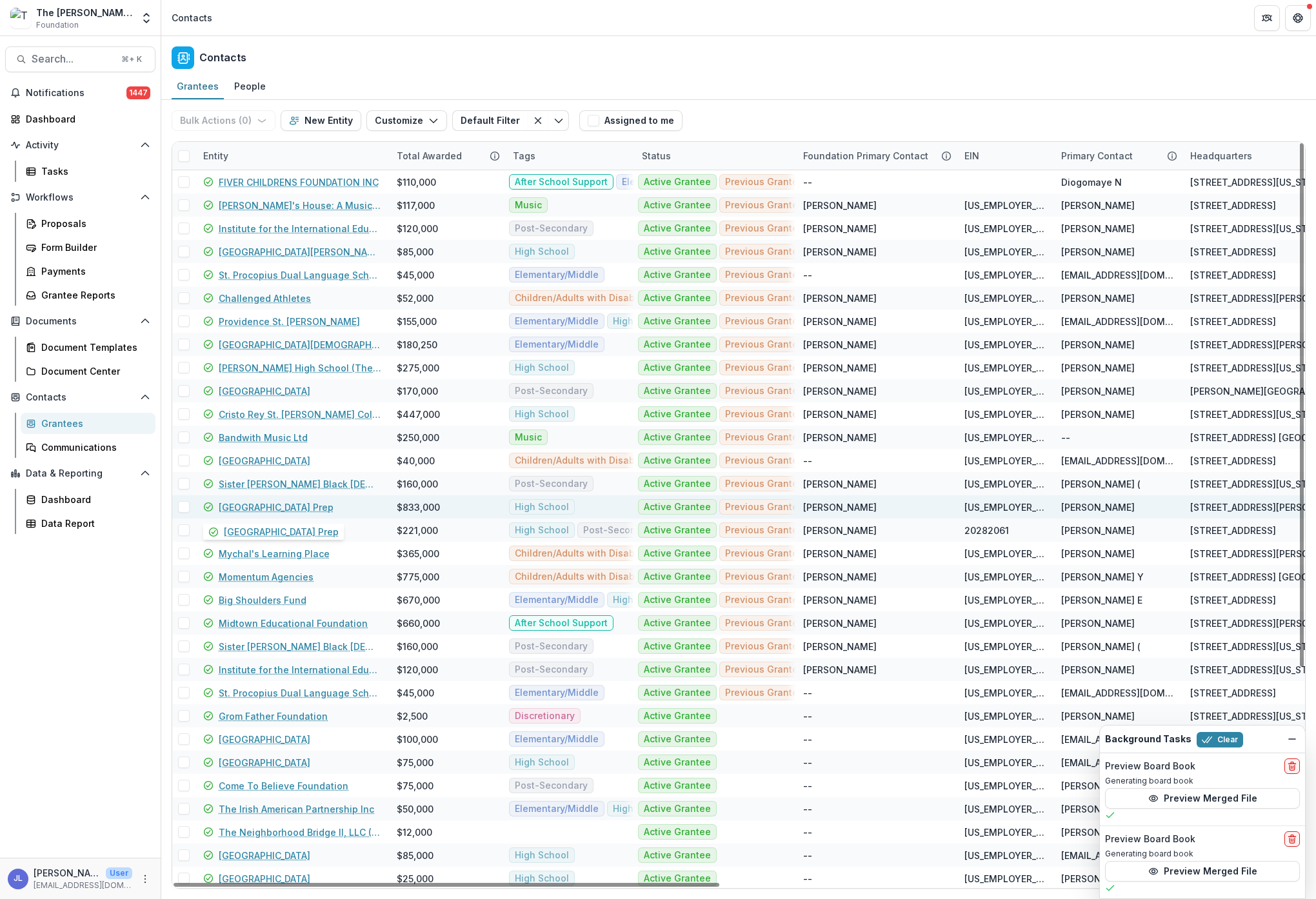
click at [260, 507] on link "[GEOGRAPHIC_DATA] Prep" at bounding box center [276, 507] width 115 height 14
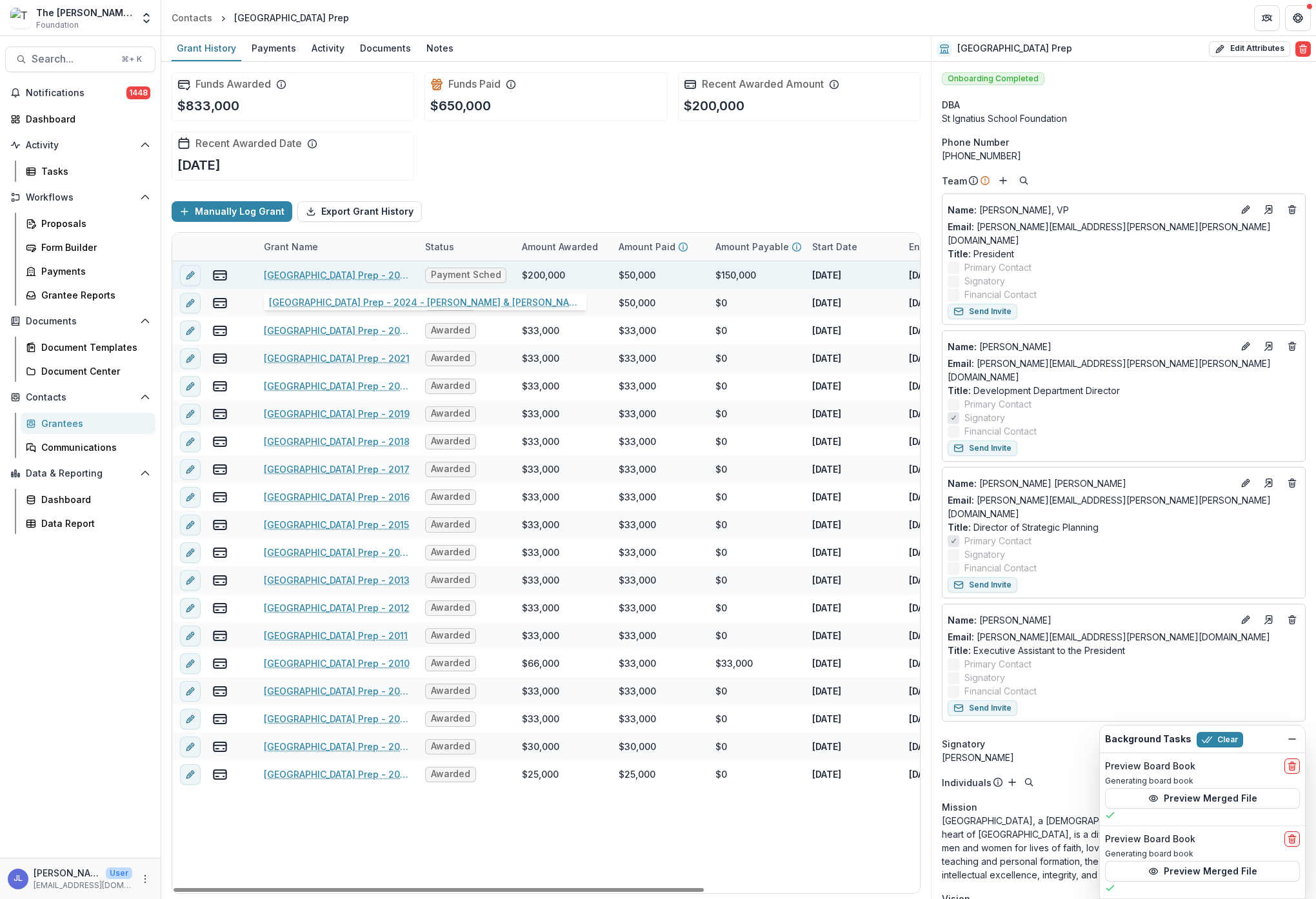
click at [352, 274] on link "[GEOGRAPHIC_DATA] Prep - 2024 - [PERSON_NAME] & [PERSON_NAME] Foundation - Retu…" at bounding box center [336, 275] width 146 height 14
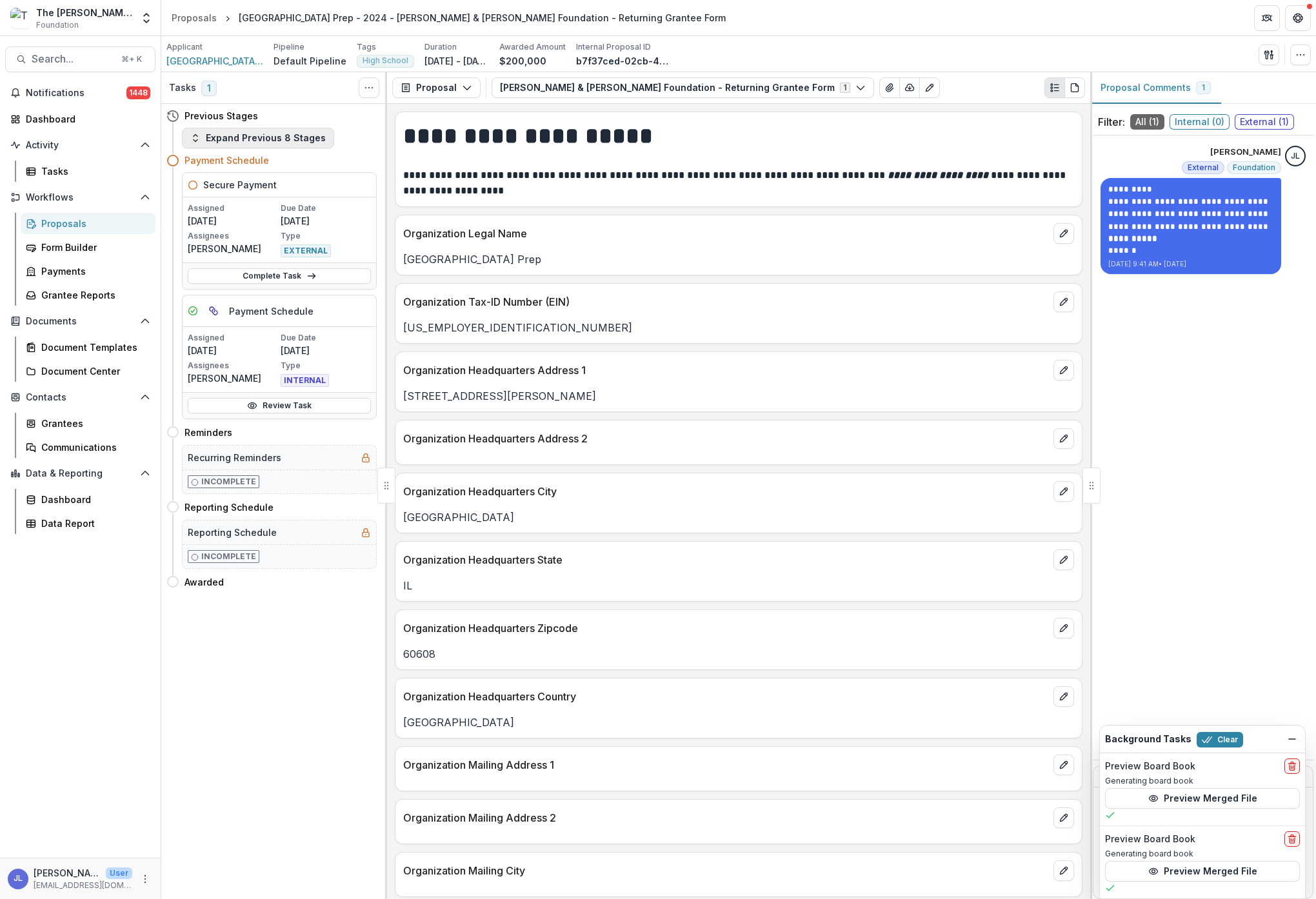
click at [247, 136] on button "Expand Previous 8 Stages" at bounding box center [257, 138] width 152 height 21
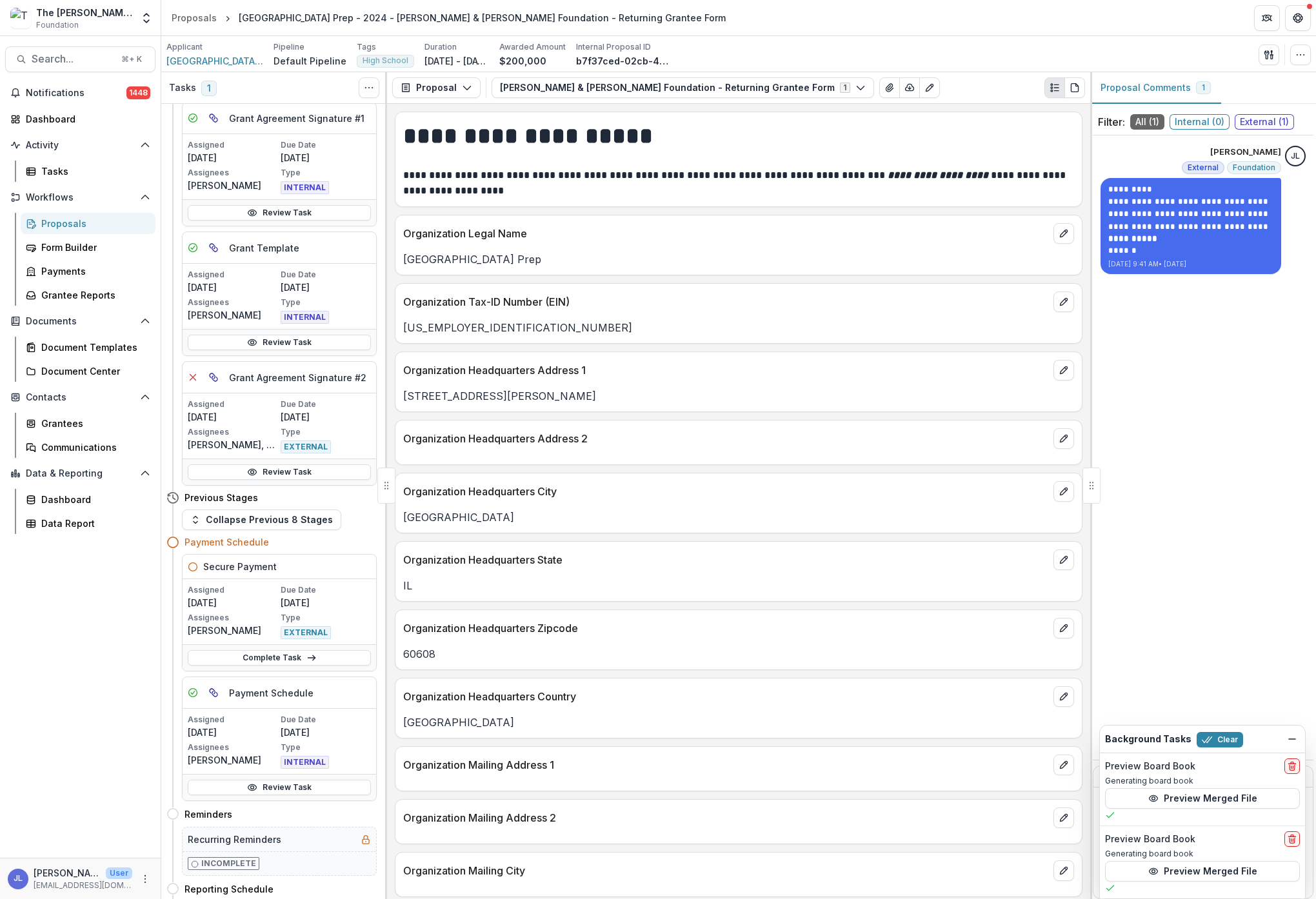
scroll to position [787, 0]
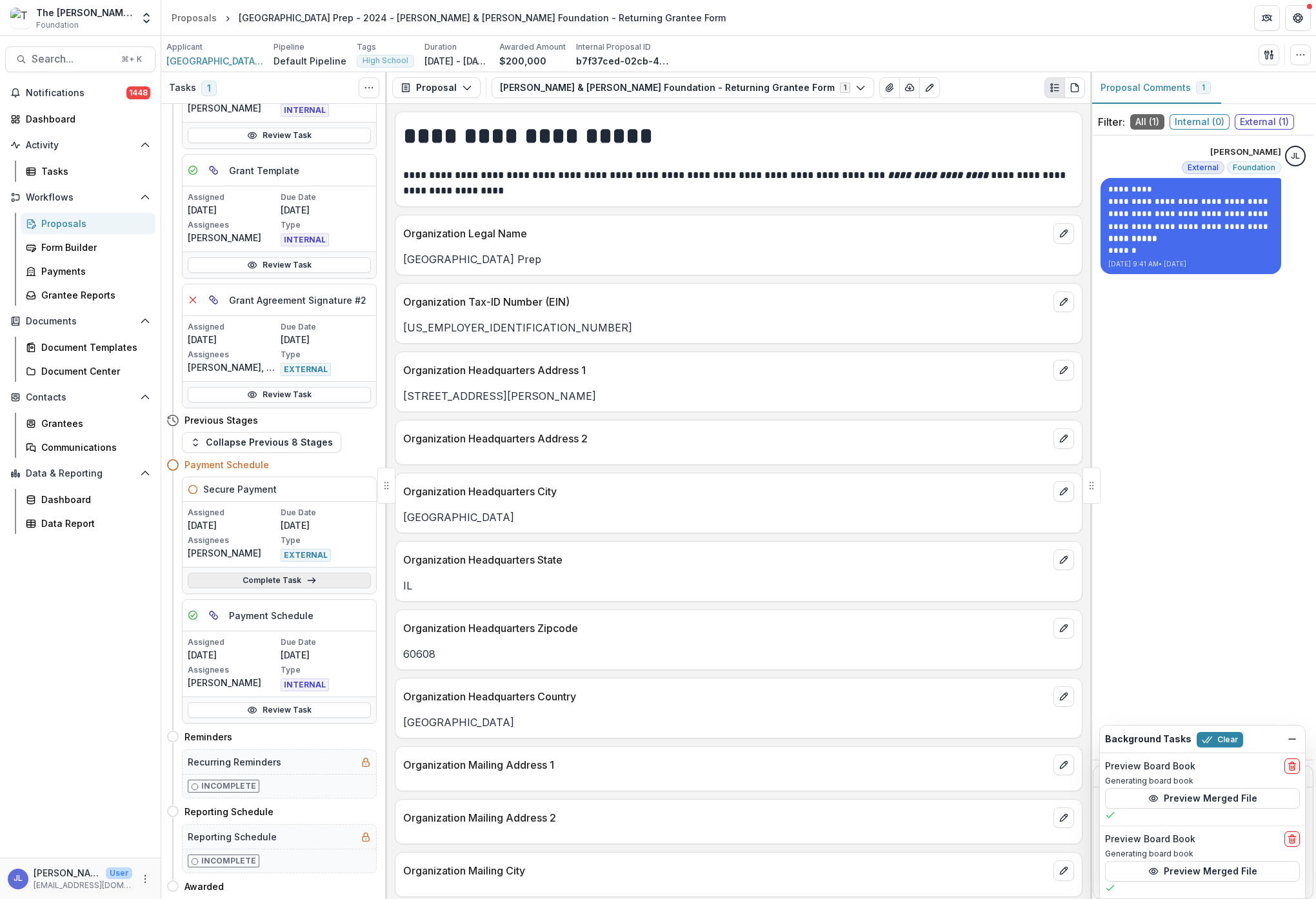
click at [307, 582] on icon at bounding box center [311, 580] width 10 height 10
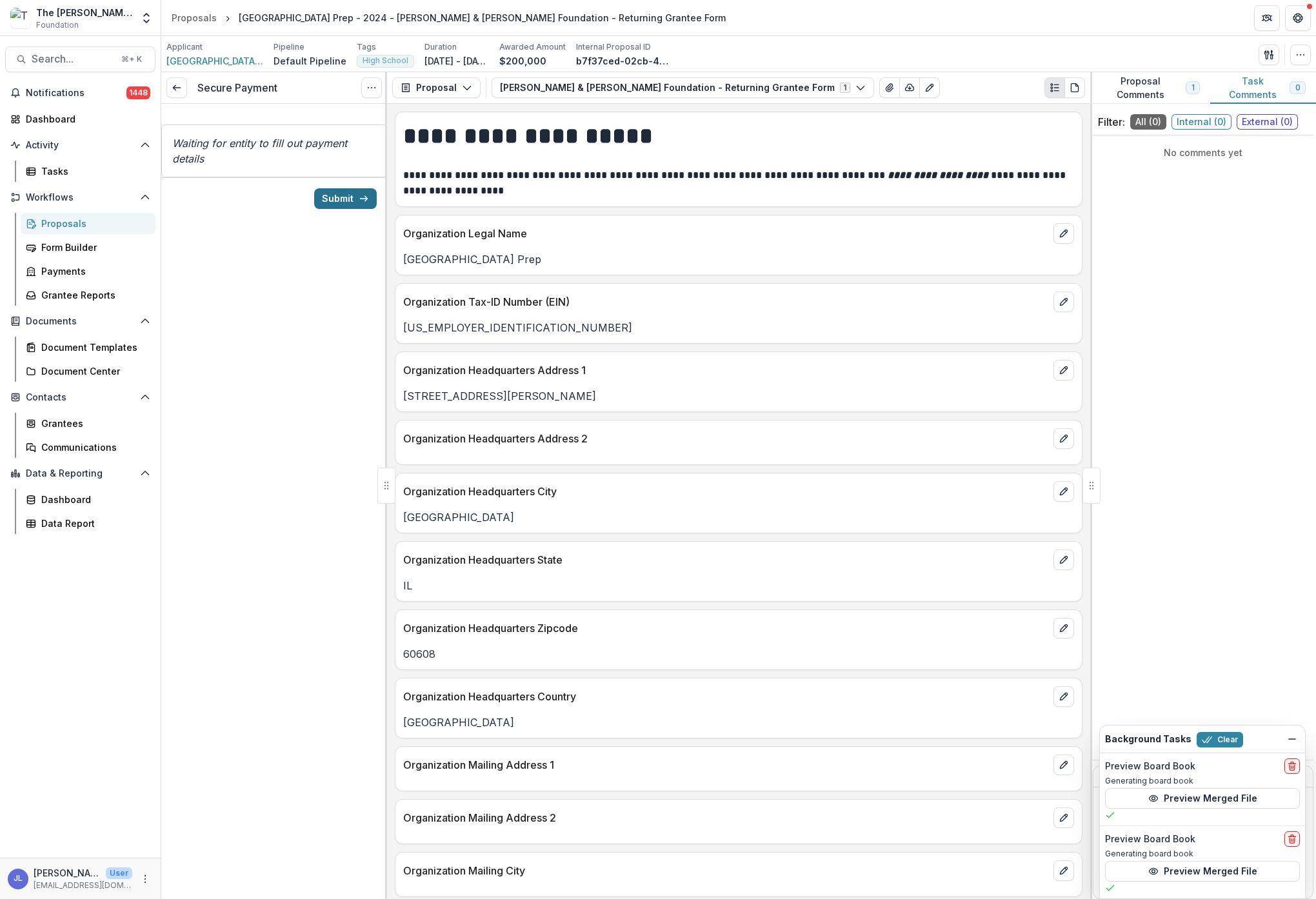
click at [340, 197] on button "Submit" at bounding box center [345, 199] width 63 height 21
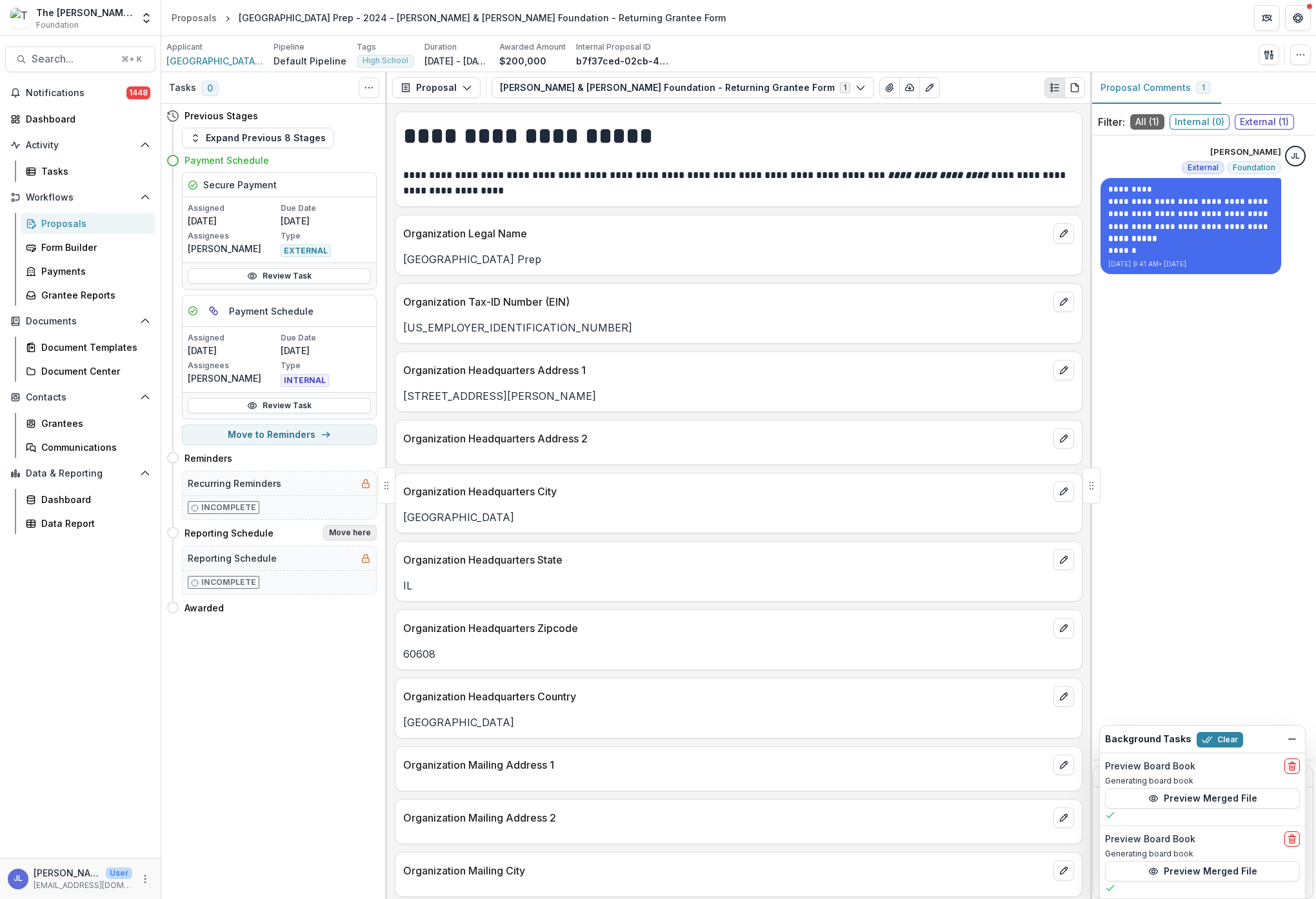
click at [345, 535] on button "Move here" at bounding box center [349, 533] width 53 height 15
select select "**********"
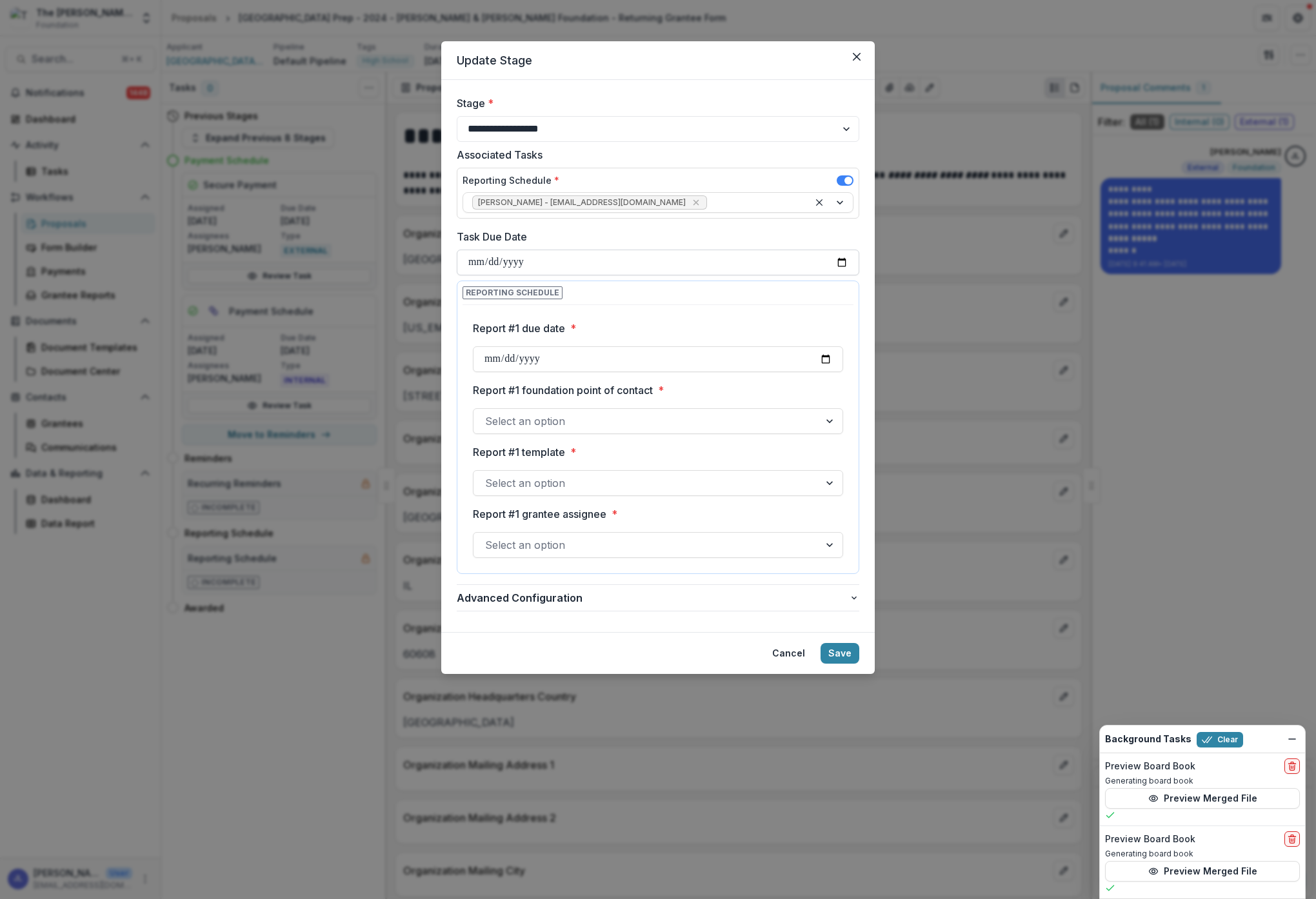
click at [564, 261] on input "Task Due Date" at bounding box center [658, 262] width 403 height 26
type input "**********"
click at [671, 319] on div "Report #1 due date * Report #1 foundation point of contact * Select an option R…" at bounding box center [658, 815] width 370 height 1011
click at [578, 355] on input "Report #1 due date *" at bounding box center [658, 359] width 370 height 26
type input "**********"
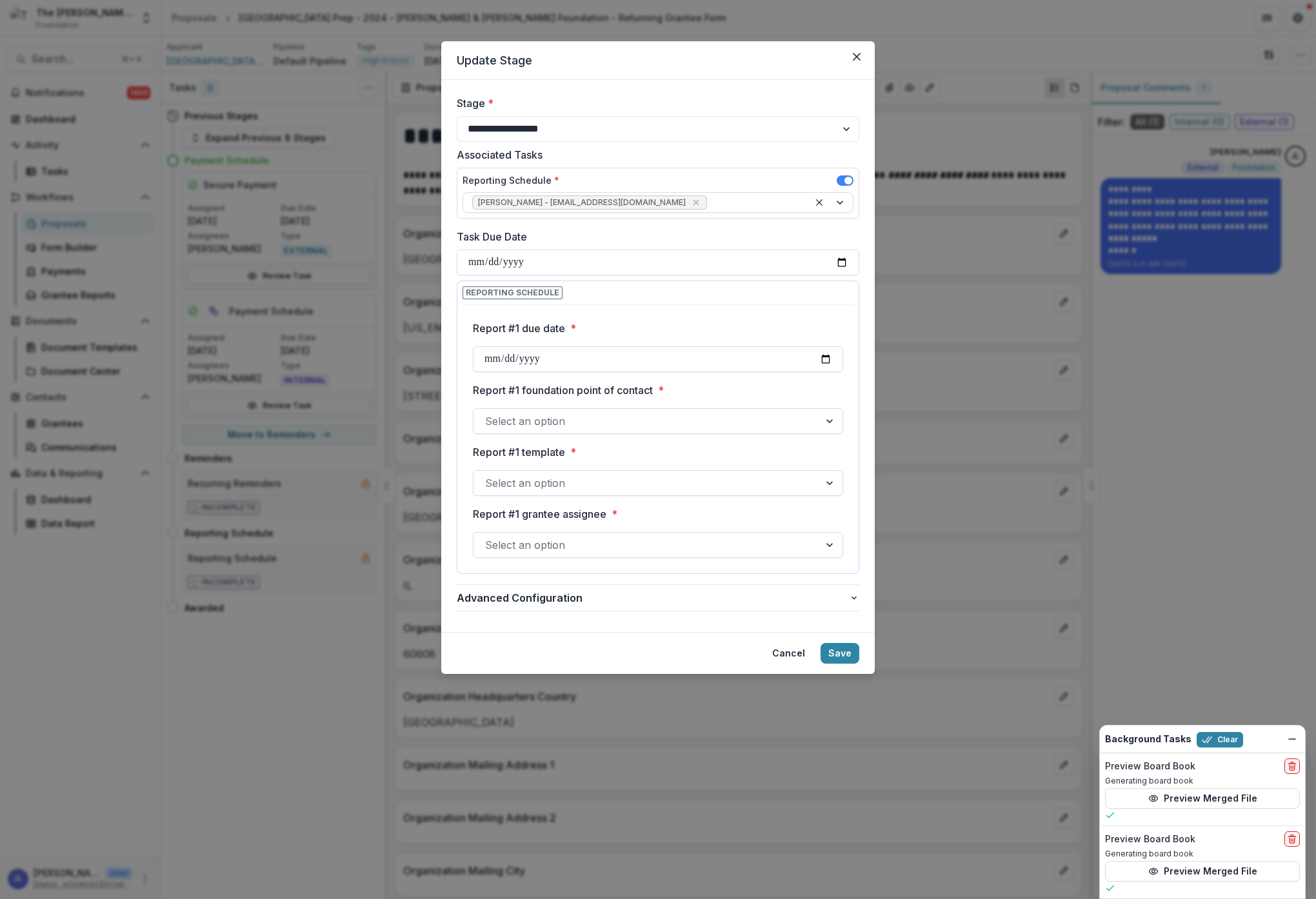
click at [745, 383] on label "Report #1 foundation point of contact *" at bounding box center [654, 390] width 362 height 15
click at [488, 413] on input "Report #1 foundation point of contact *" at bounding box center [487, 420] width 3 height 15
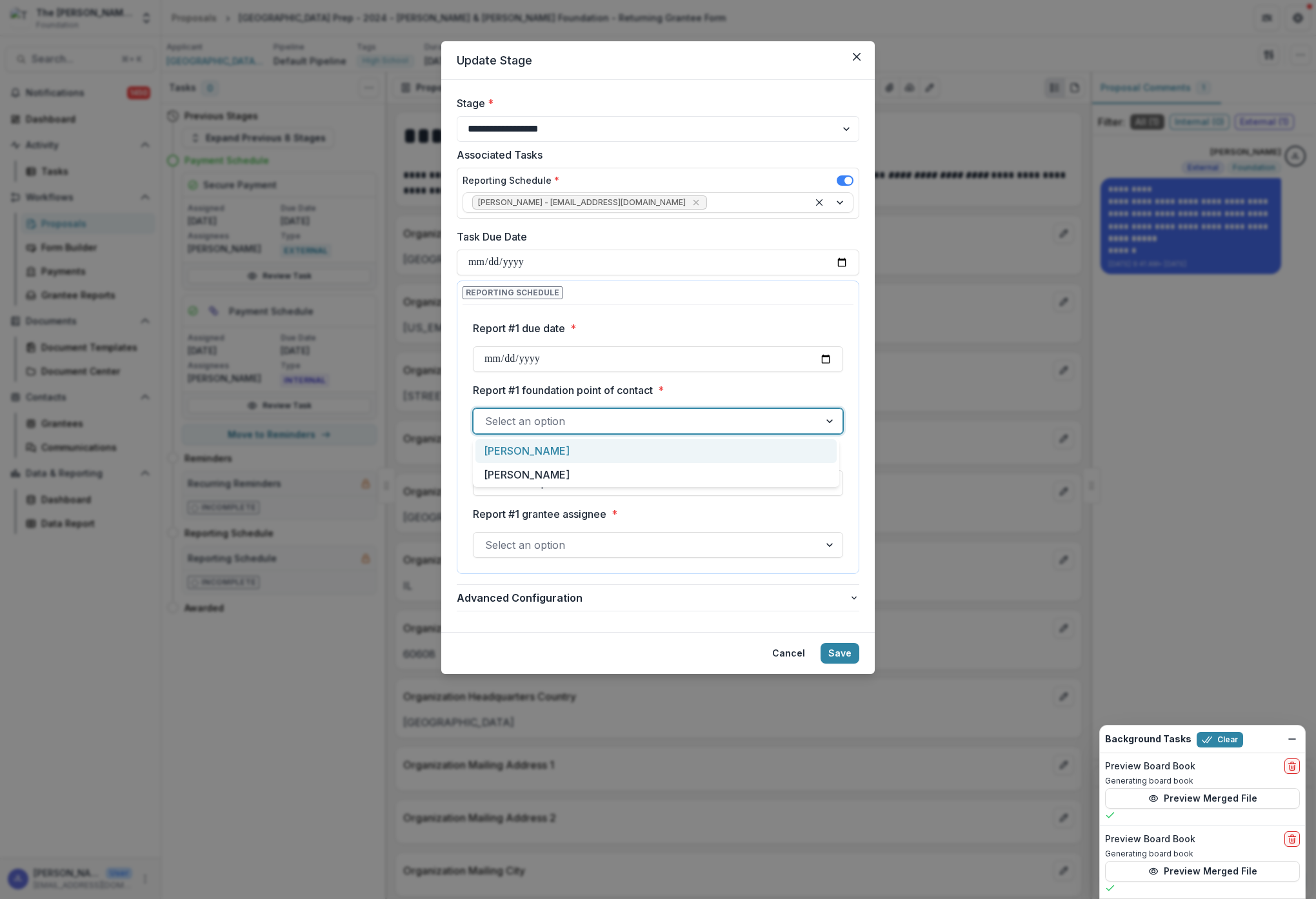
click at [771, 420] on div at bounding box center [646, 421] width 323 height 18
click at [753, 452] on div "[PERSON_NAME]" at bounding box center [656, 451] width 361 height 24
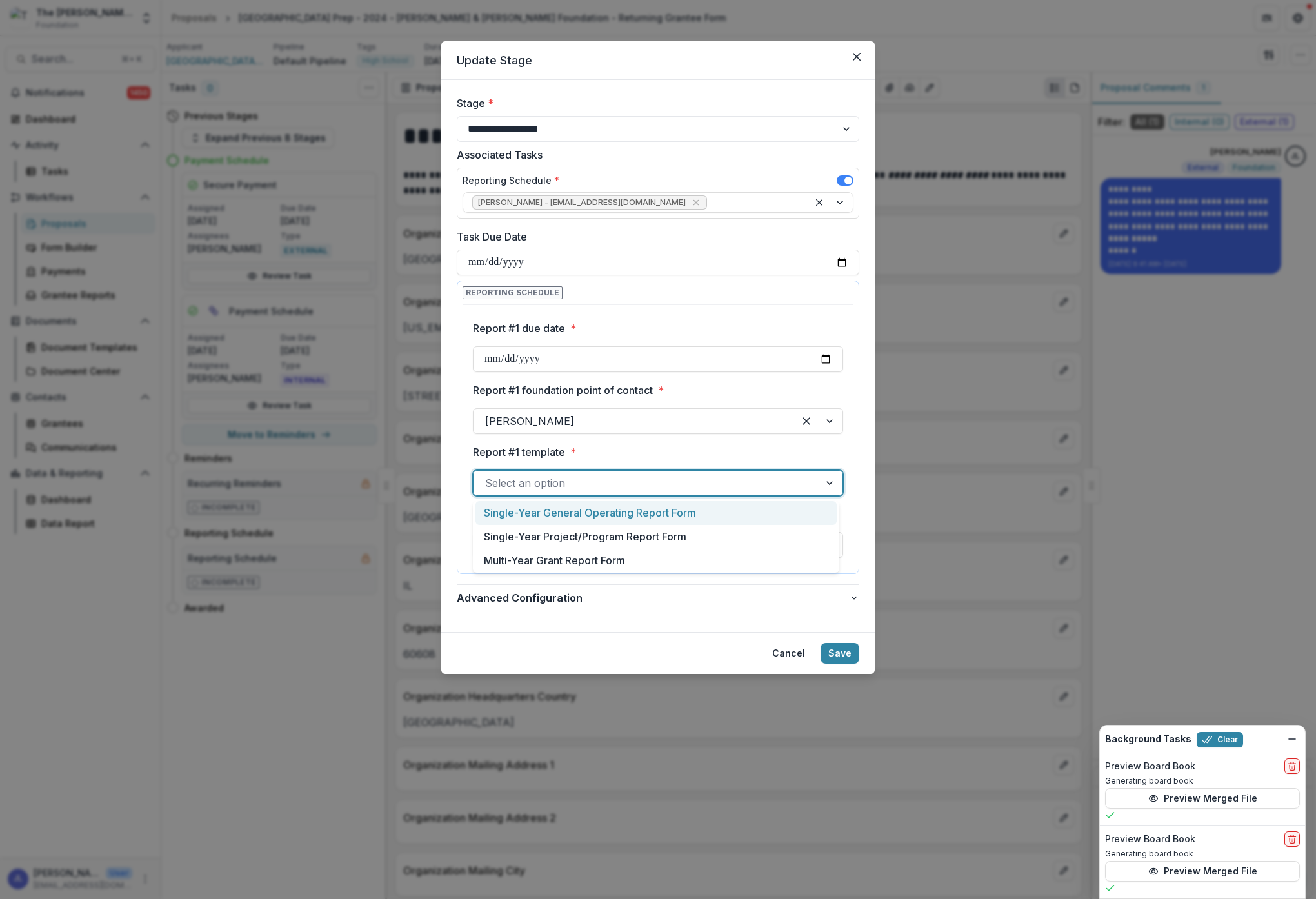
click at [825, 483] on div at bounding box center [830, 483] width 23 height 24
click at [767, 560] on div "Multi-Year Grant Report Form" at bounding box center [656, 561] width 361 height 24
click at [781, 548] on div at bounding box center [646, 545] width 323 height 18
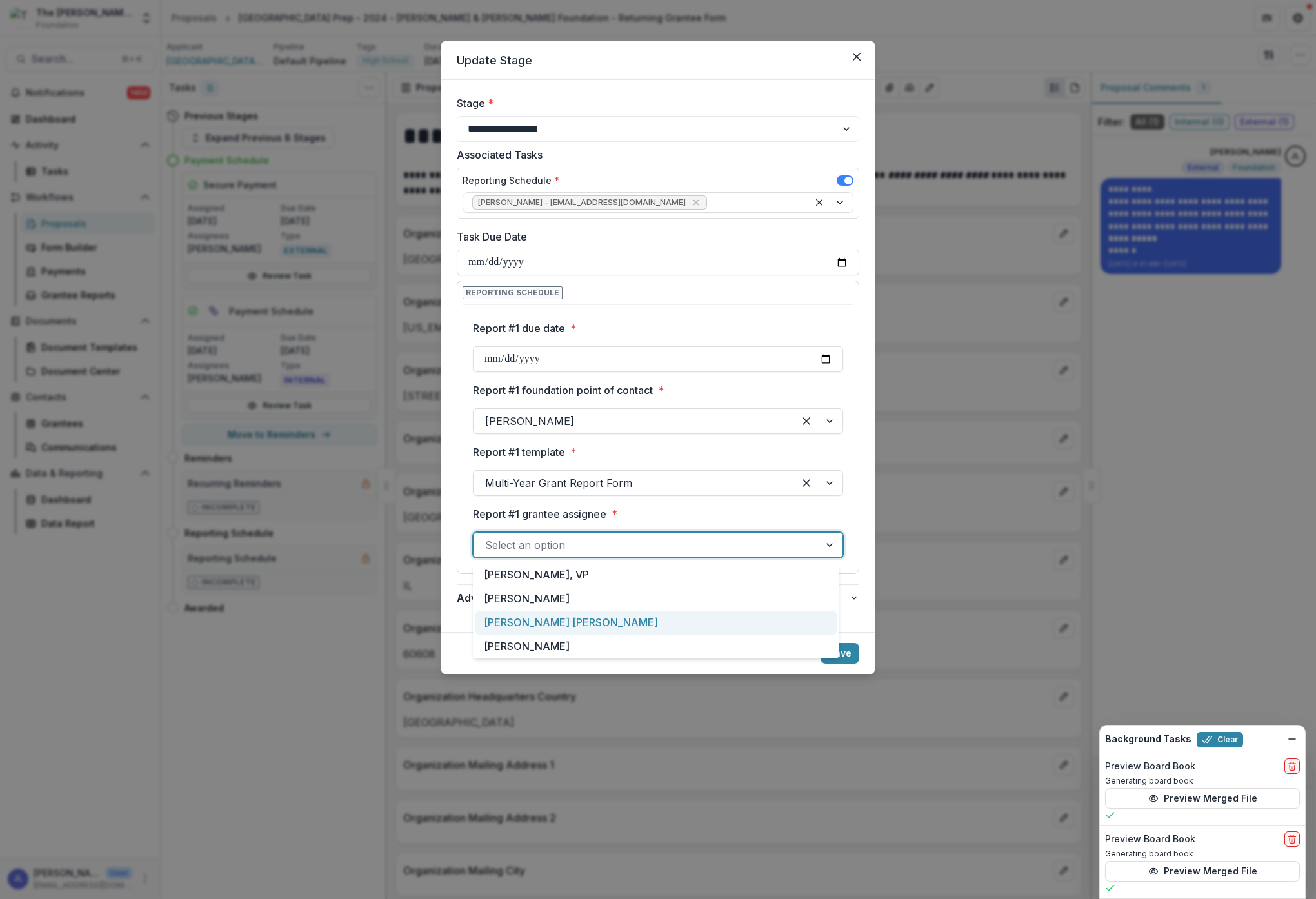
click at [562, 622] on div "[PERSON_NAME] [PERSON_NAME]" at bounding box center [656, 623] width 361 height 24
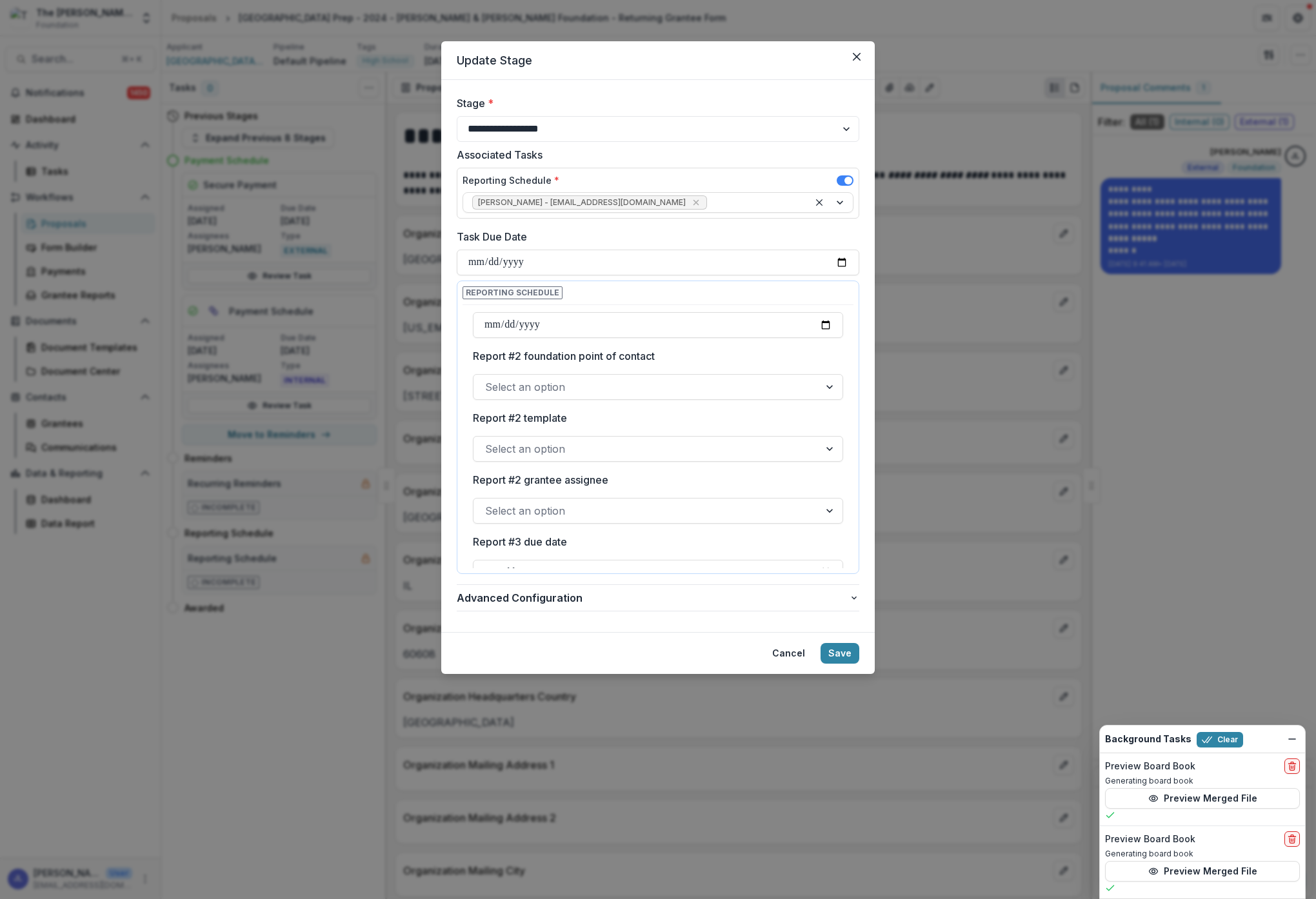
scroll to position [324, 0]
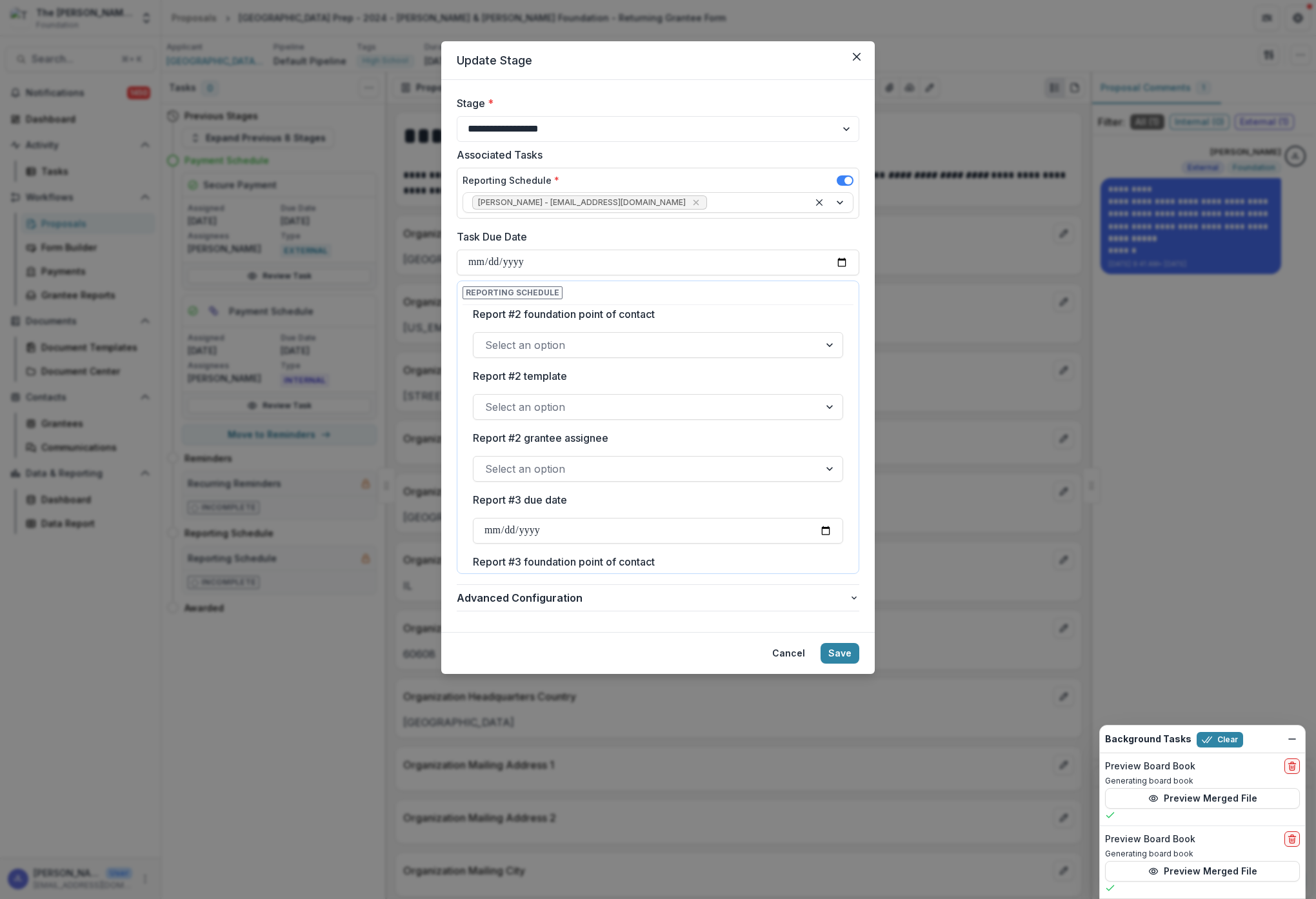
click at [822, 346] on div at bounding box center [830, 345] width 23 height 24
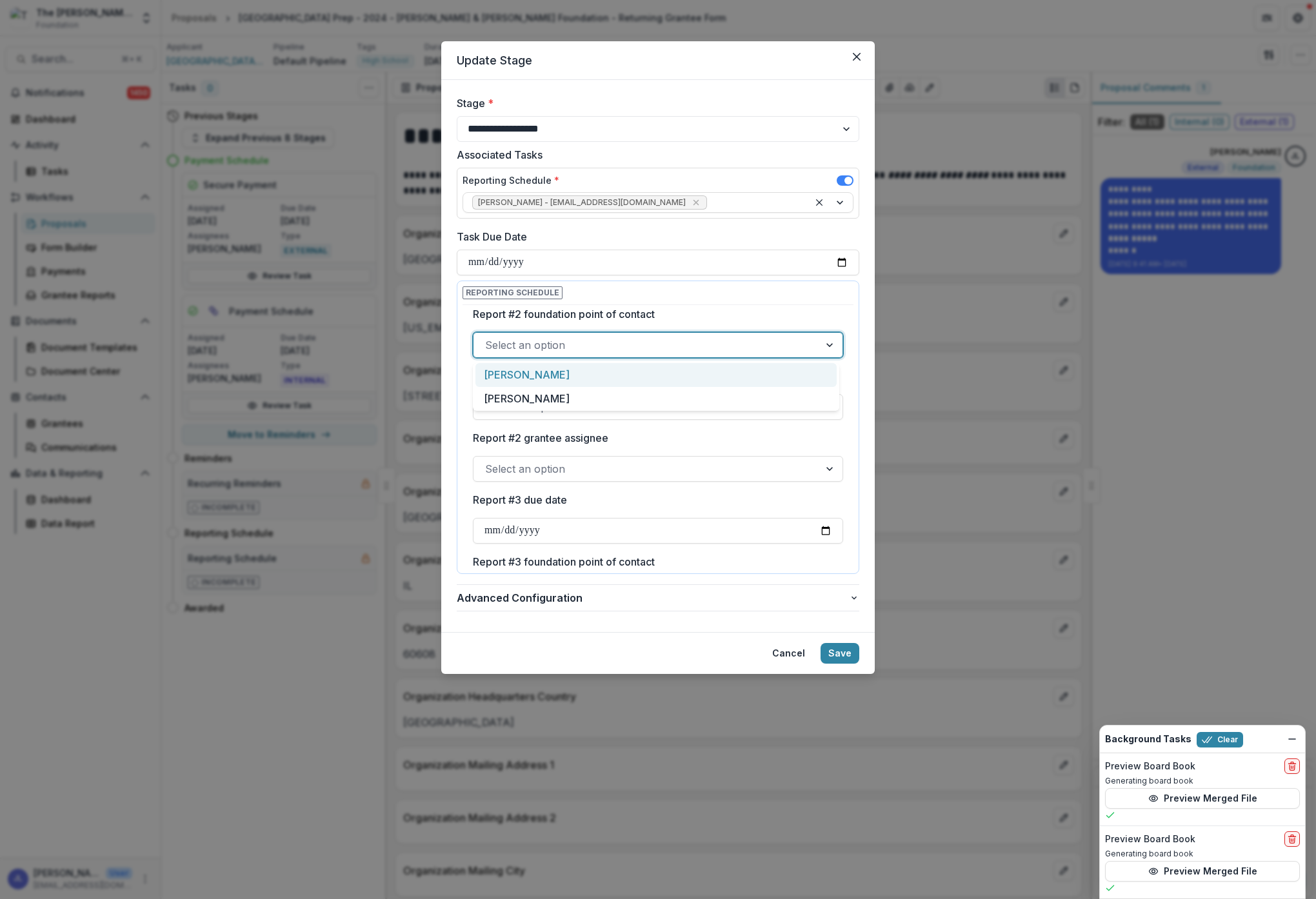
click at [803, 374] on div "[PERSON_NAME]" at bounding box center [656, 375] width 361 height 24
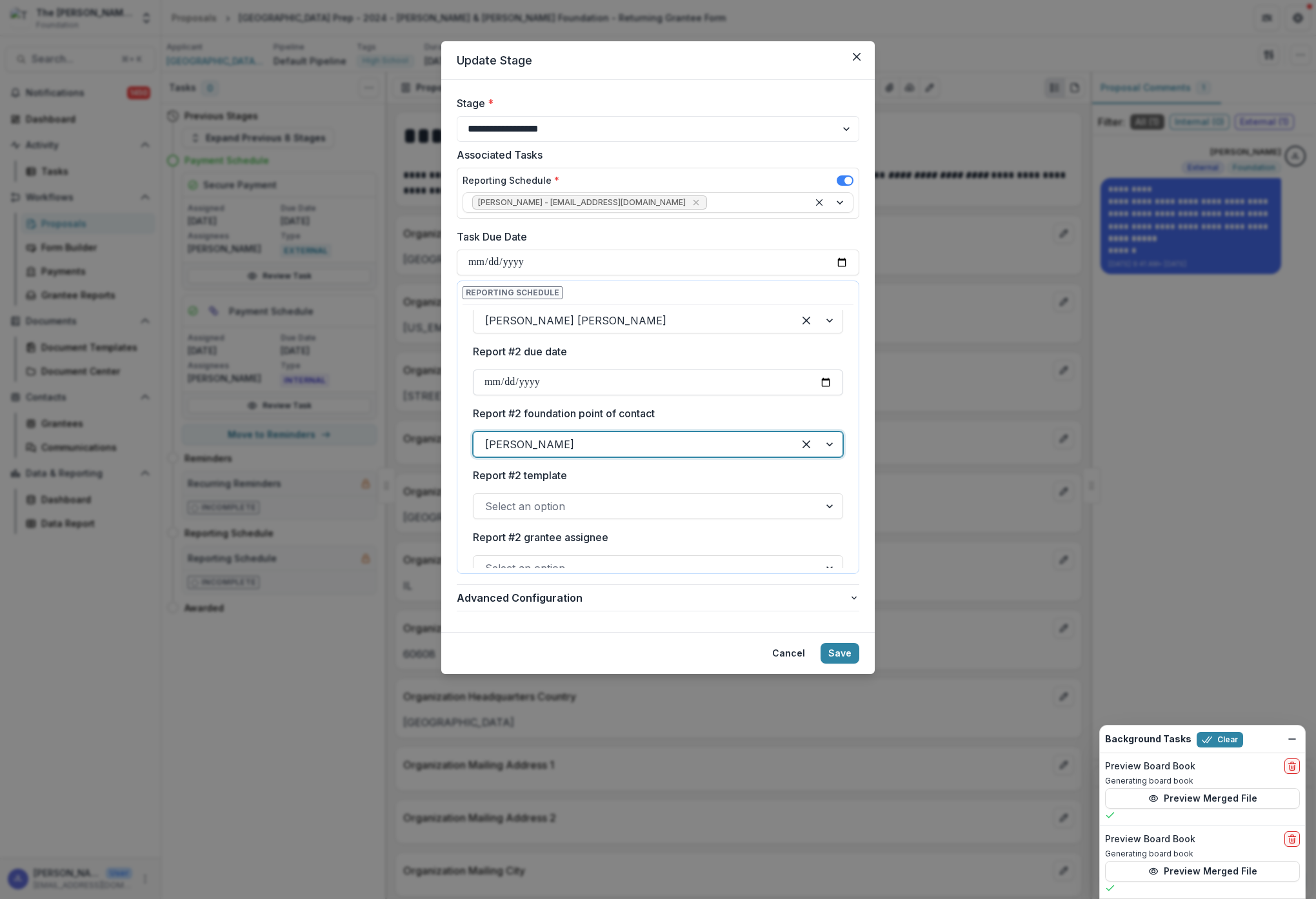
scroll to position [240, 0]
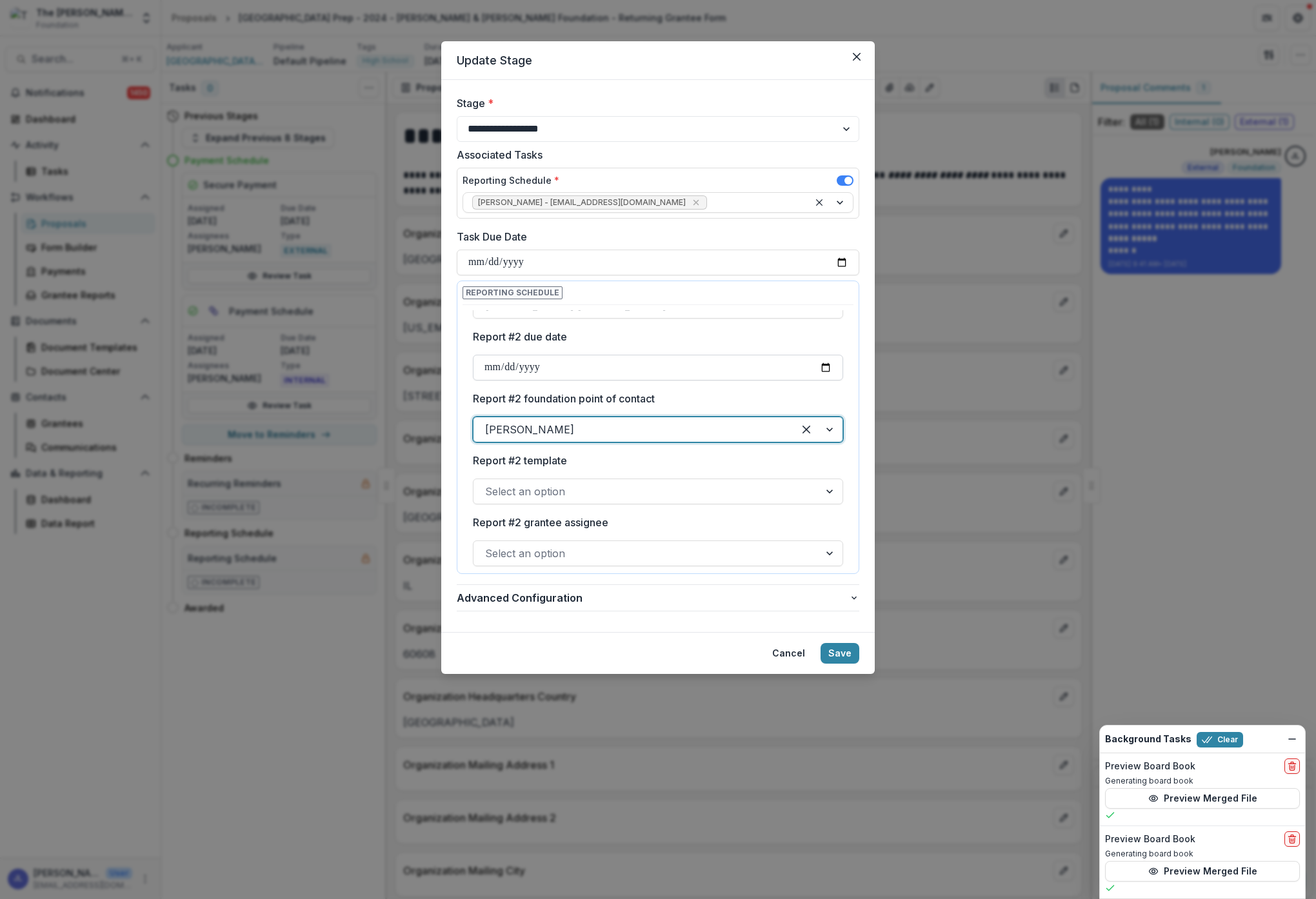
click at [533, 367] on input "Report #2 due date" at bounding box center [658, 368] width 370 height 26
type input "**********"
click at [725, 458] on label "Report #2 template" at bounding box center [654, 460] width 362 height 15
click at [488, 484] on input "Report #2 template" at bounding box center [487, 491] width 3 height 15
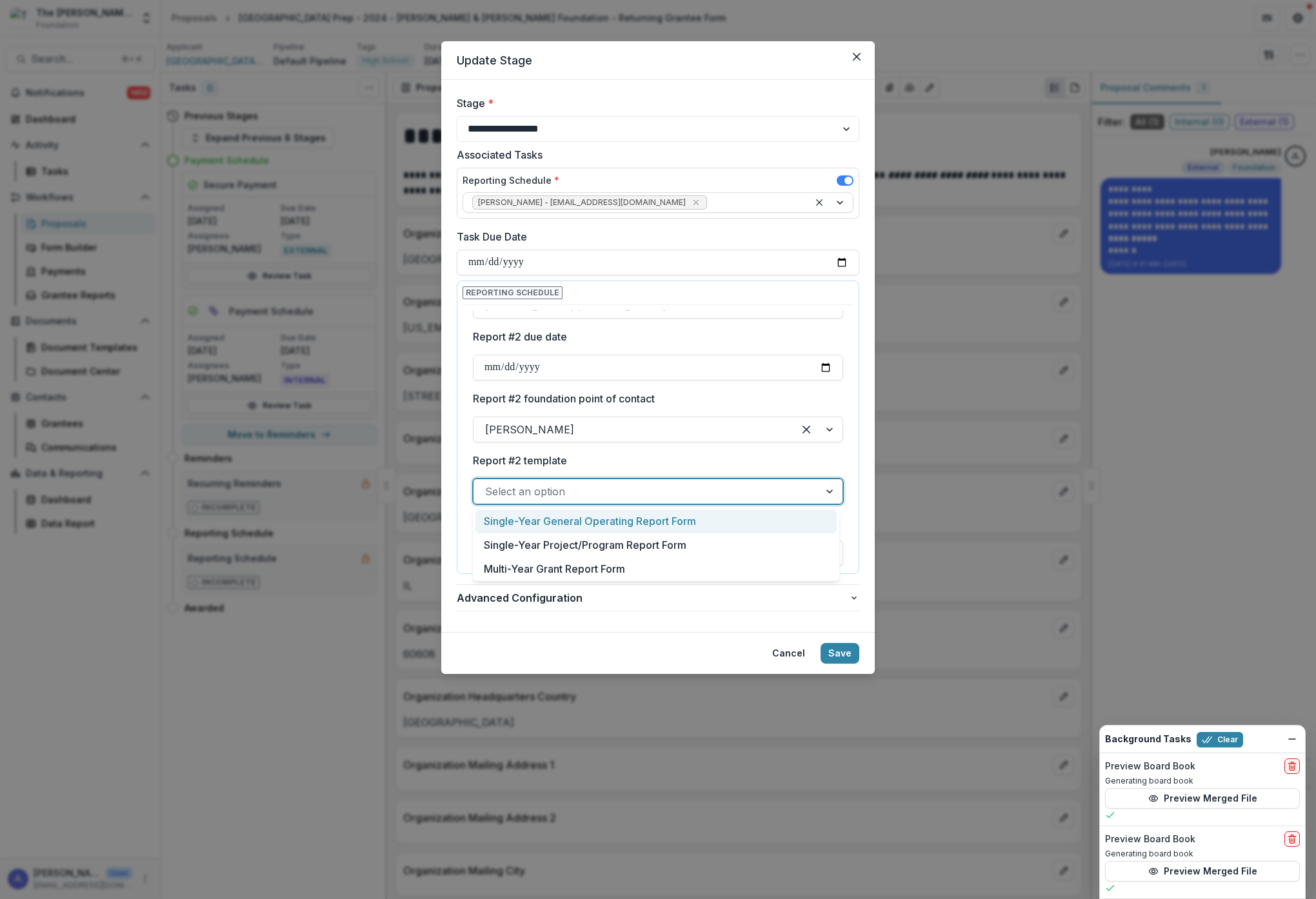
click at [808, 490] on div "Select an option" at bounding box center [646, 491] width 345 height 21
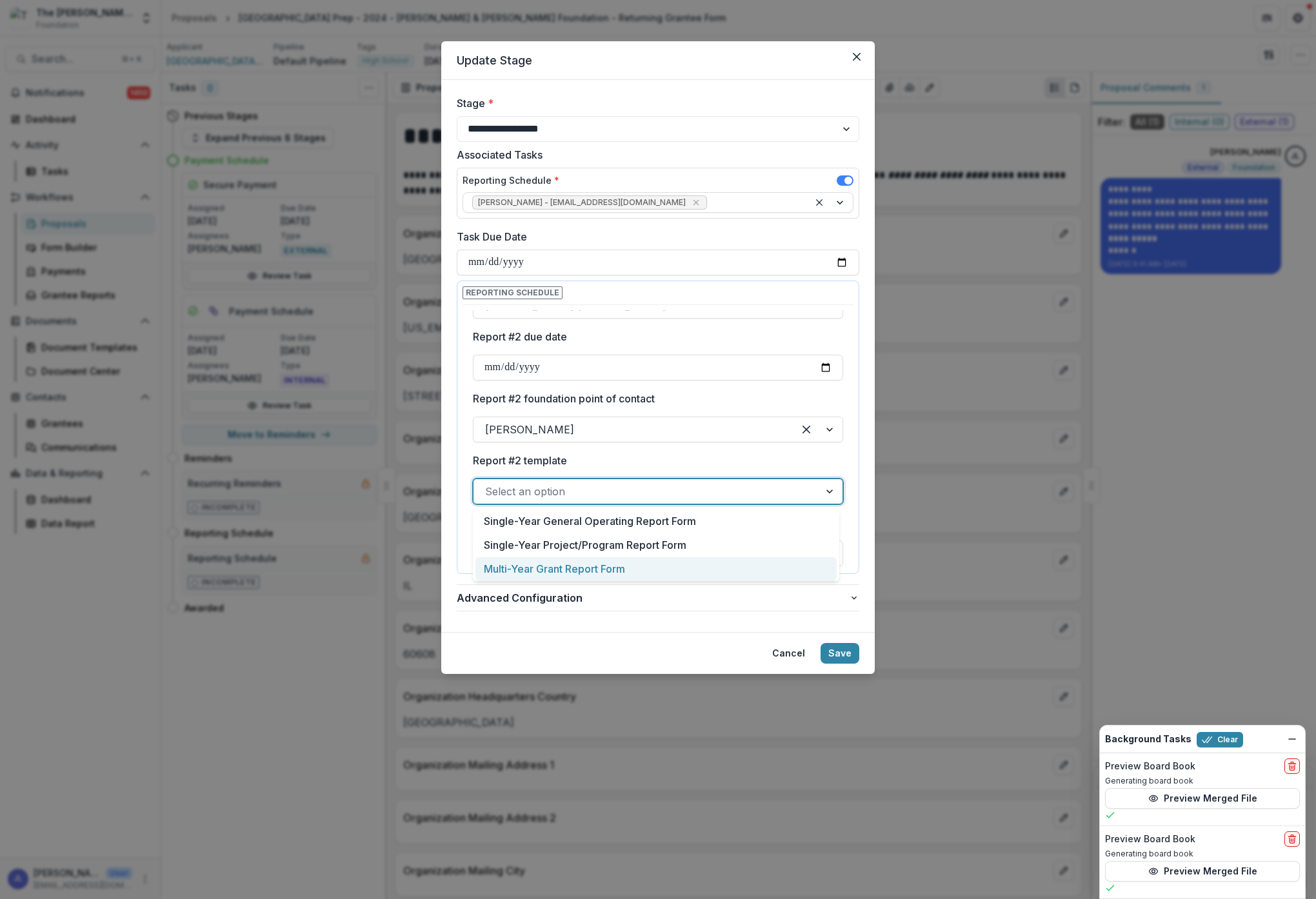
click at [693, 565] on div "Multi-Year Grant Report Form" at bounding box center [656, 570] width 361 height 24
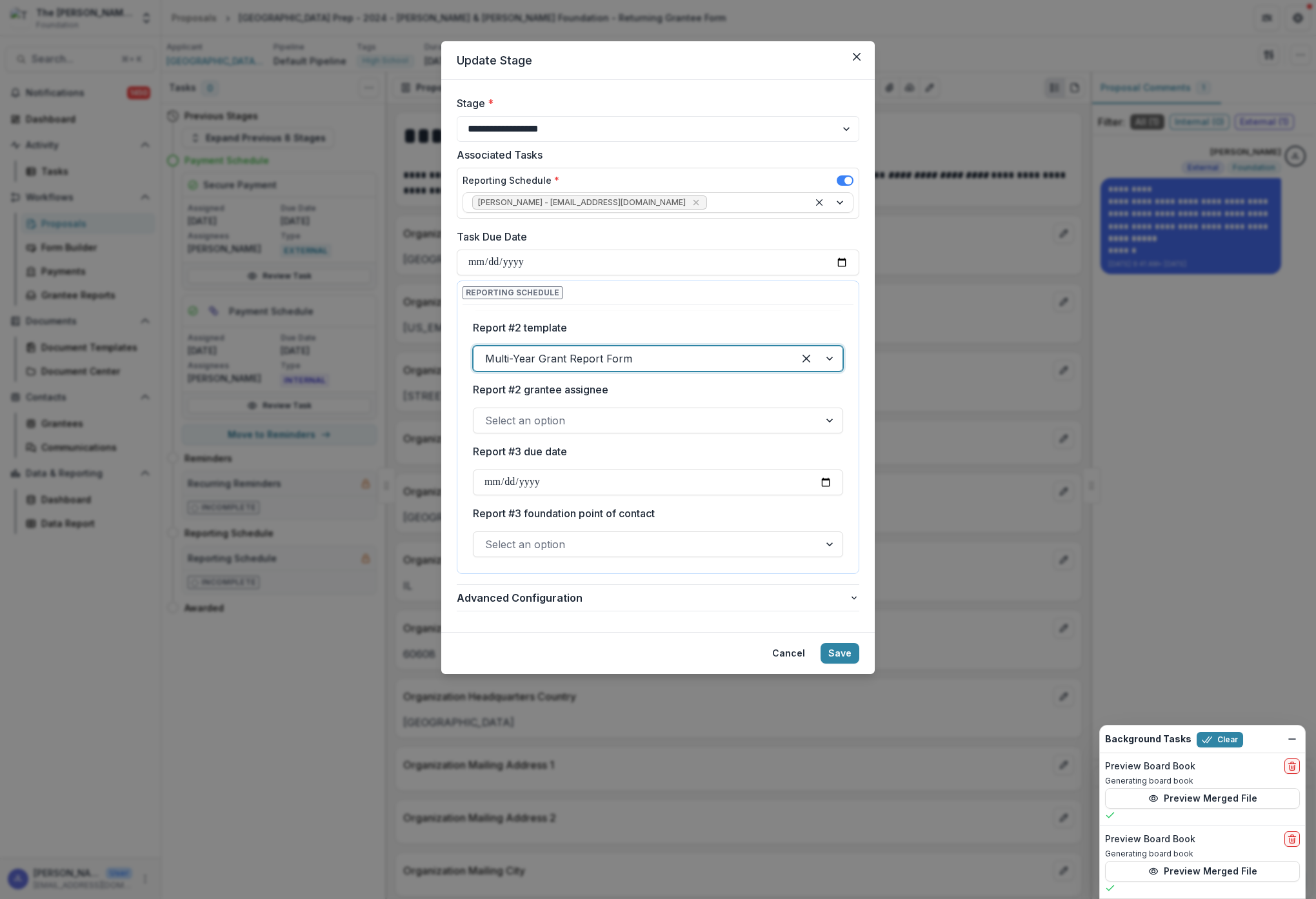
scroll to position [426, 0]
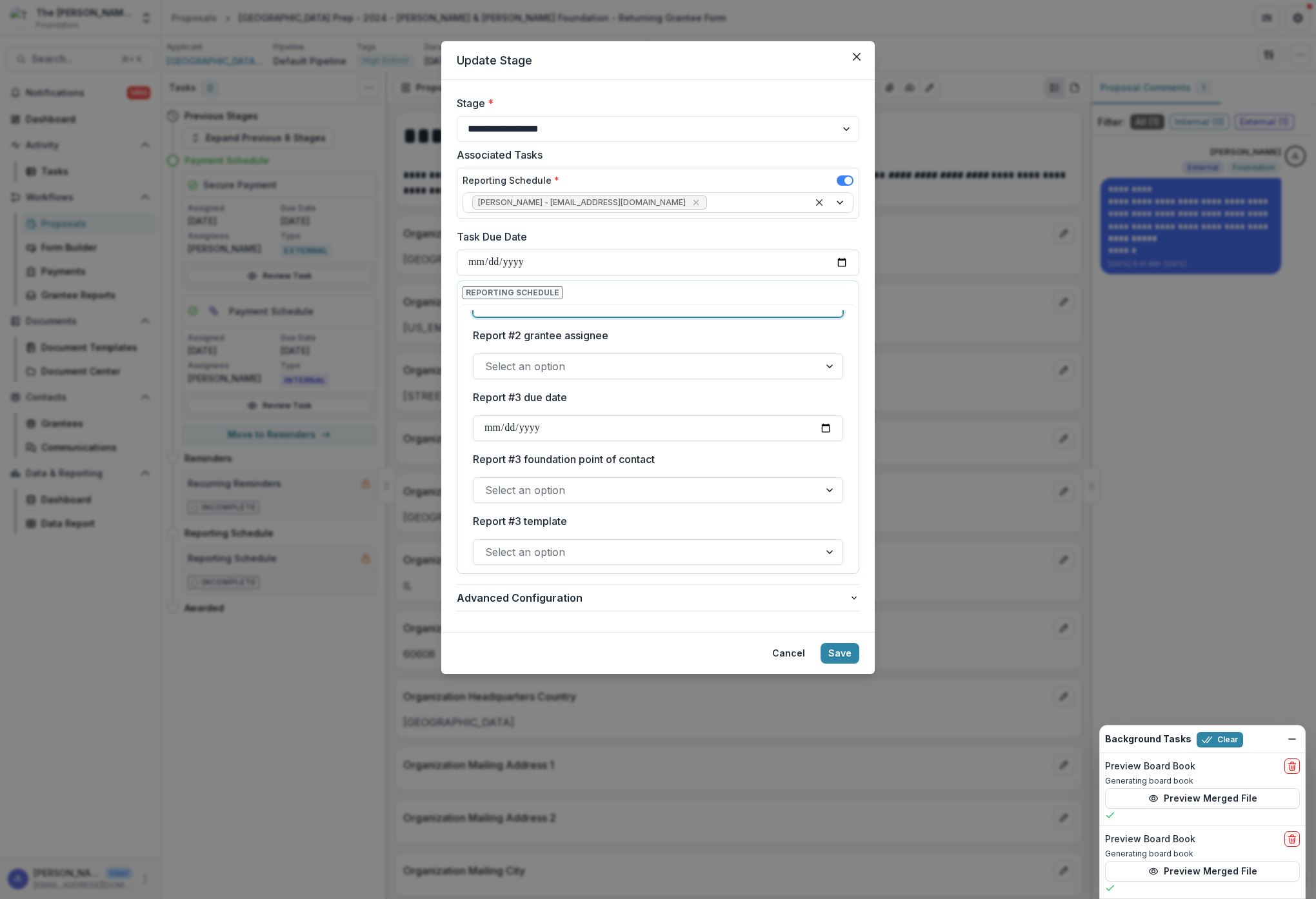
click at [692, 370] on div at bounding box center [646, 366] width 323 height 18
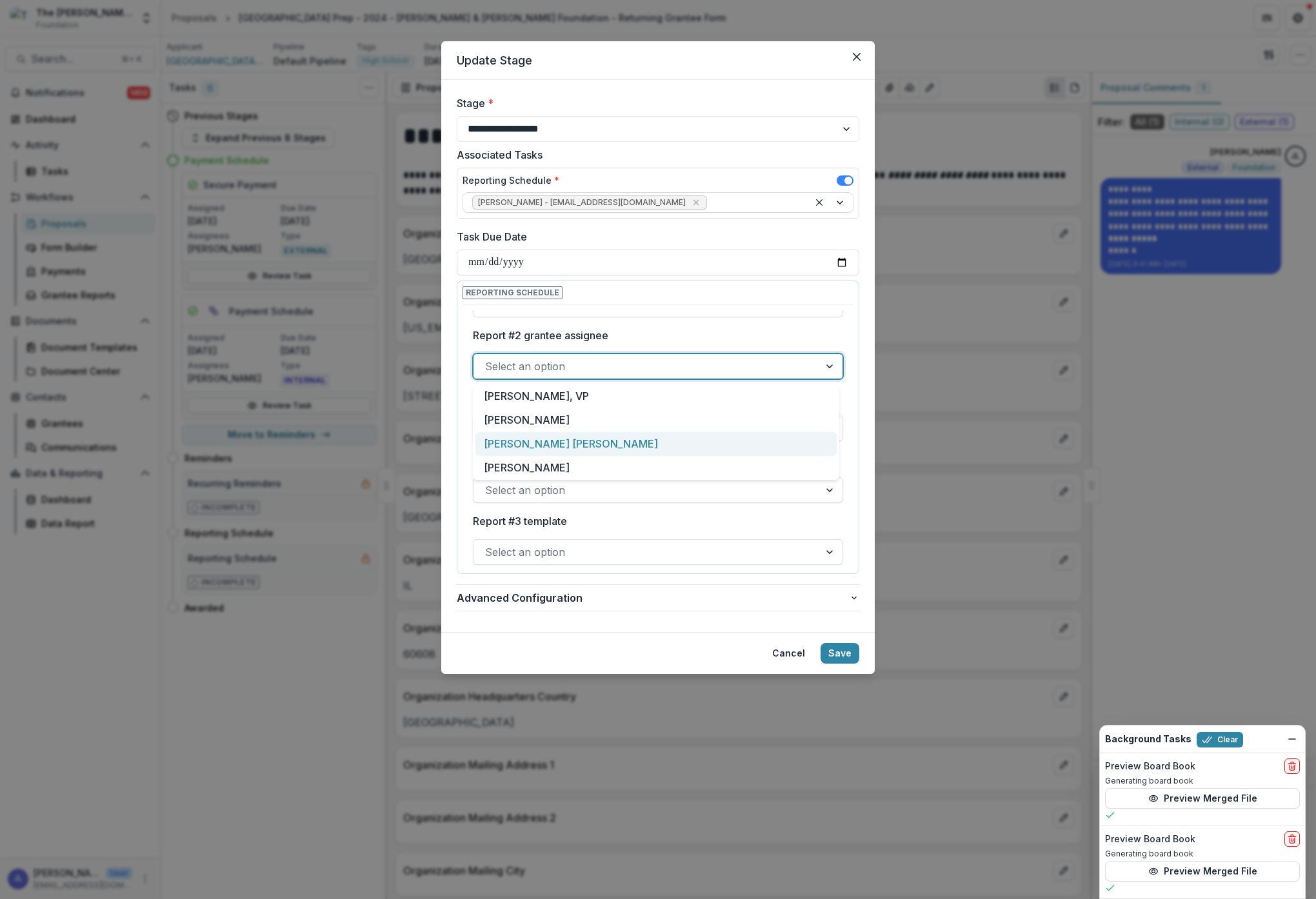
click at [662, 449] on div "[PERSON_NAME] [PERSON_NAME]" at bounding box center [656, 445] width 361 height 24
click at [534, 429] on input "Report #3 due date" at bounding box center [658, 429] width 370 height 26
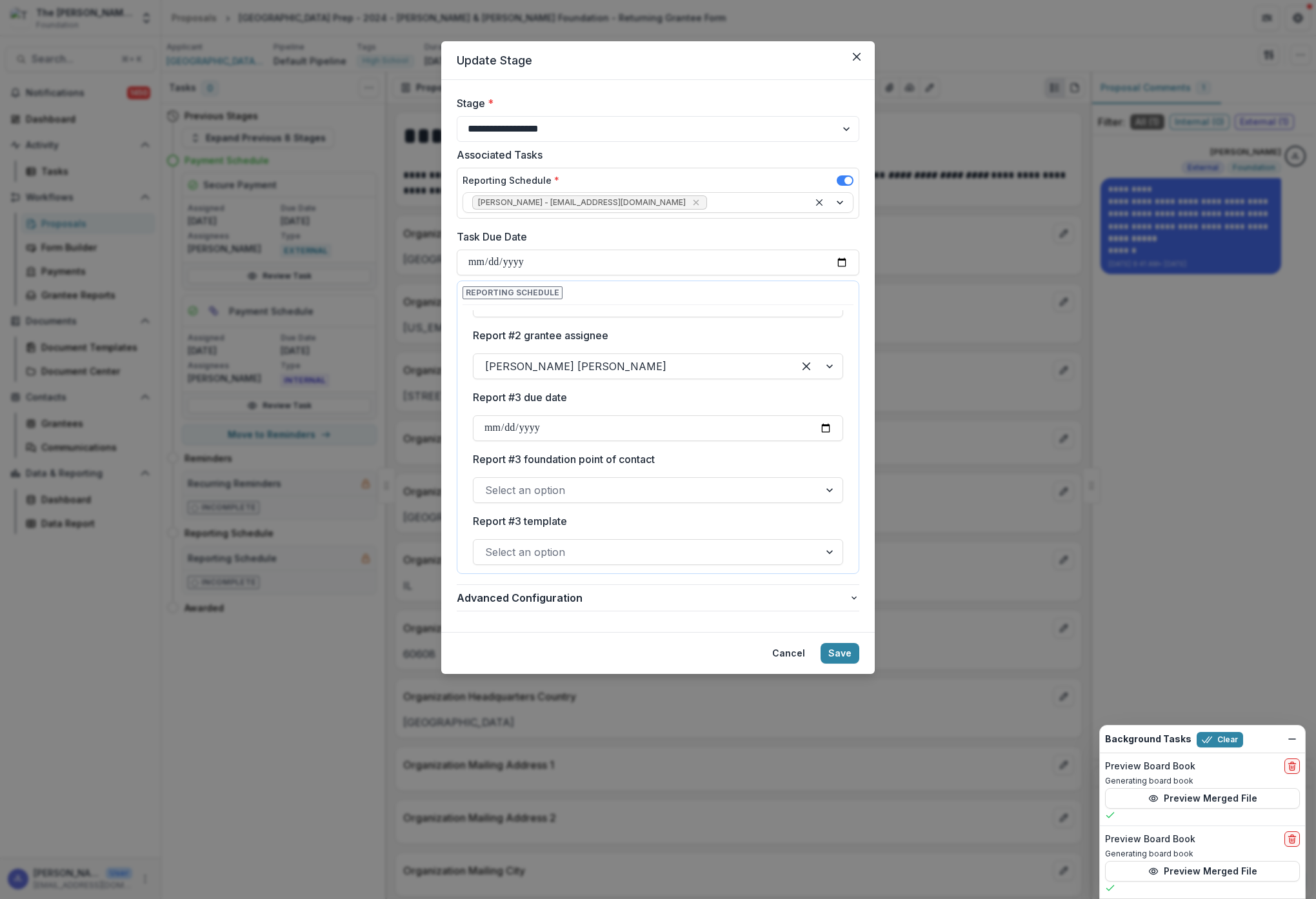
type input "**********"
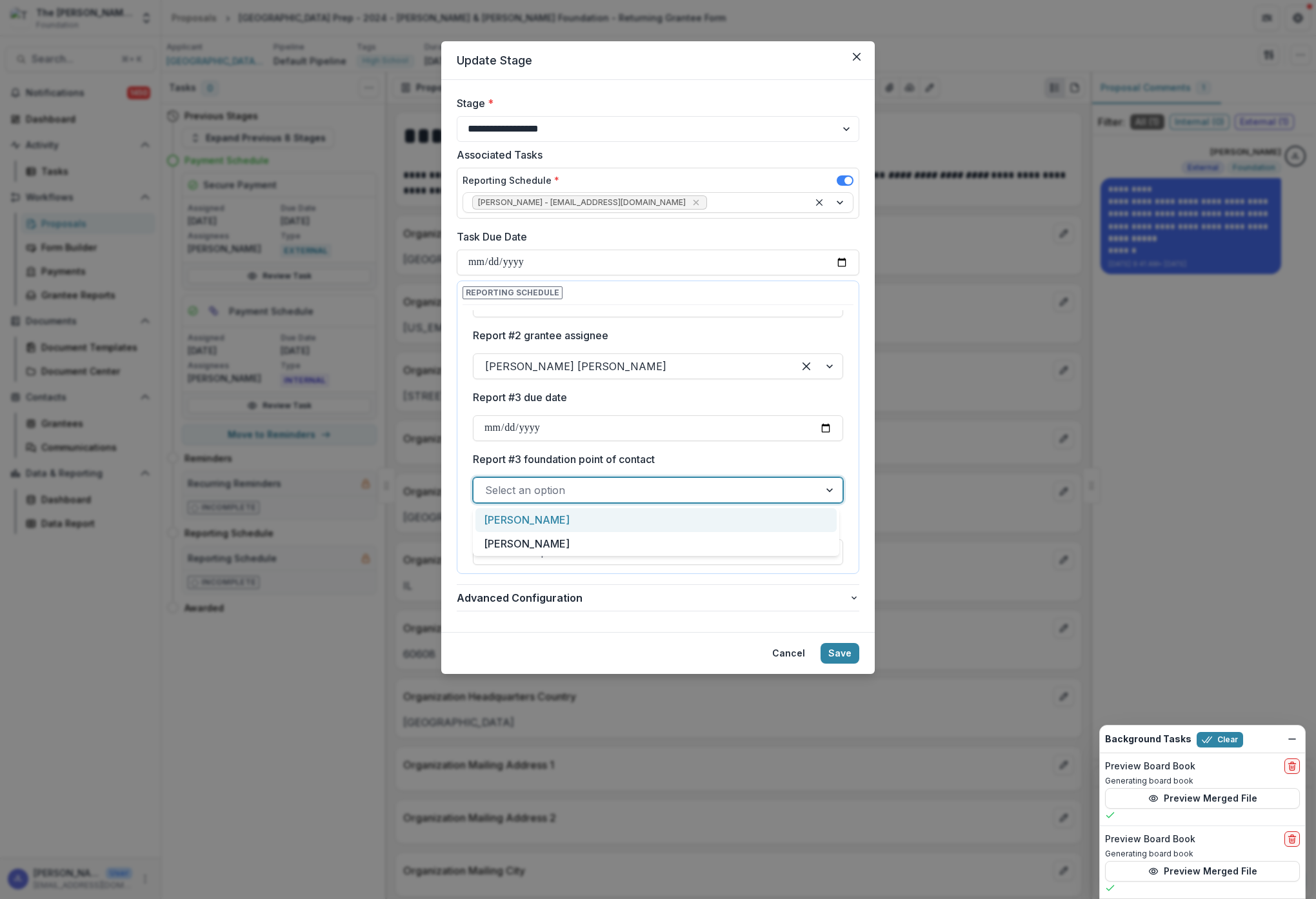
click at [702, 483] on div at bounding box center [646, 490] width 323 height 18
click at [631, 519] on div "[PERSON_NAME]" at bounding box center [656, 521] width 361 height 24
click at [677, 551] on div at bounding box center [646, 552] width 323 height 18
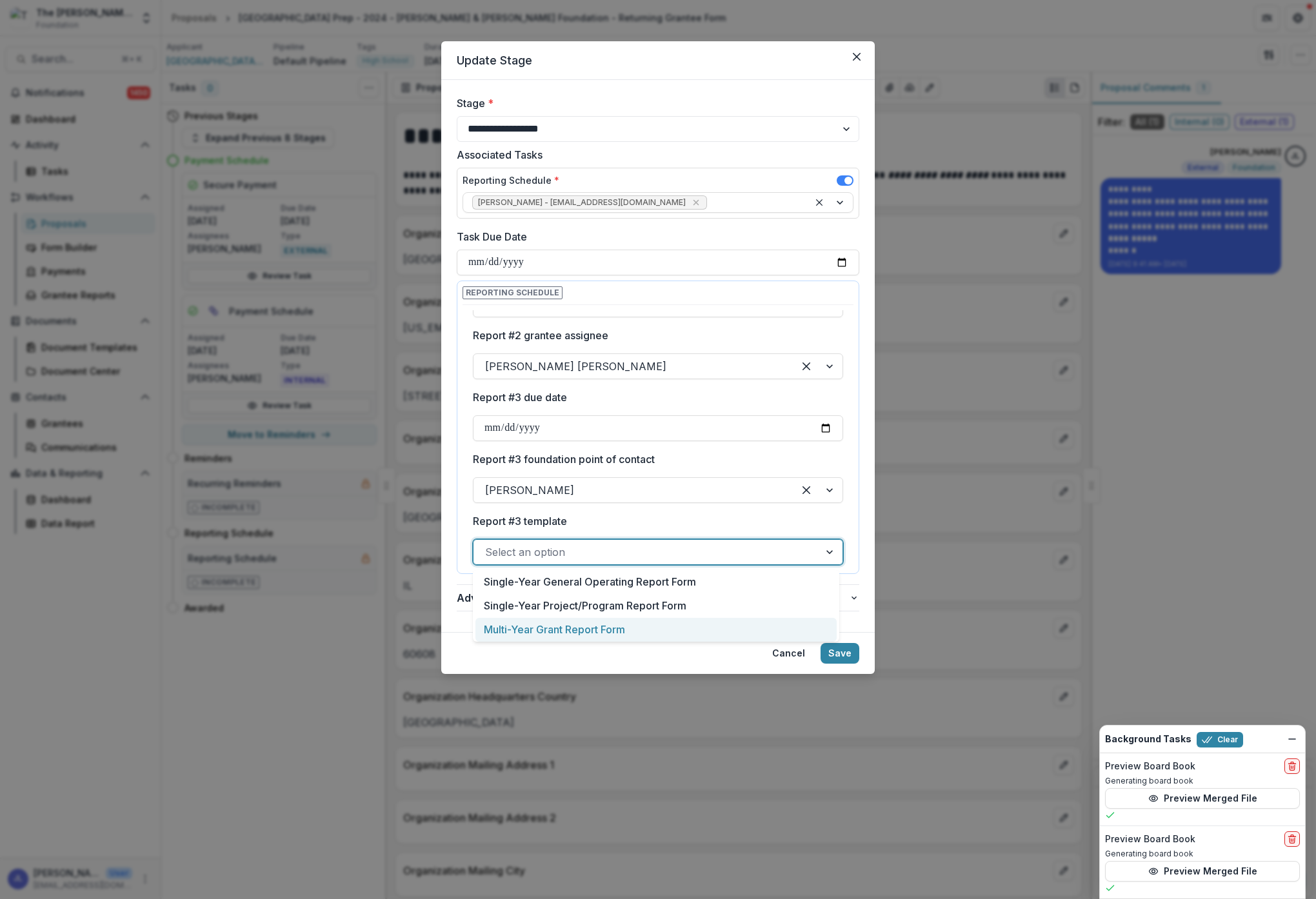
click at [650, 625] on div "Multi-Year Grant Report Form" at bounding box center [656, 630] width 361 height 24
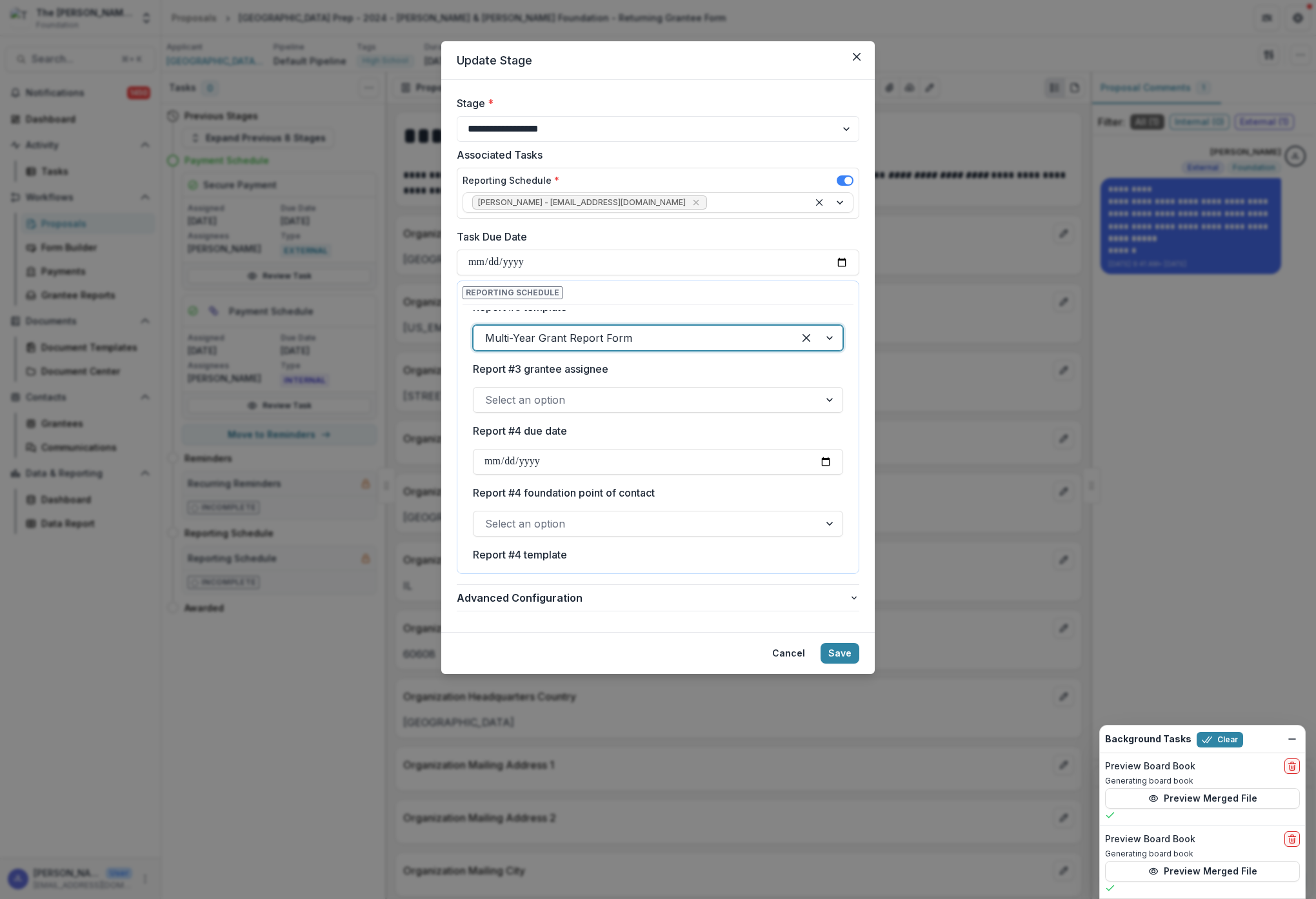
scroll to position [643, 0]
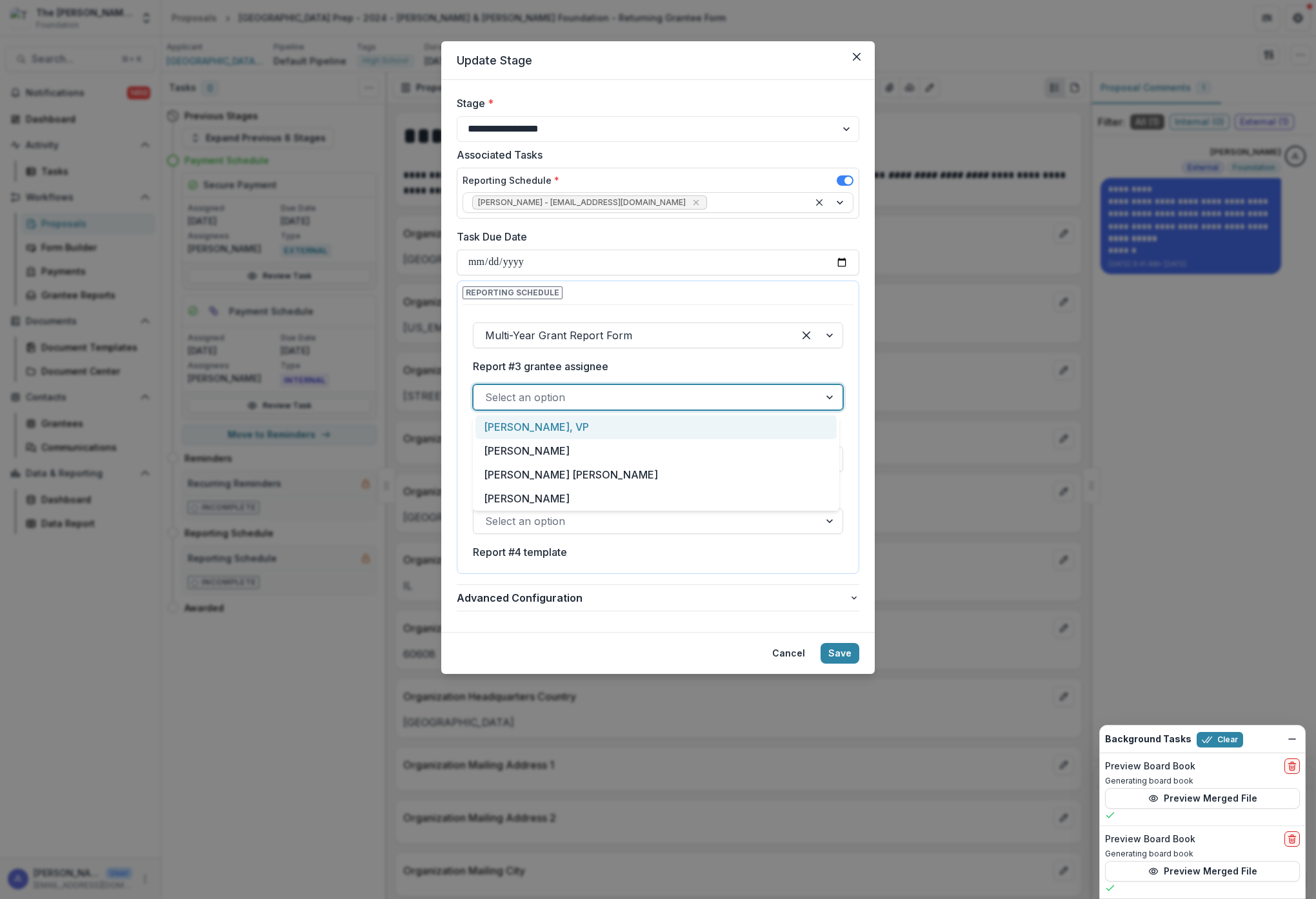
click at [726, 394] on div at bounding box center [646, 397] width 323 height 18
click at [678, 472] on div "[PERSON_NAME] [PERSON_NAME]" at bounding box center [656, 475] width 361 height 24
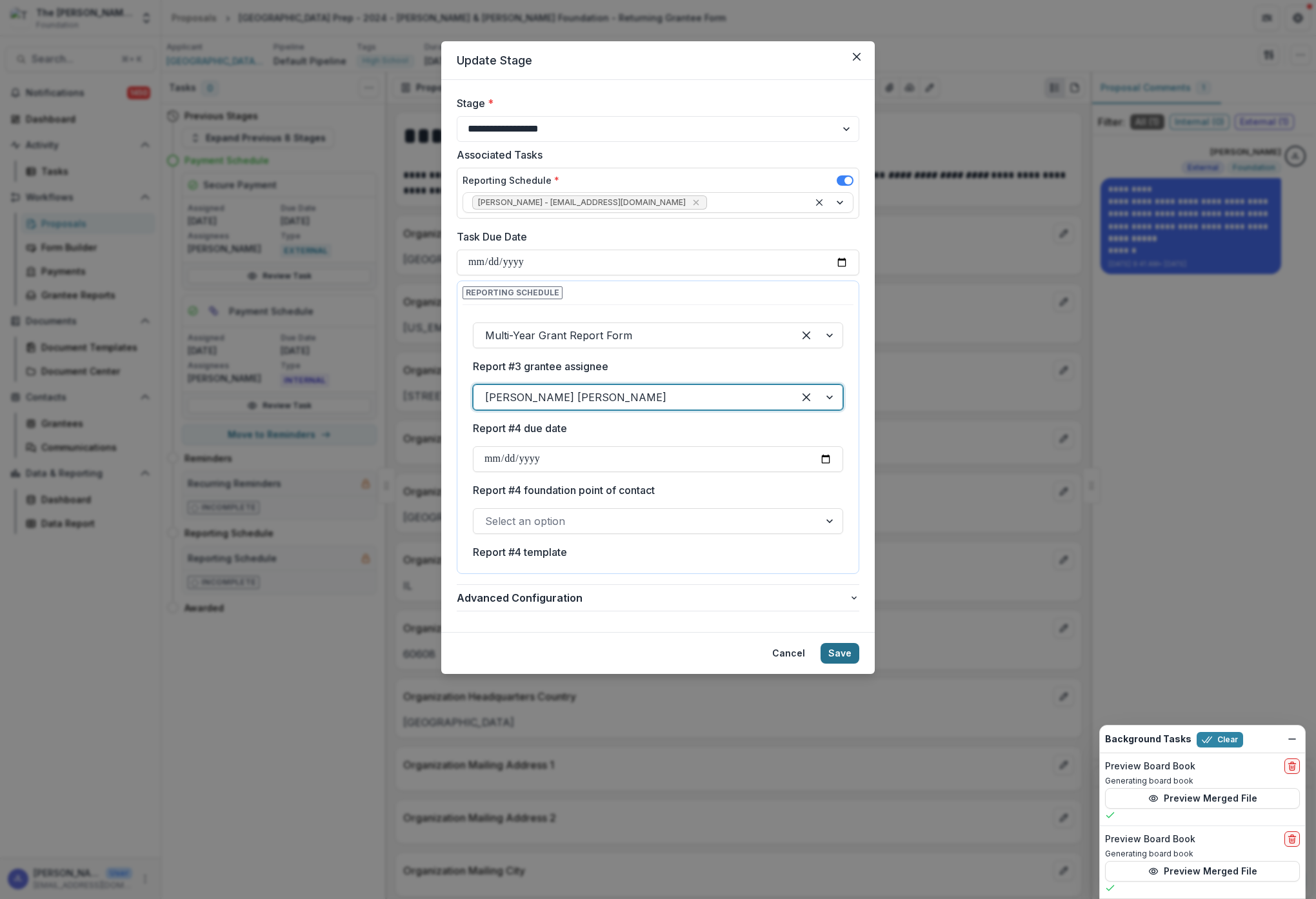
click at [846, 654] on button "Save" at bounding box center [840, 654] width 39 height 21
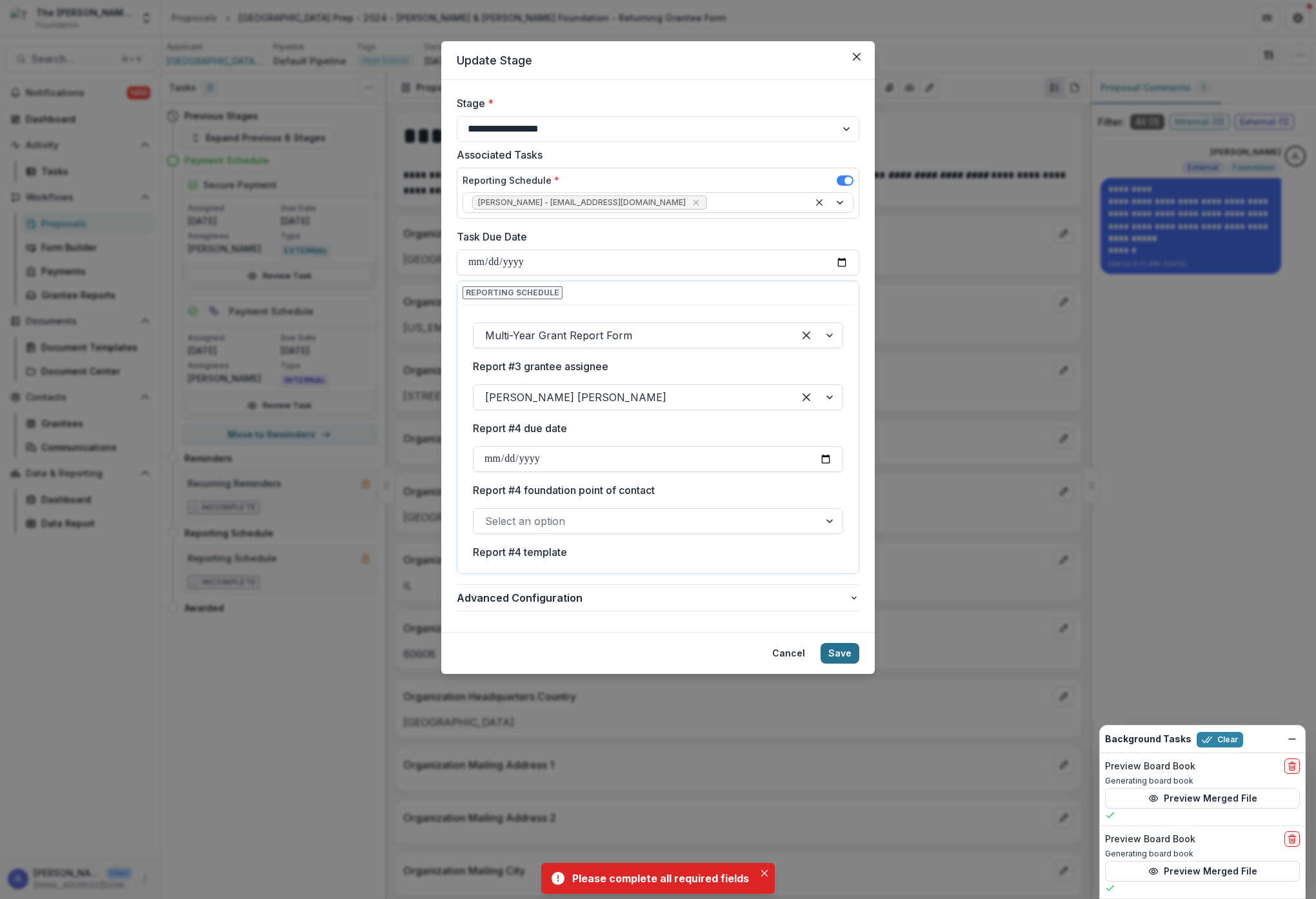
click at [846, 653] on button "Save" at bounding box center [840, 654] width 39 height 21
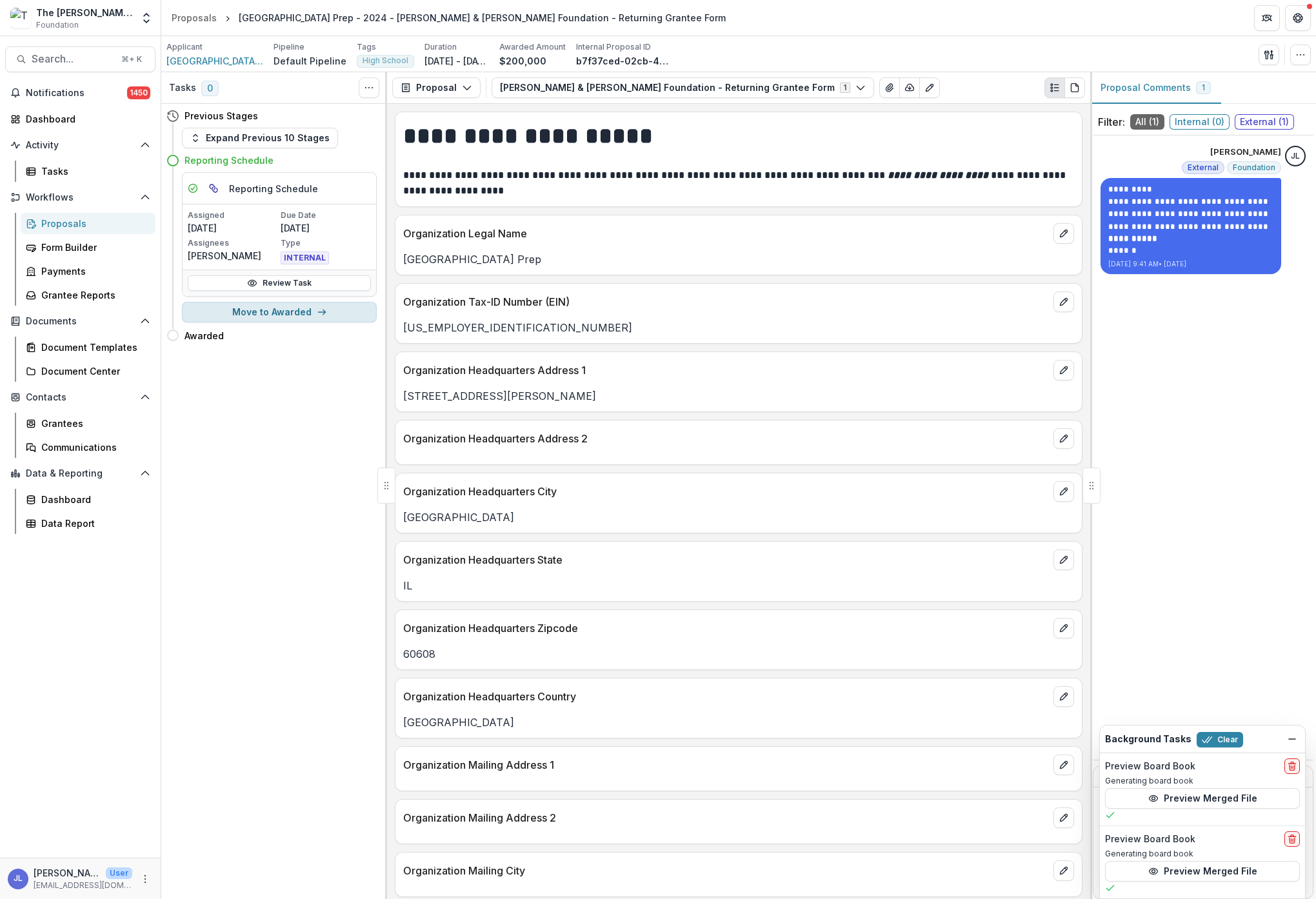
click at [262, 316] on button "Move to Awarded" at bounding box center [278, 312] width 194 height 21
select select "*******"
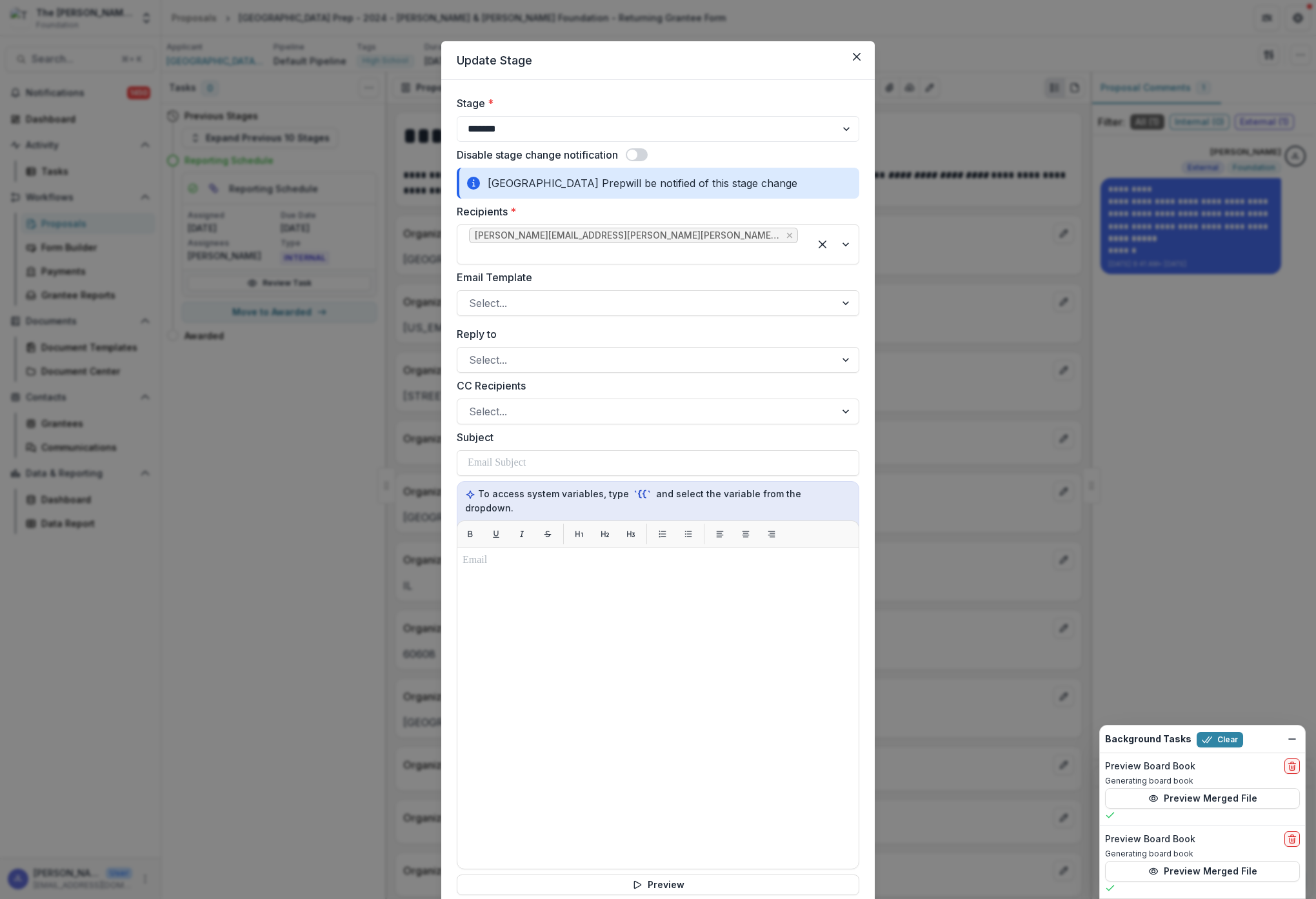
click at [640, 151] on span at bounding box center [636, 155] width 22 height 13
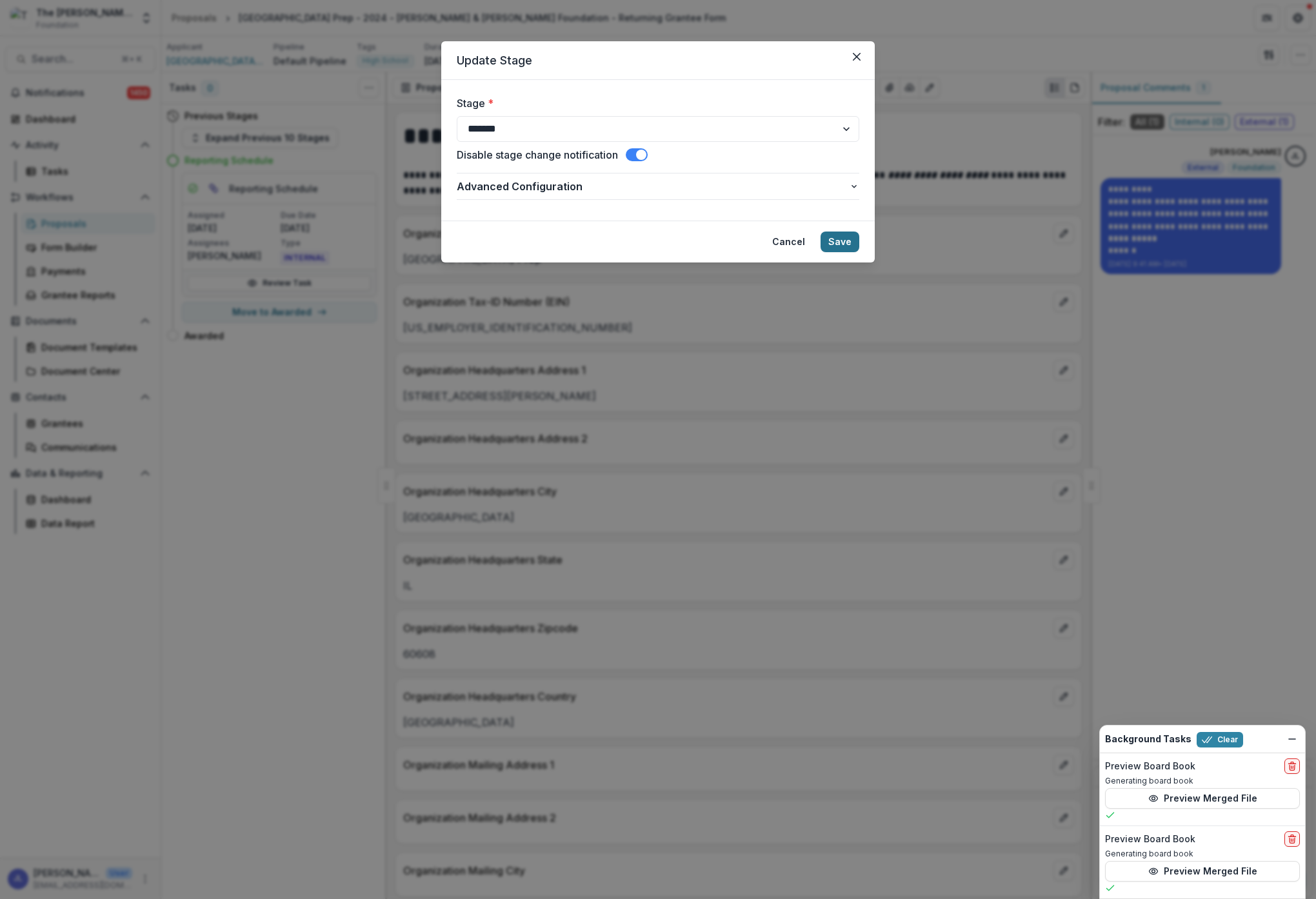
click at [844, 240] on button "Save" at bounding box center [840, 242] width 39 height 21
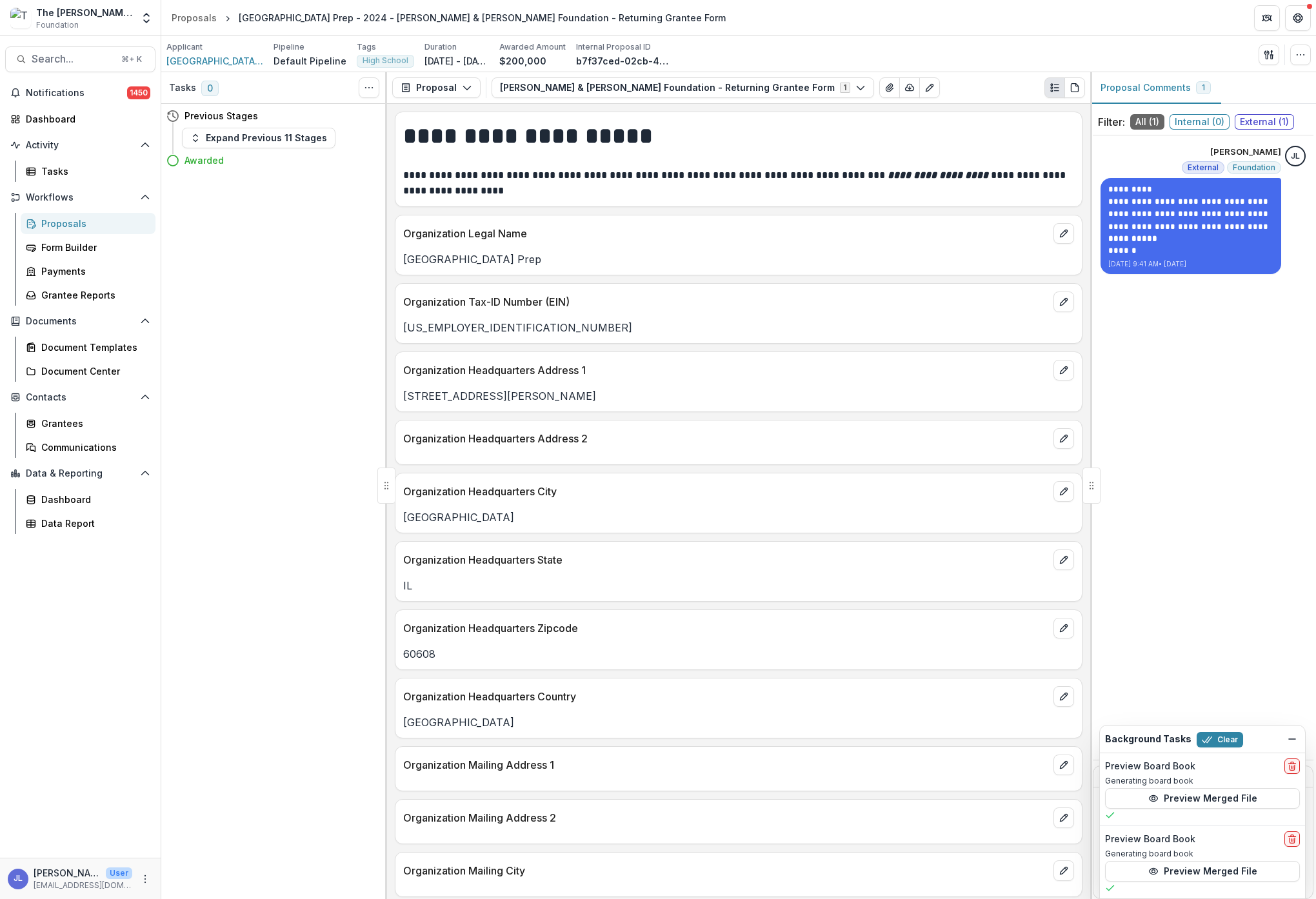
click at [57, 223] on div "Proposals" at bounding box center [93, 224] width 104 height 14
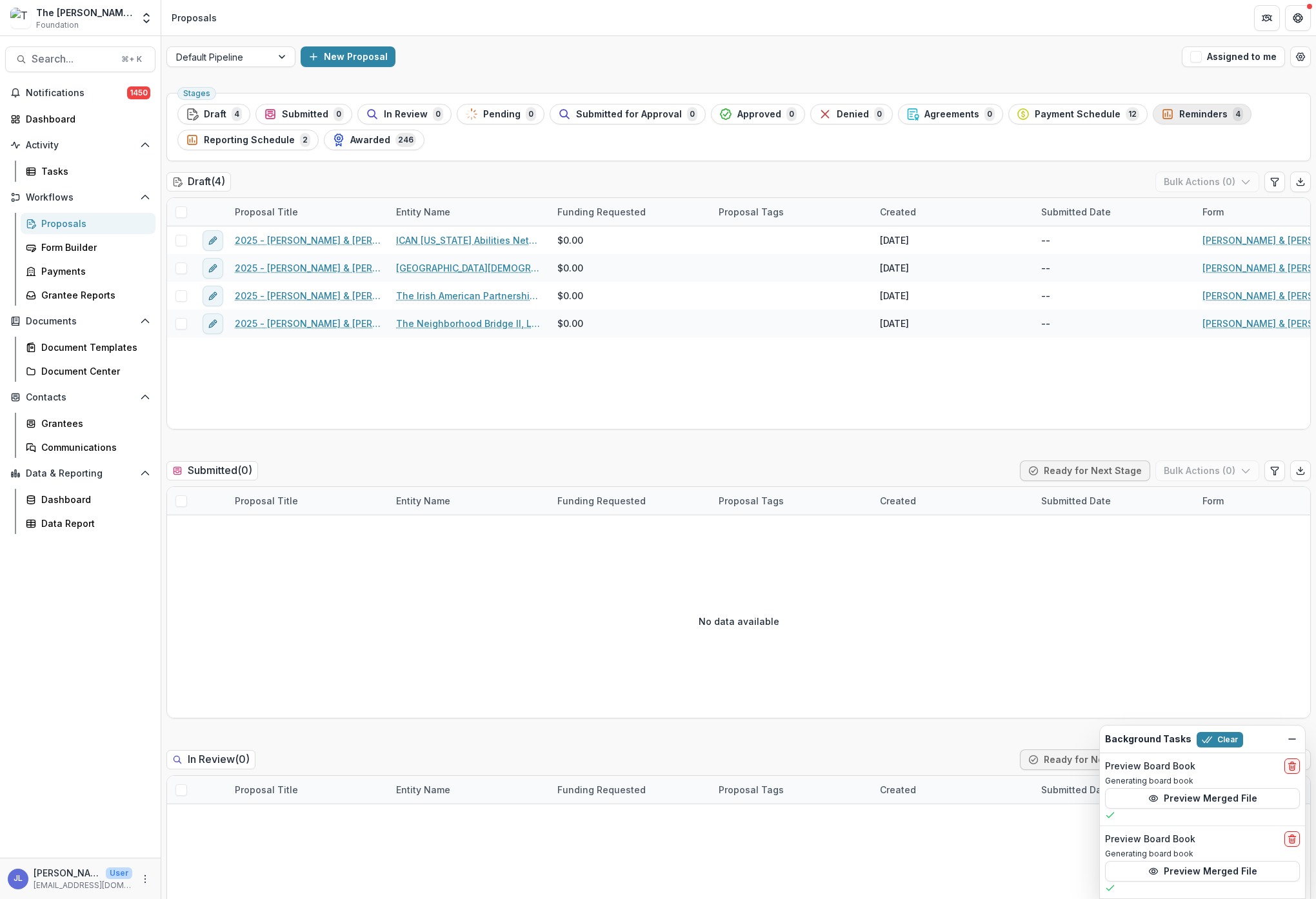
click at [1179, 117] on span "Reminders" at bounding box center [1203, 115] width 48 height 11
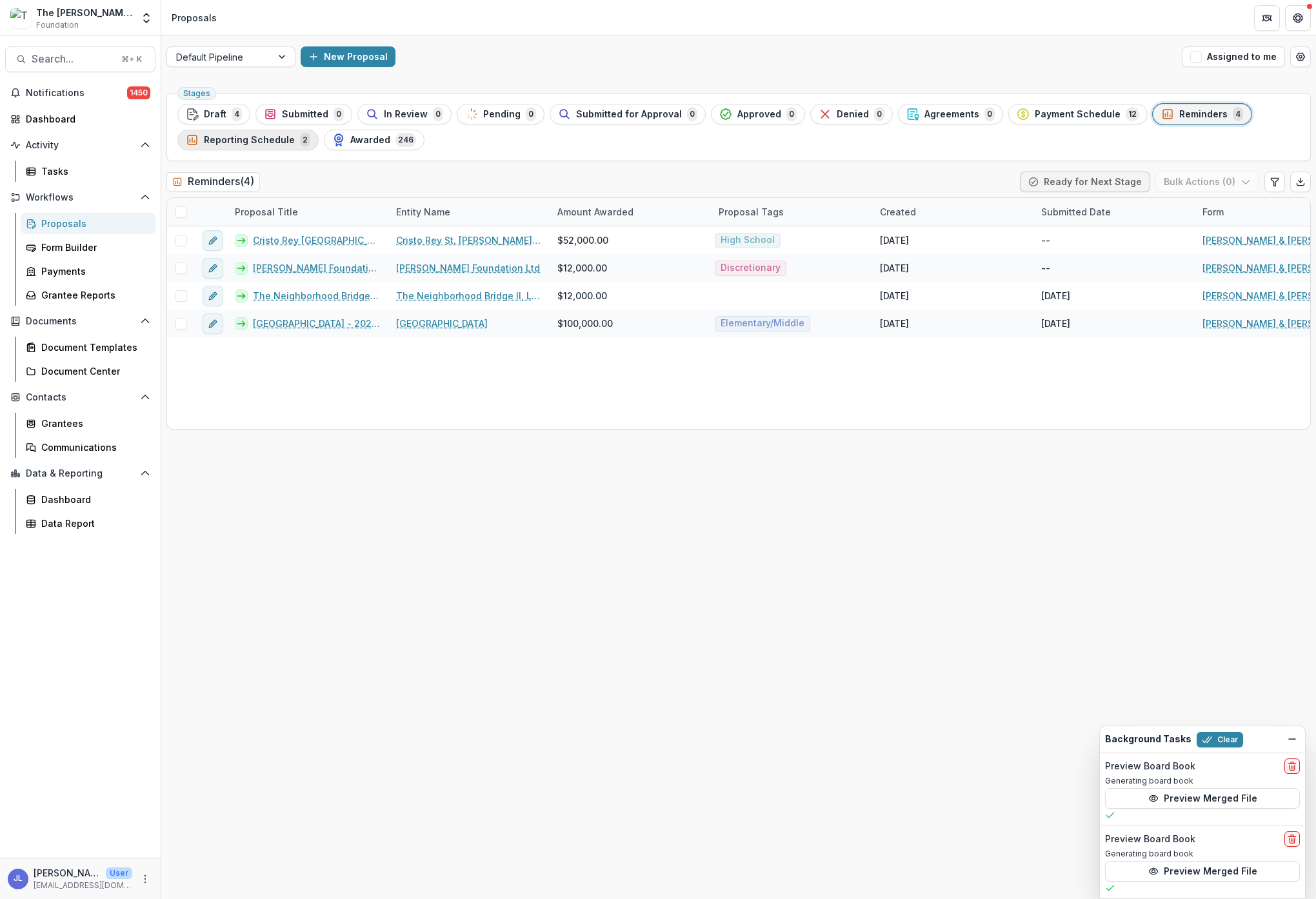
click at [260, 137] on span "Reporting Schedule" at bounding box center [249, 140] width 91 height 11
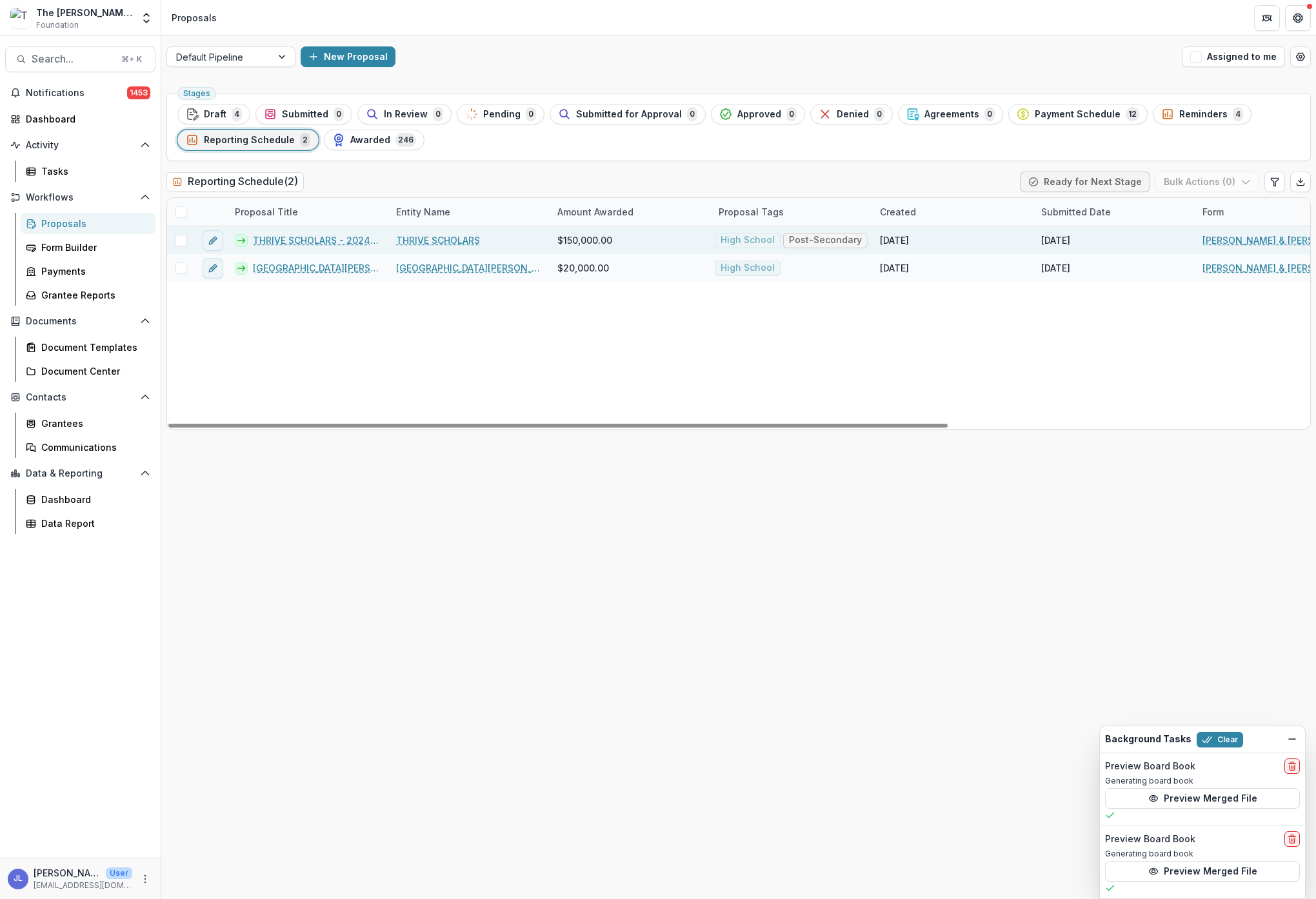
click at [291, 241] on link "THRIVE SCHOLARS - 2024 - [PERSON_NAME] & [PERSON_NAME] Foundation - Returning G…" at bounding box center [316, 240] width 127 height 14
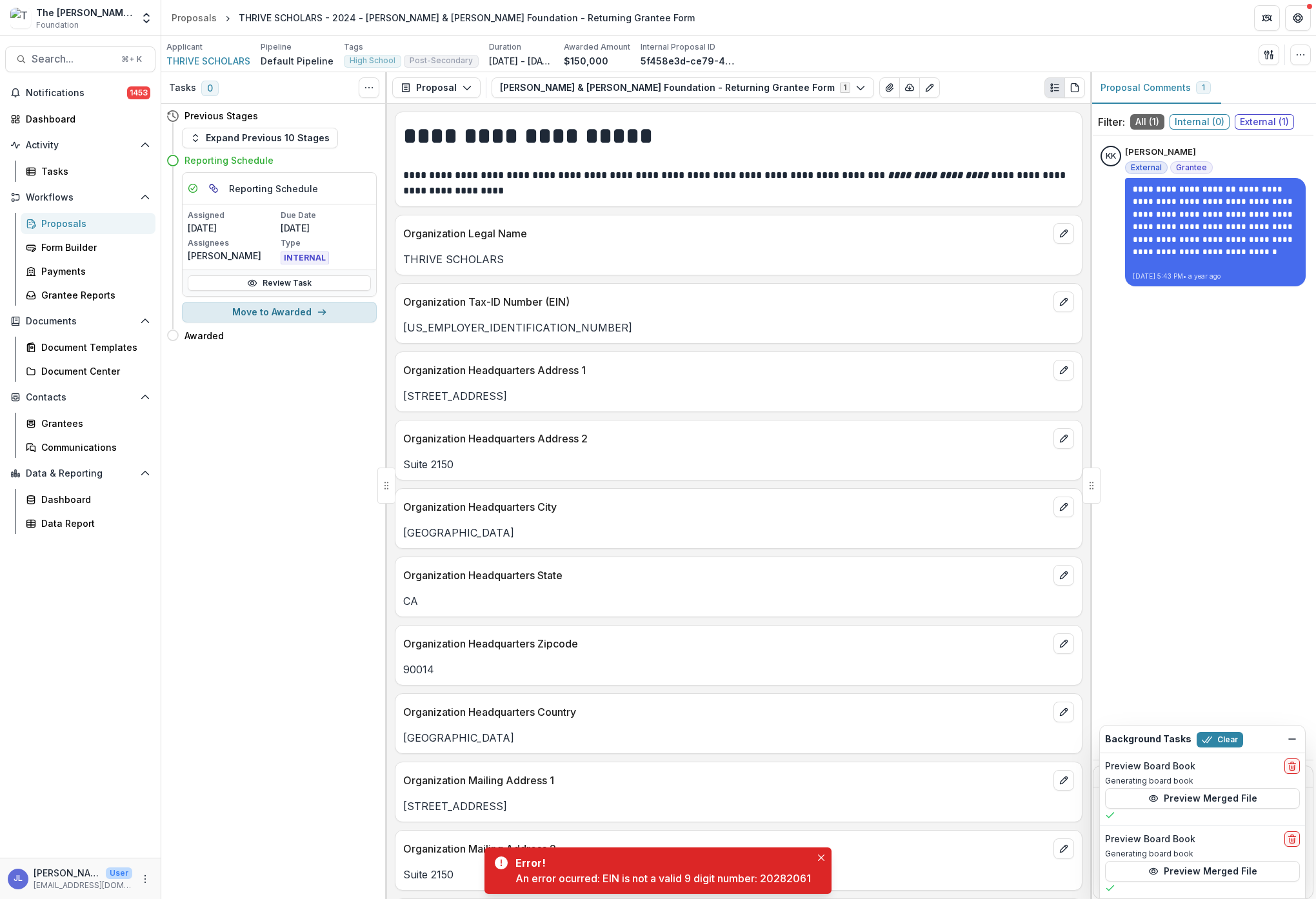
click at [288, 310] on button "Move to Awarded" at bounding box center [278, 312] width 194 height 21
select select "*******"
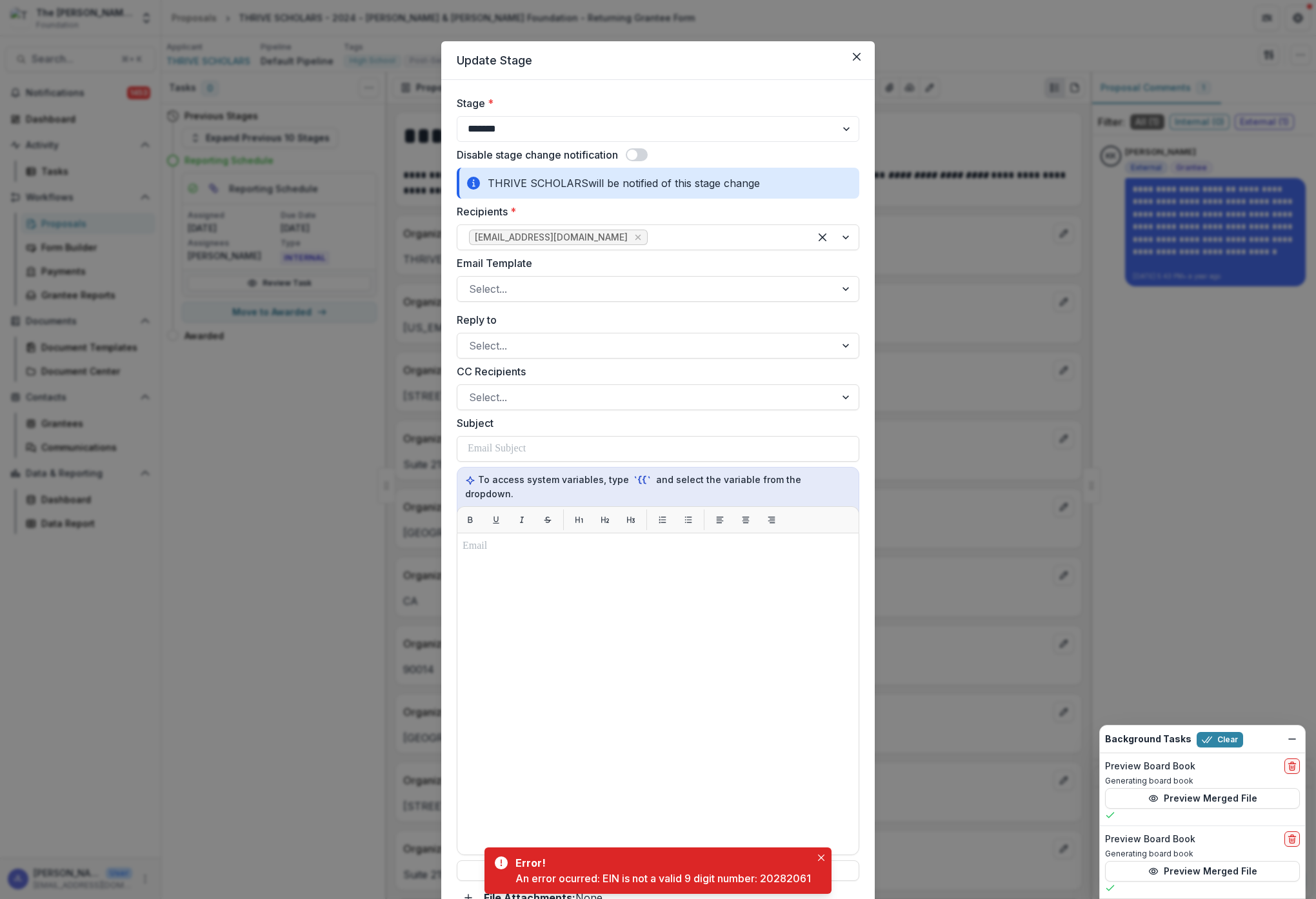
click at [638, 154] on span at bounding box center [636, 155] width 22 height 13
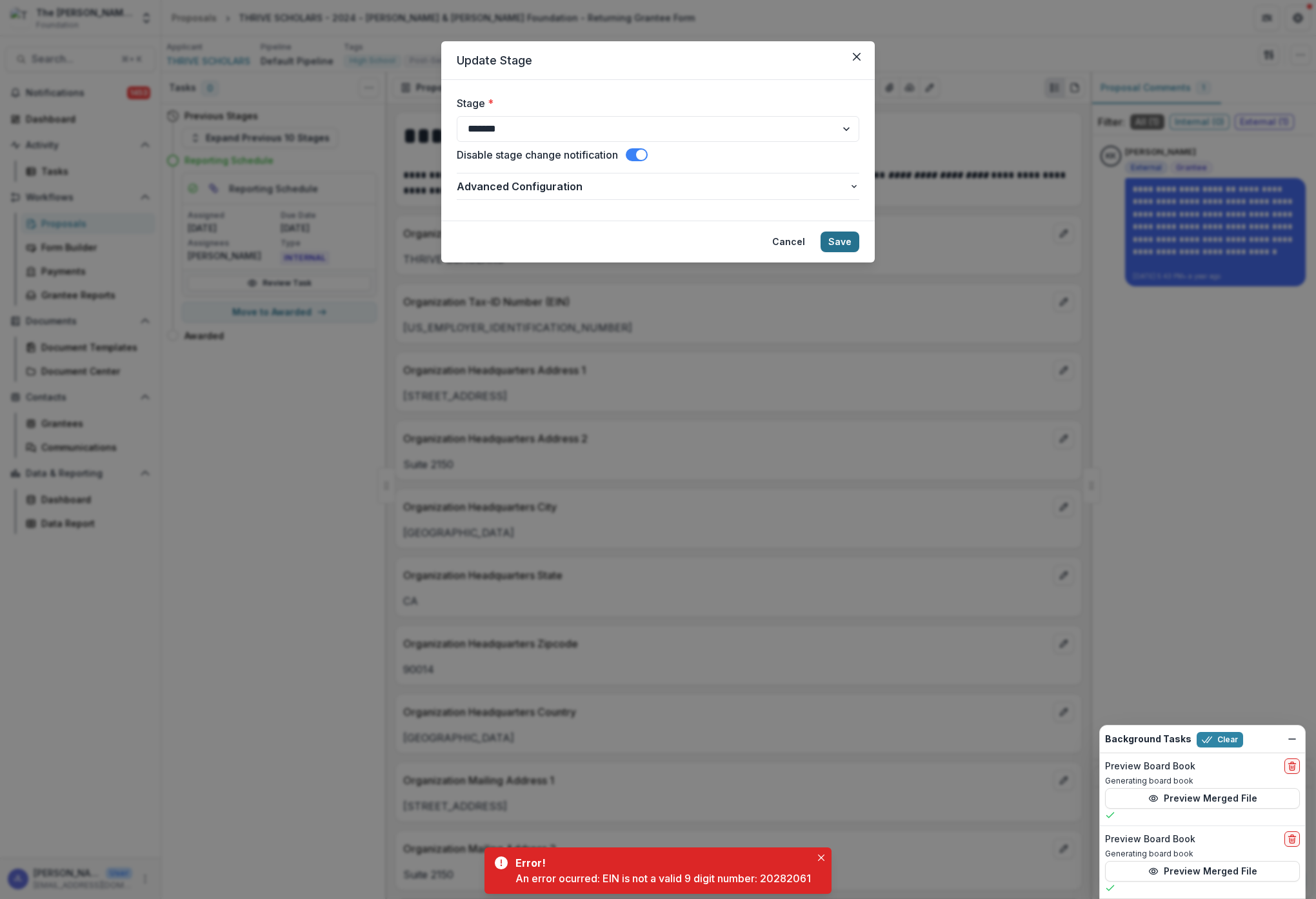
click at [842, 240] on button "Save" at bounding box center [840, 242] width 39 height 21
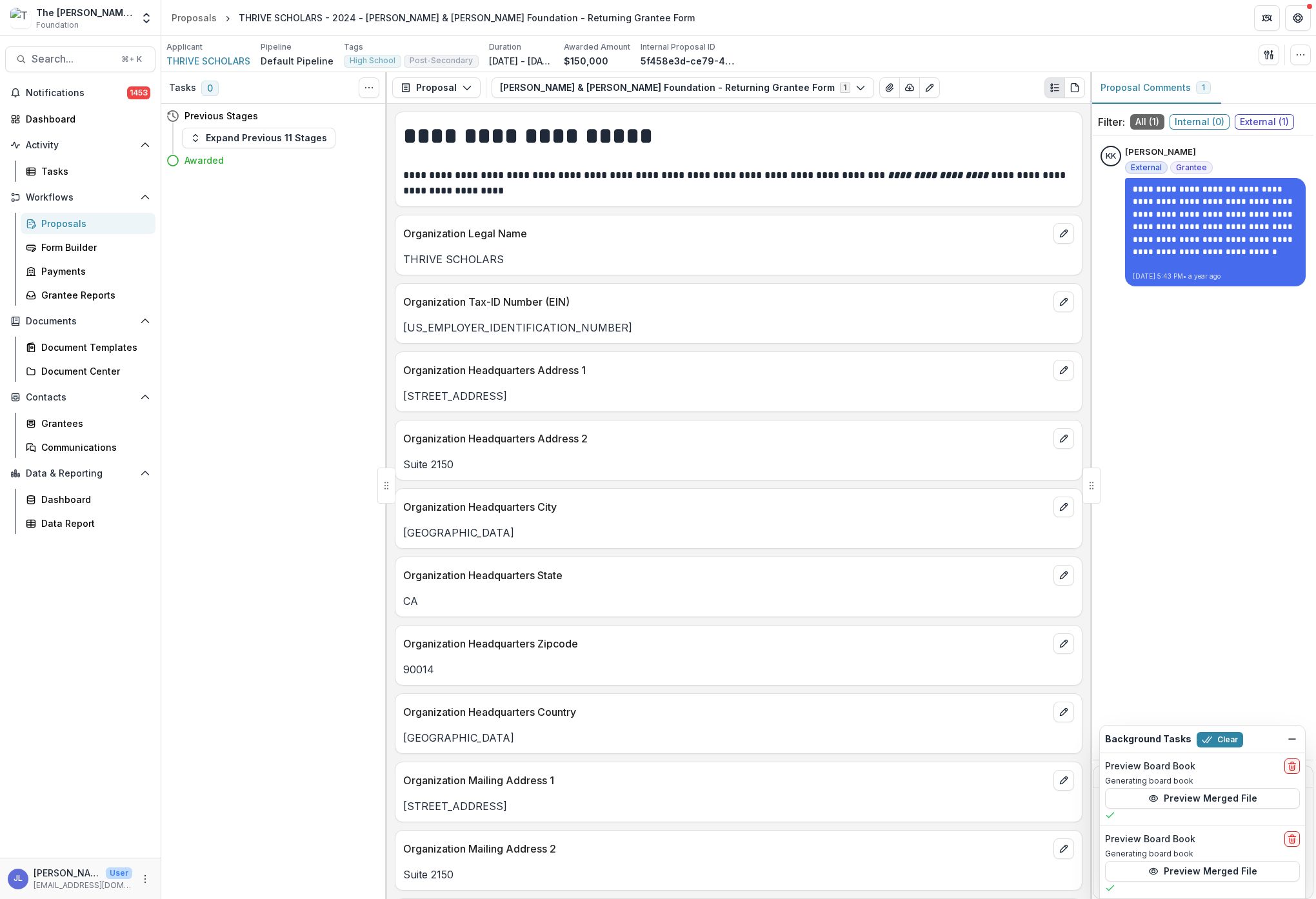
click at [60, 223] on div "Proposals" at bounding box center [93, 224] width 104 height 14
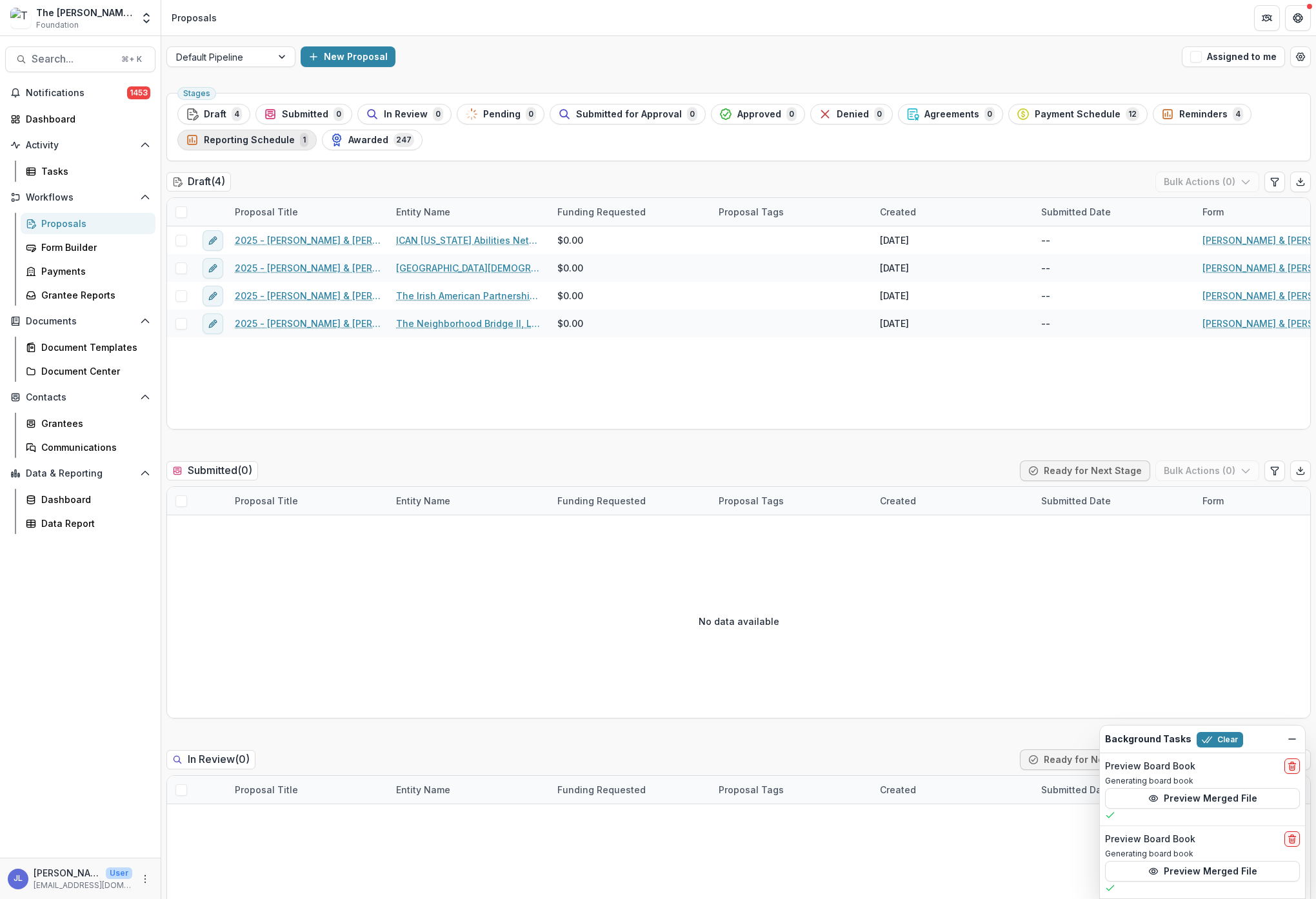
click at [265, 142] on span "Reporting Schedule" at bounding box center [249, 140] width 91 height 11
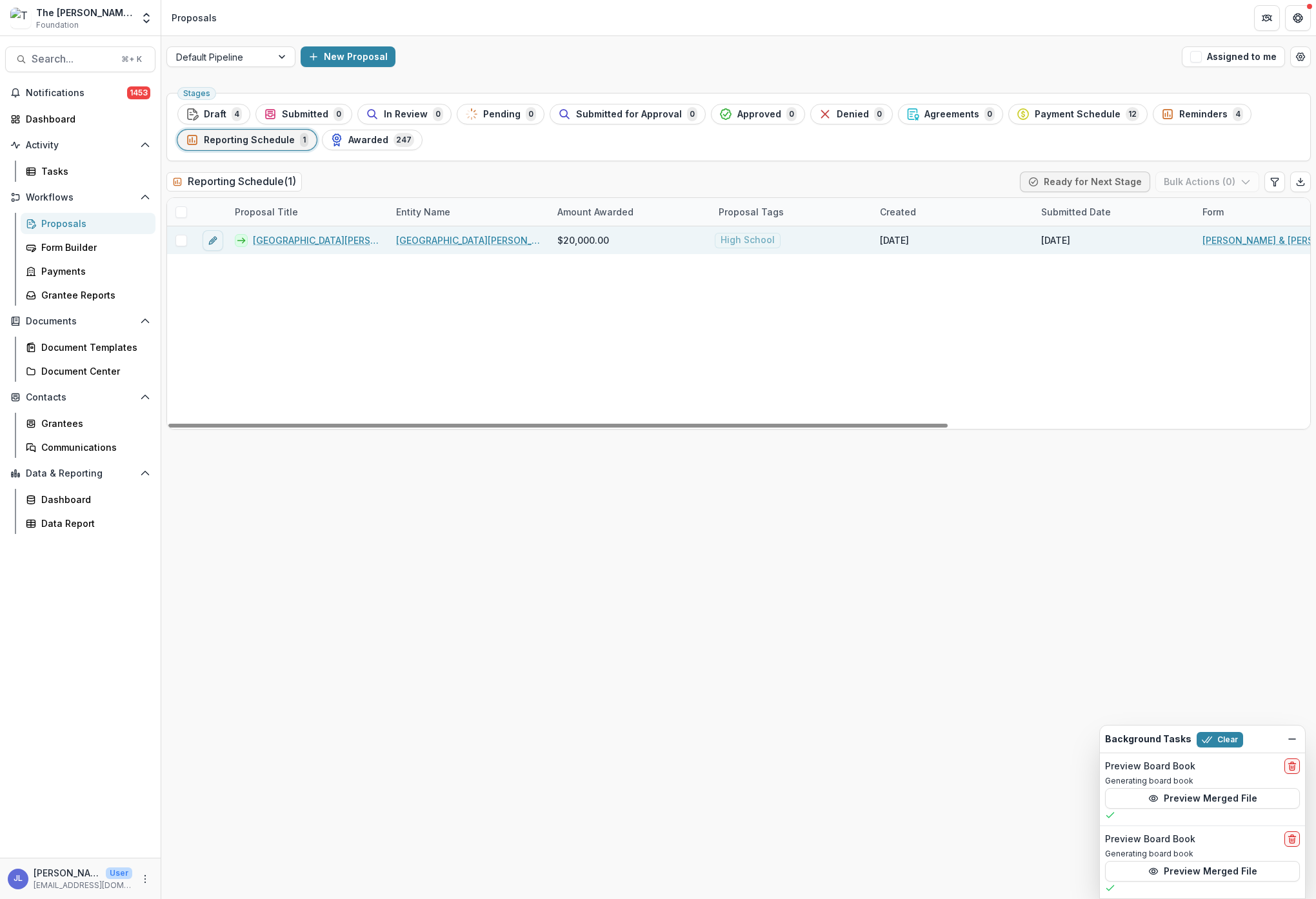
click at [291, 237] on link "[GEOGRAPHIC_DATA][PERSON_NAME] - 2024 - [PERSON_NAME] & [PERSON_NAME] Foundatio…" at bounding box center [316, 240] width 127 height 14
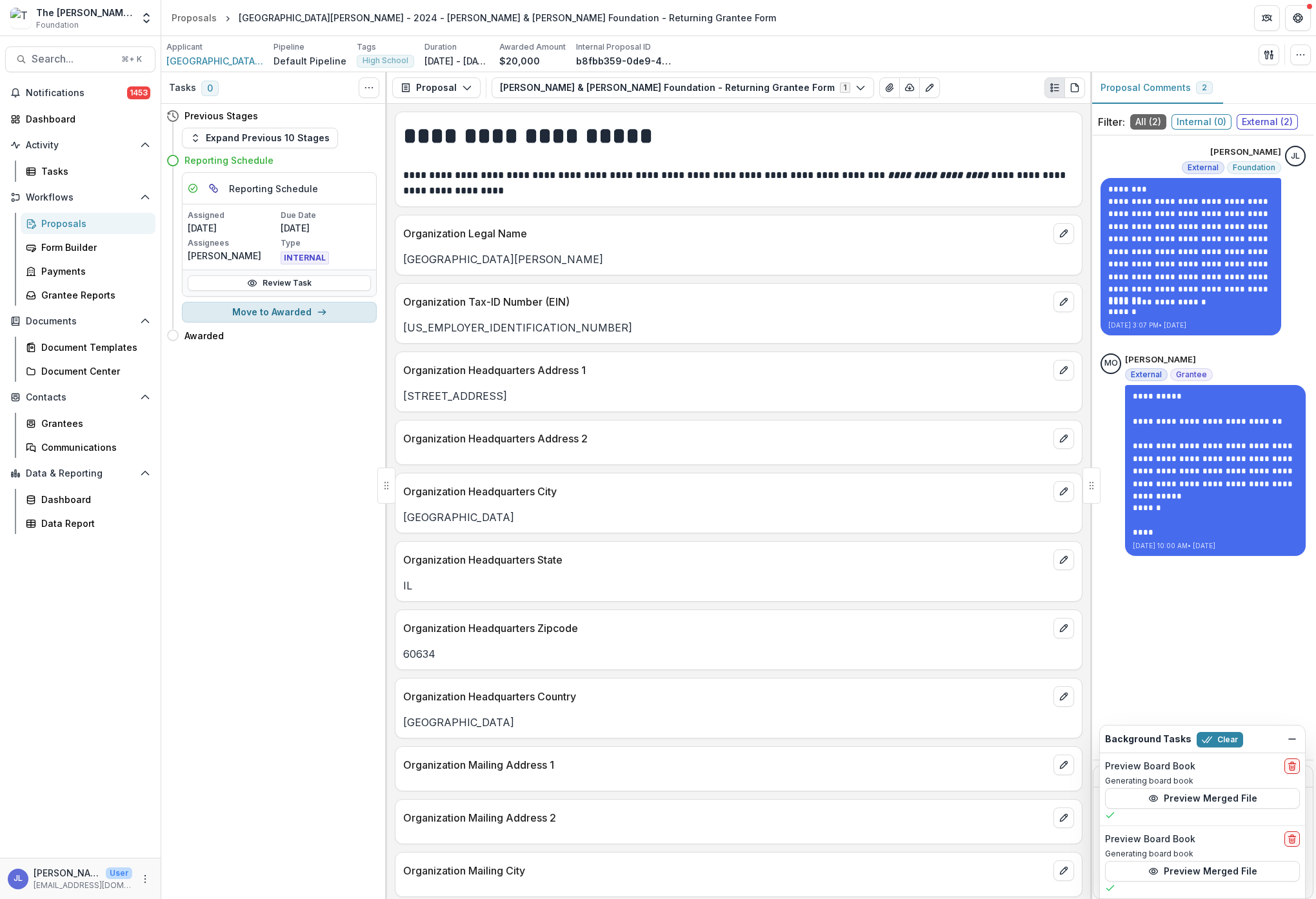
click at [291, 311] on button "Move to Awarded" at bounding box center [278, 312] width 194 height 21
select select "*******"
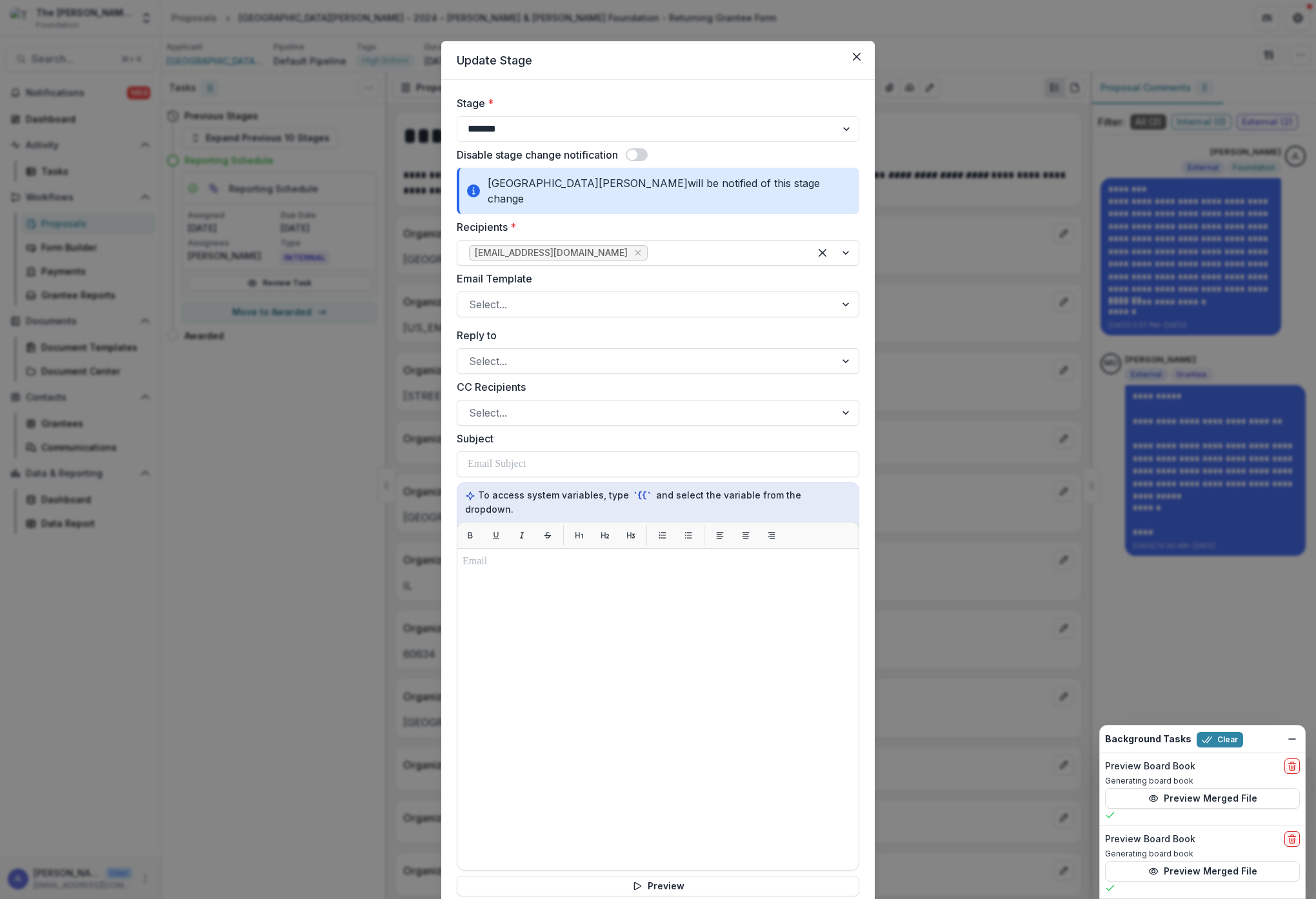
click at [641, 157] on span at bounding box center [636, 155] width 22 height 13
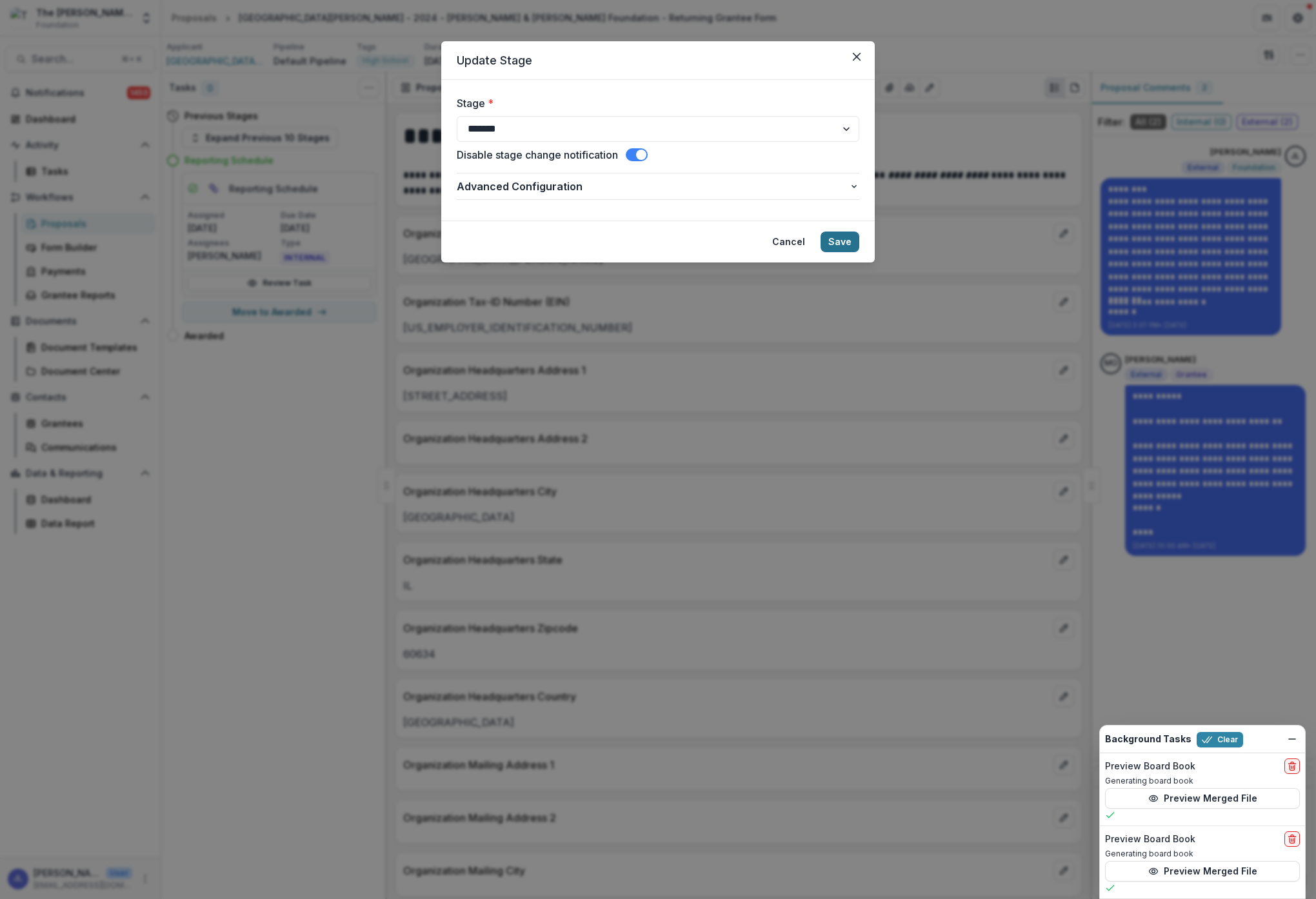
click at [847, 243] on button "Save" at bounding box center [840, 242] width 39 height 21
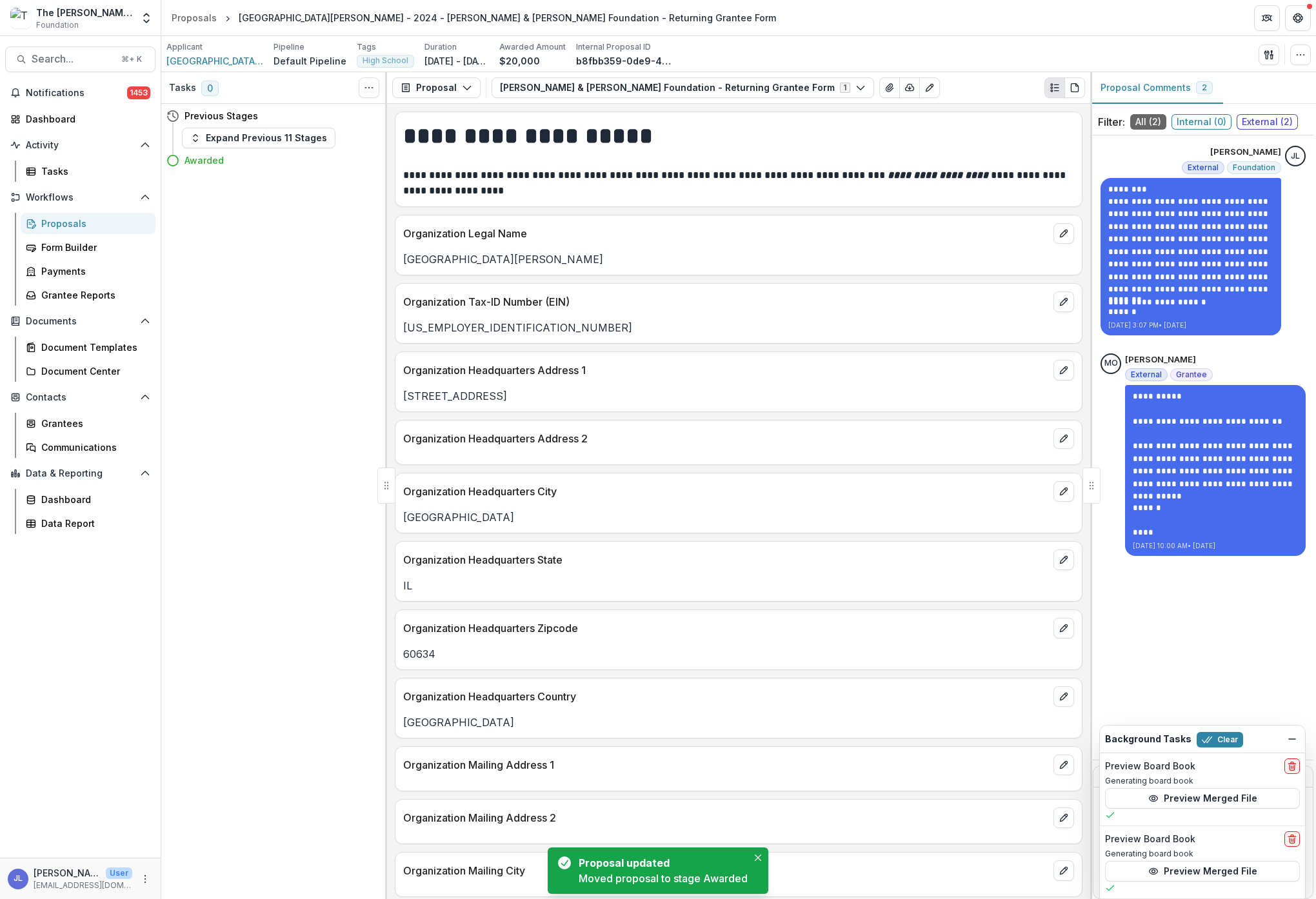
click at [69, 223] on div "Proposals" at bounding box center [93, 224] width 104 height 14
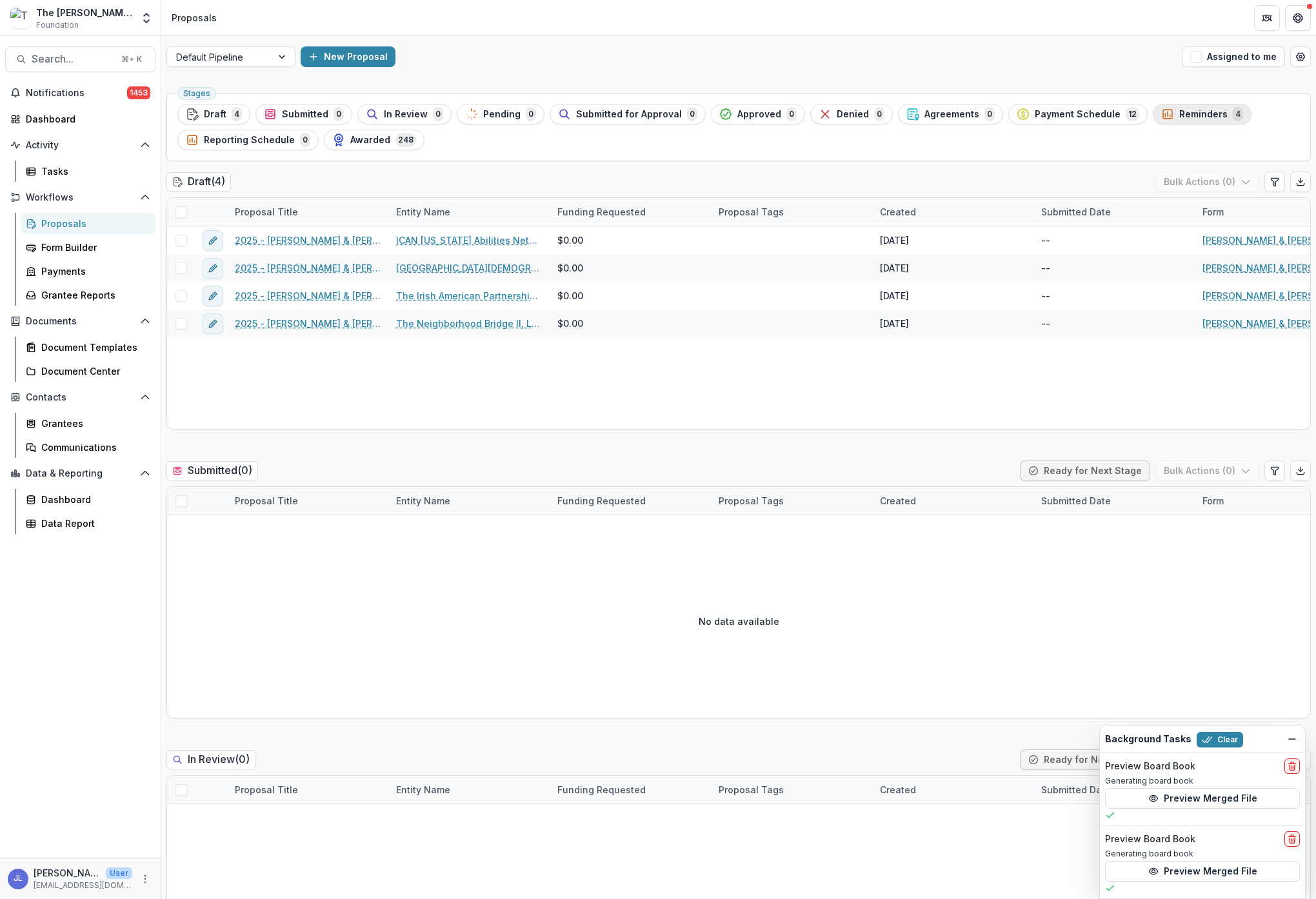
click at [1191, 113] on span "Reminders" at bounding box center [1203, 115] width 48 height 11
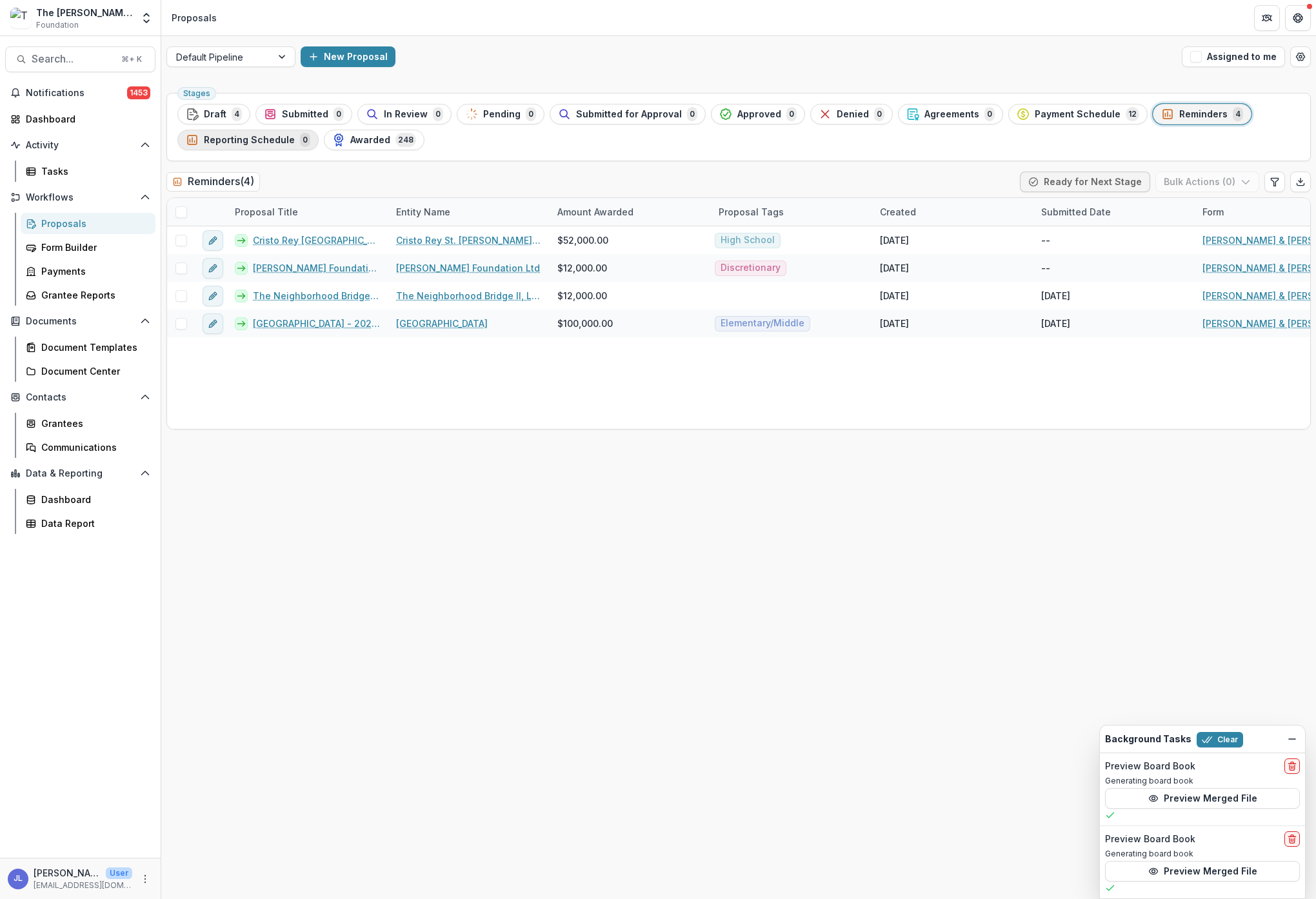
click at [244, 142] on span "Reporting Schedule" at bounding box center [249, 140] width 91 height 11
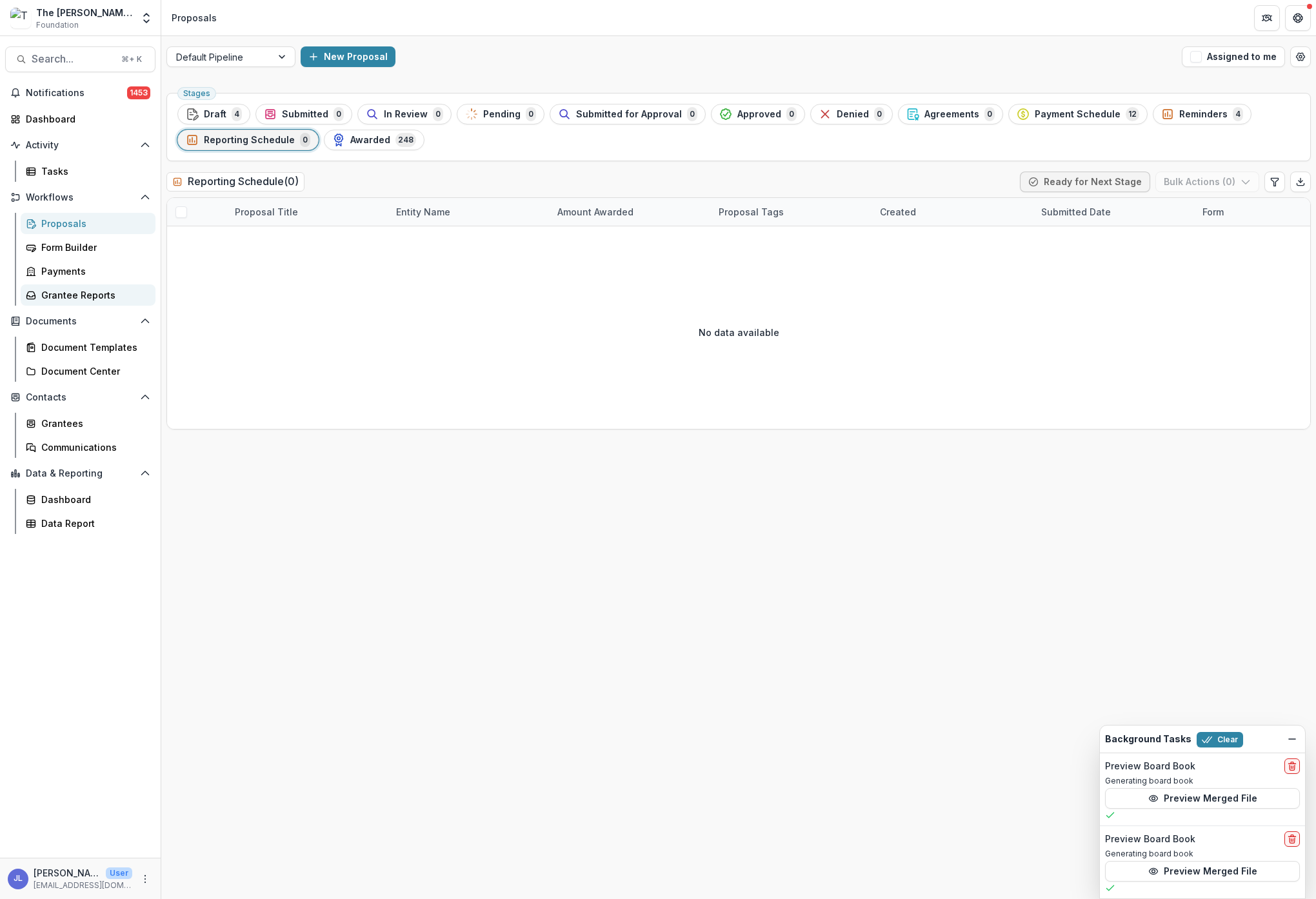
click at [69, 299] on div "Grantee Reports" at bounding box center [93, 295] width 104 height 14
